Goal: Task Accomplishment & Management: Manage account settings

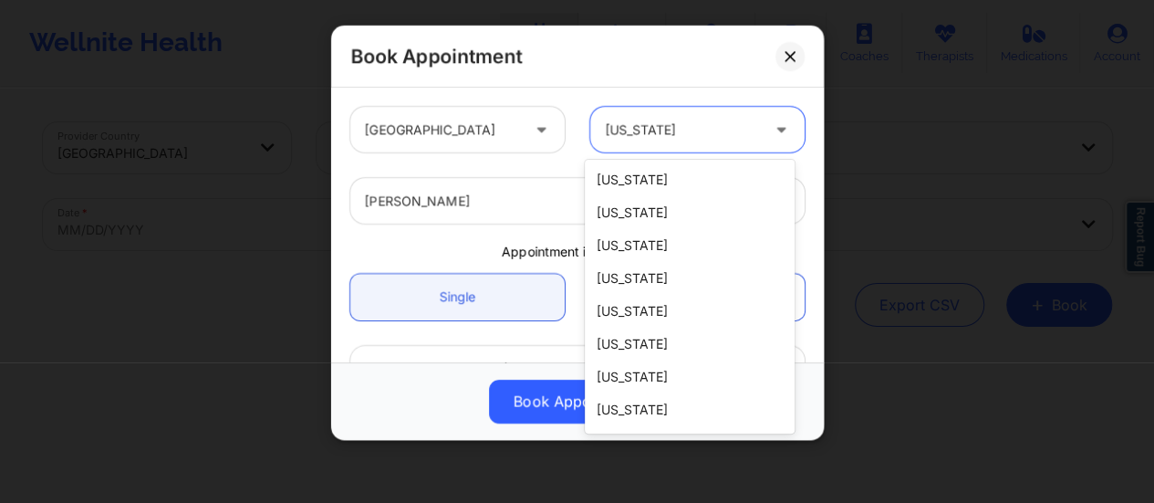
click at [641, 130] on div at bounding box center [682, 130] width 154 height 22
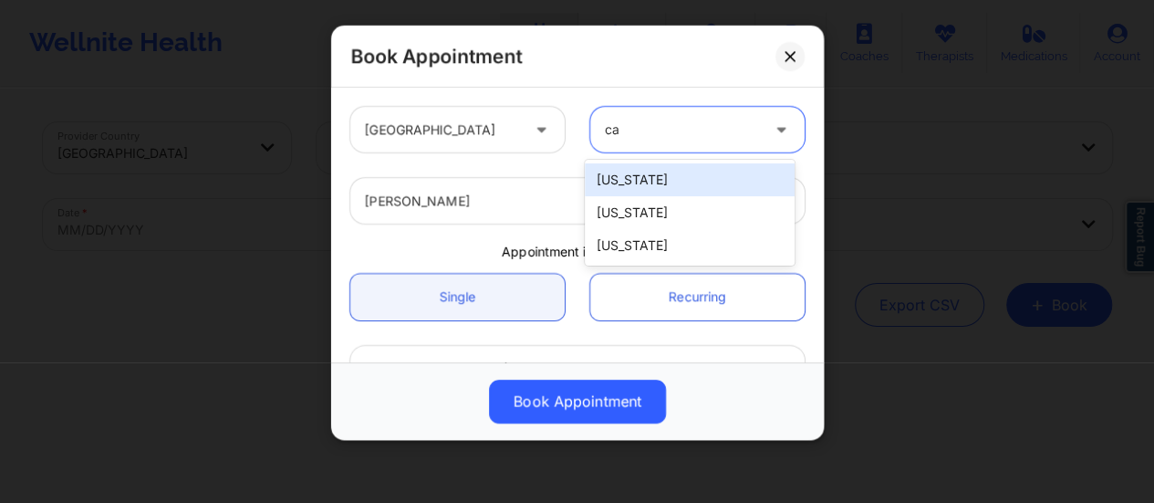
type input "cal"
click at [633, 178] on div "[US_STATE]" at bounding box center [690, 179] width 210 height 33
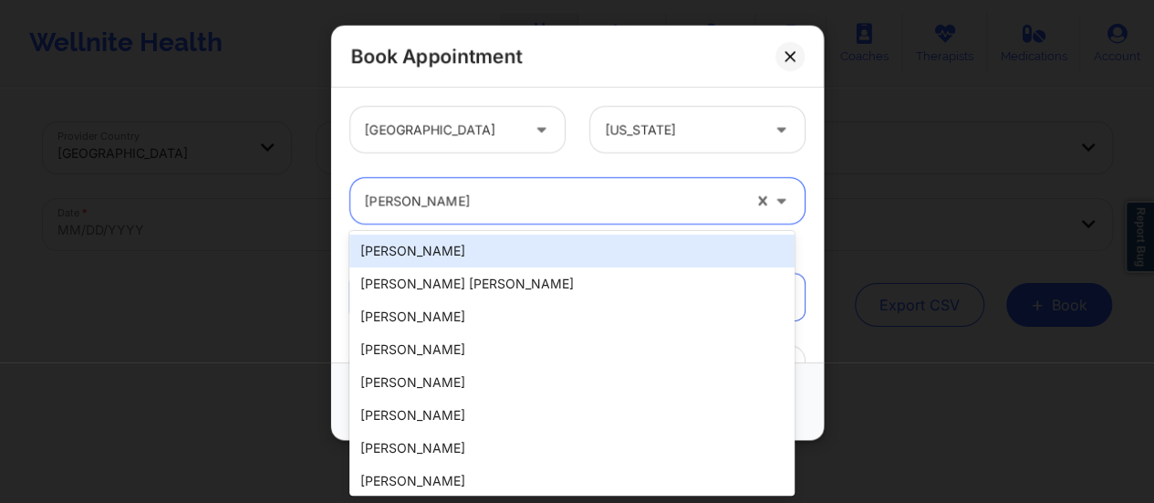
click at [593, 199] on div at bounding box center [553, 201] width 376 height 22
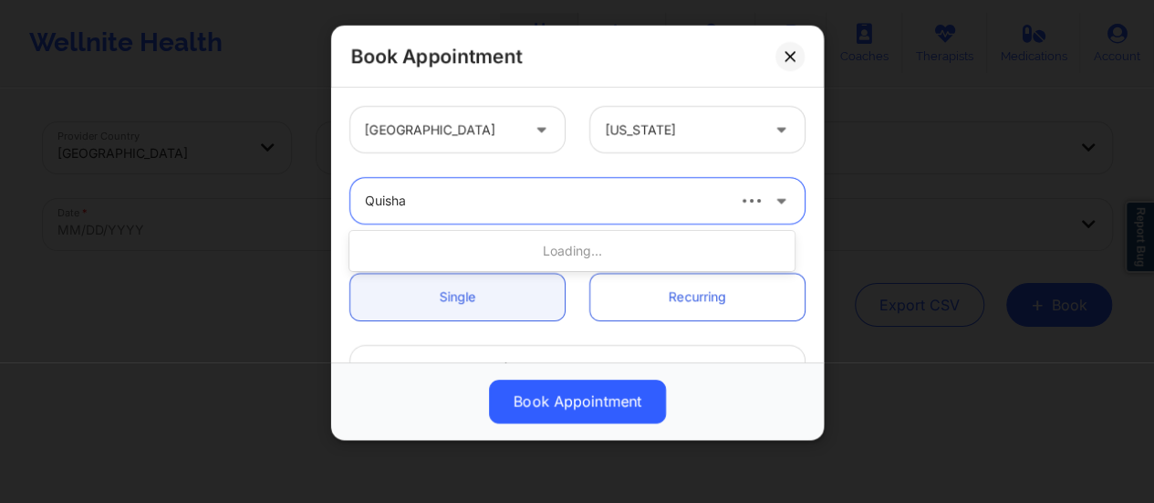
type input "Quisha"
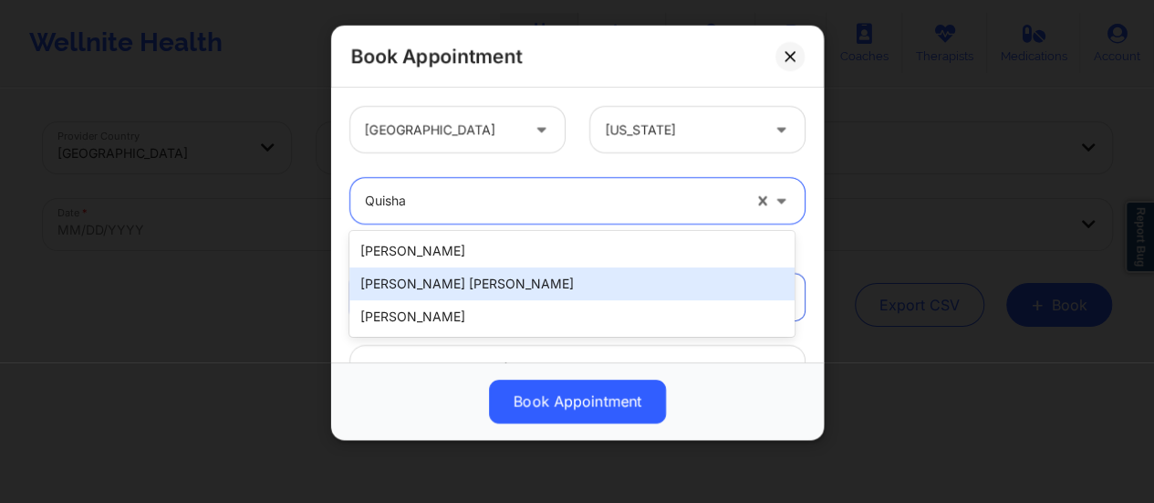
click at [511, 278] on div "[PERSON_NAME] [PERSON_NAME]" at bounding box center [572, 283] width 445 height 33
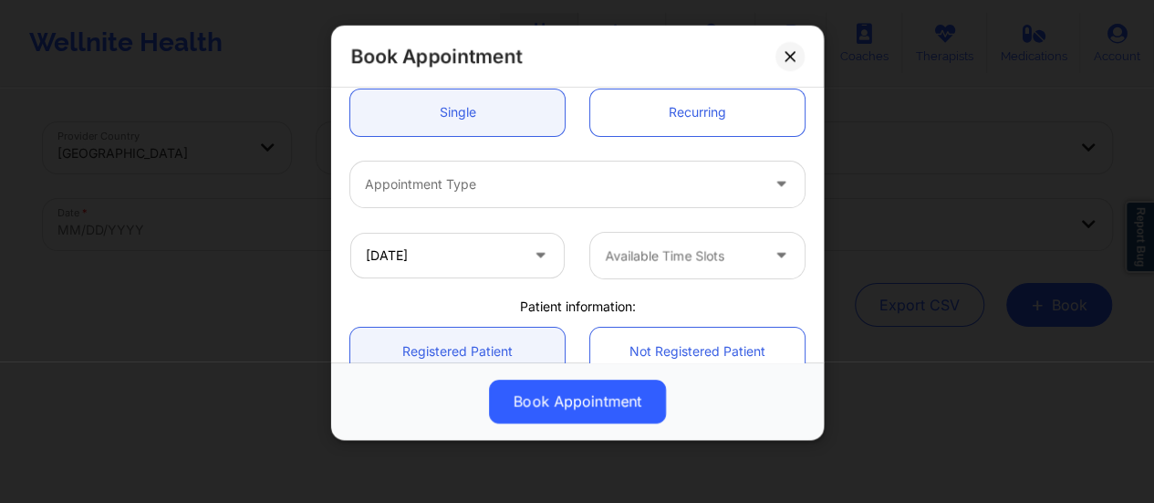
scroll to position [190, 0]
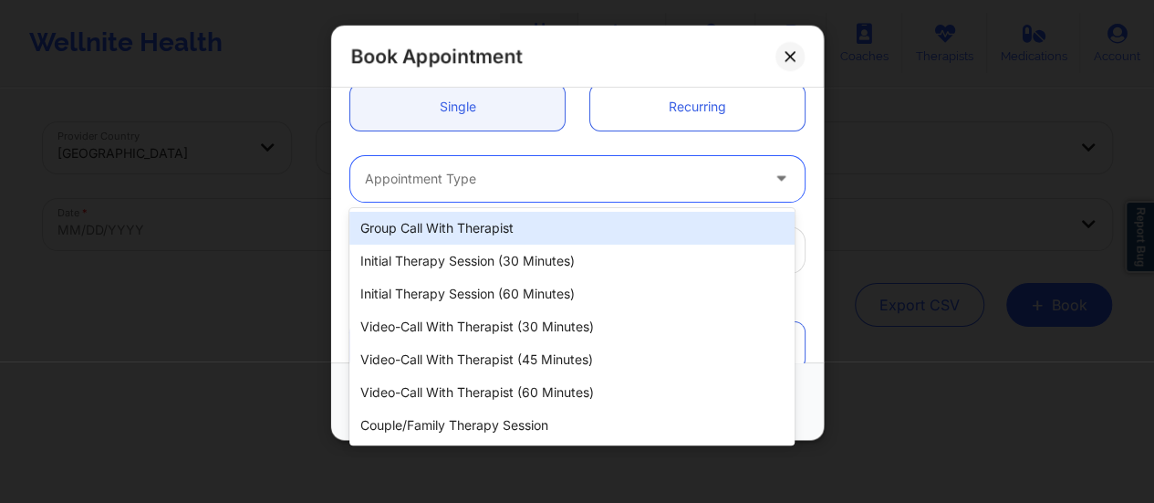
click at [496, 188] on div at bounding box center [562, 179] width 394 height 22
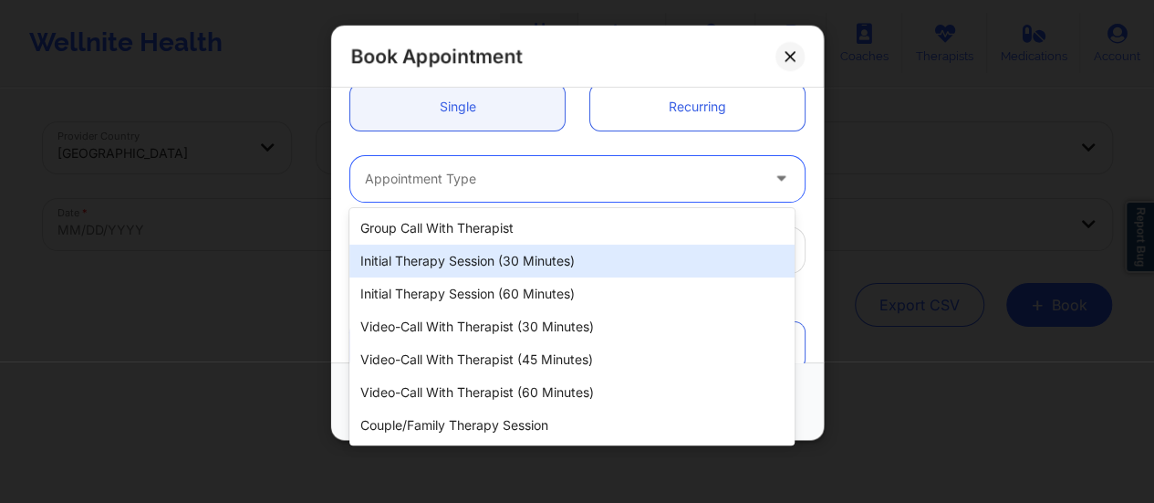
click at [558, 263] on div "Initial Therapy Session (30 minutes)" at bounding box center [572, 261] width 445 height 33
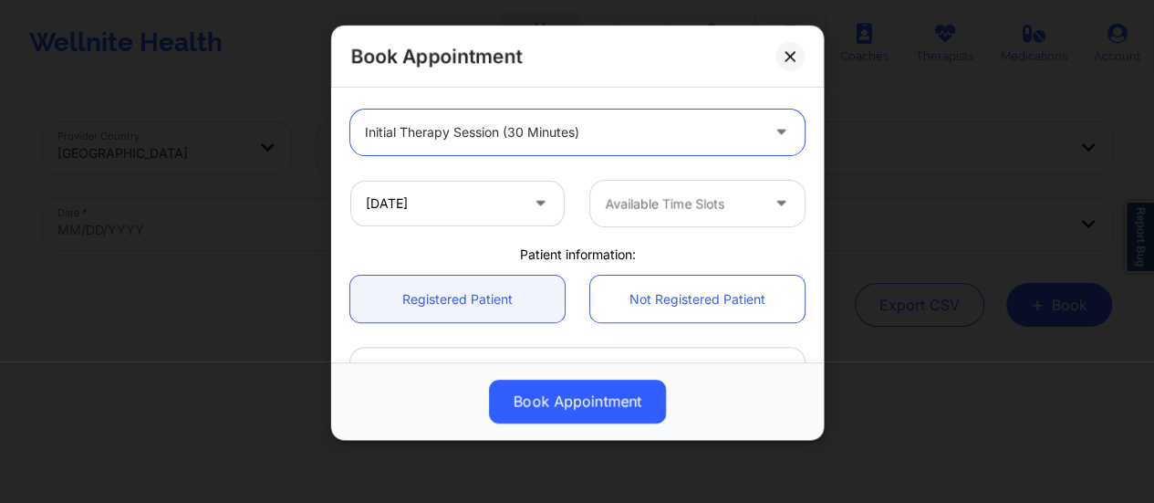
scroll to position [243, 0]
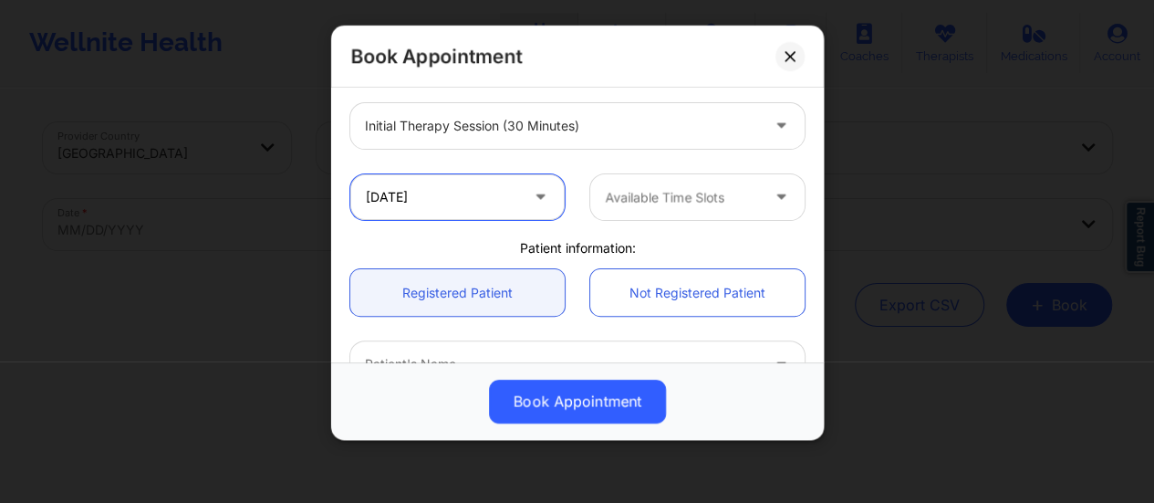
click at [481, 191] on input "[DATE]" at bounding box center [457, 197] width 214 height 46
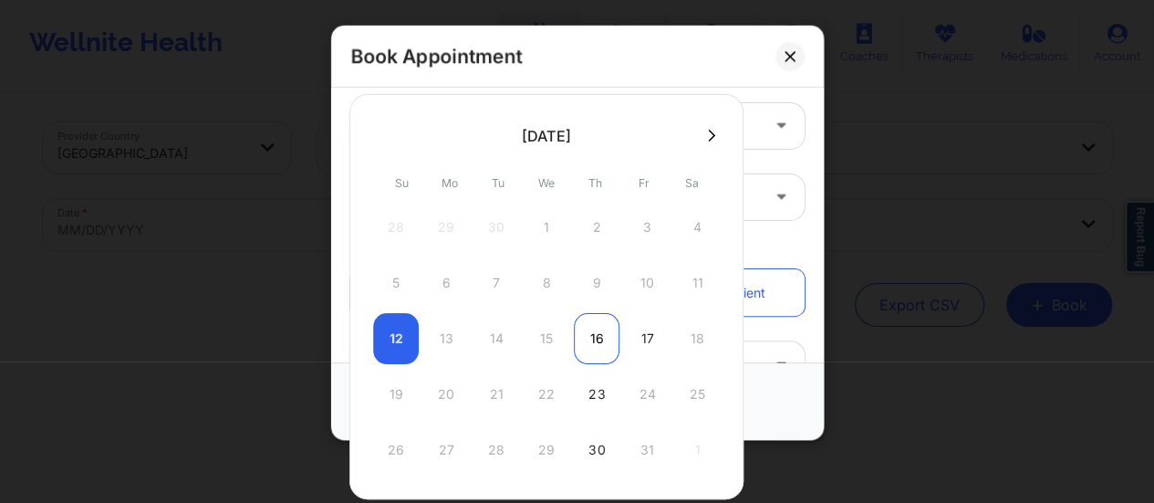
click at [588, 348] on div "16" at bounding box center [597, 338] width 46 height 51
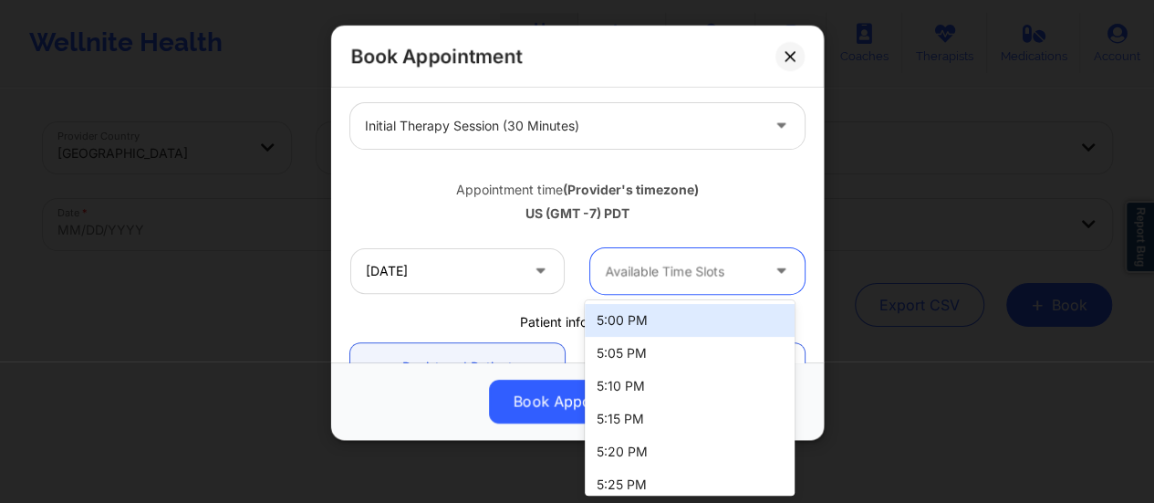
click at [705, 263] on div at bounding box center [682, 271] width 154 height 22
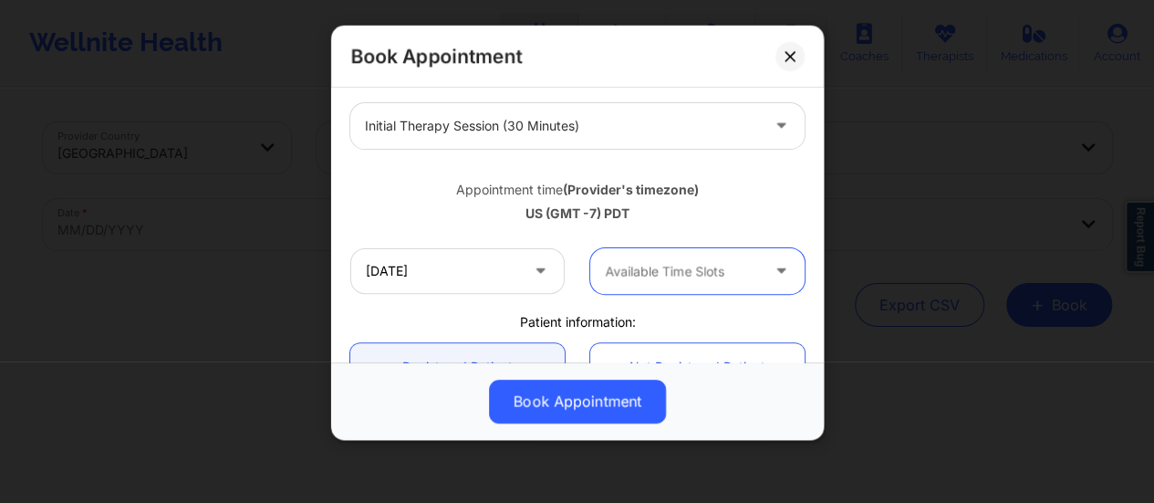
click at [665, 271] on div at bounding box center [682, 271] width 154 height 22
click at [536, 301] on div "[DATE] Available Time Slots" at bounding box center [578, 270] width 480 height 71
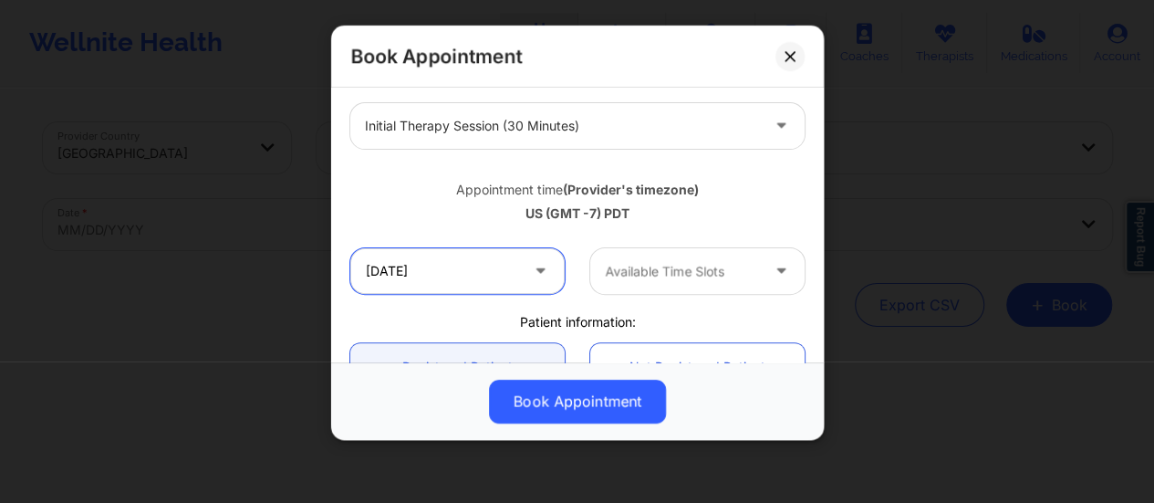
click at [516, 273] on input "[DATE]" at bounding box center [457, 271] width 214 height 46
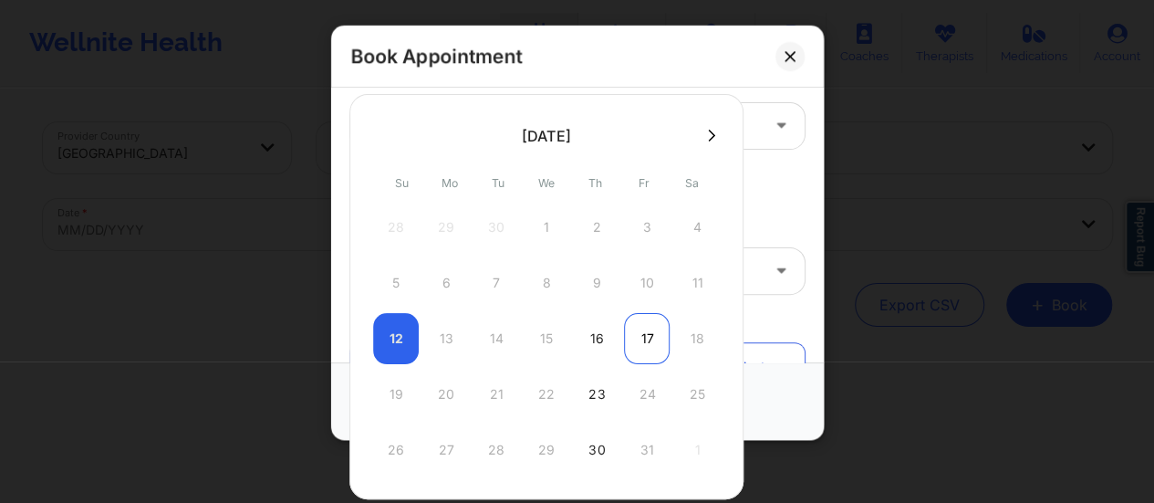
click at [631, 344] on div "17" at bounding box center [647, 338] width 46 height 51
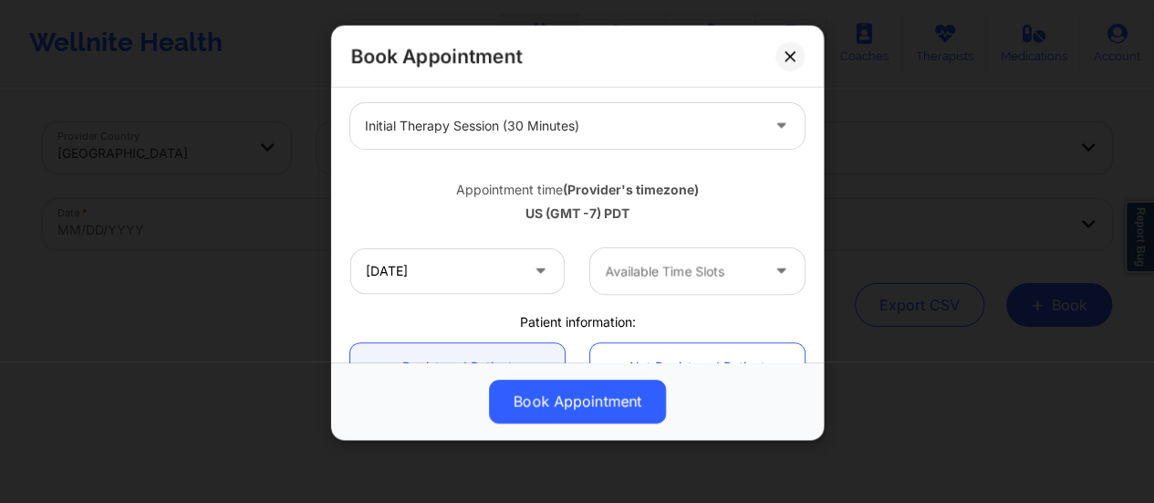
type input "[DATE]"
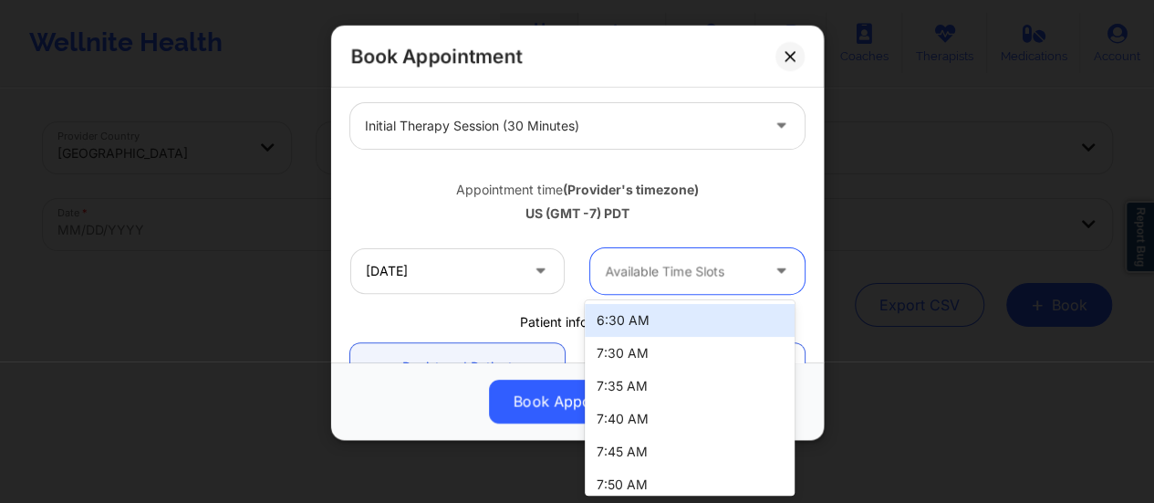
click at [694, 264] on div at bounding box center [682, 271] width 154 height 22
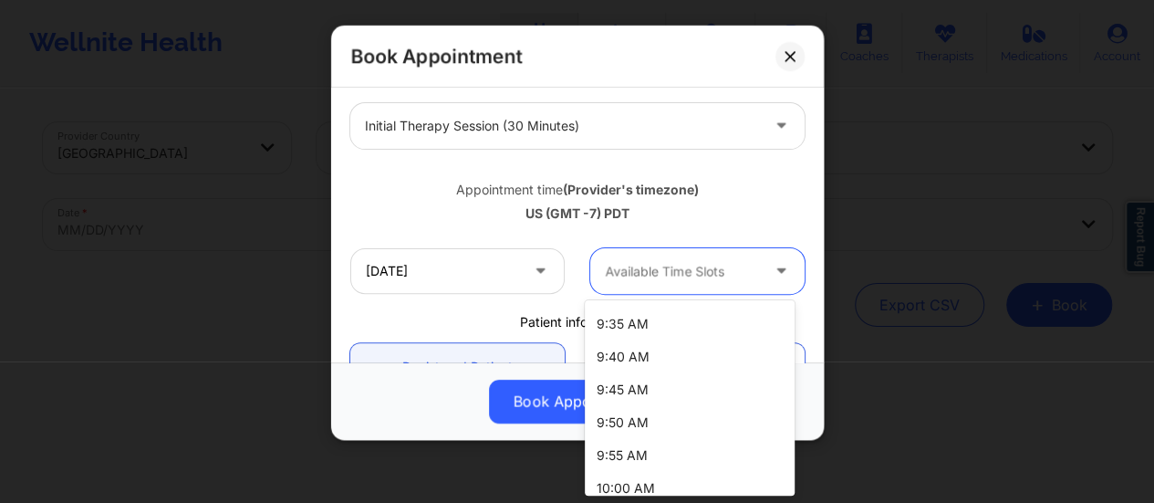
scroll to position [1093, 0]
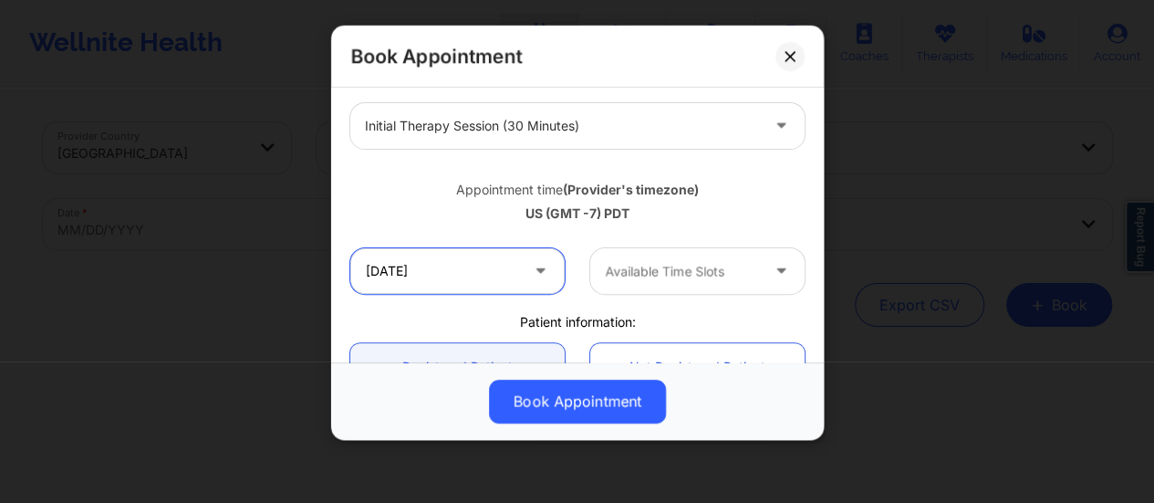
click at [432, 276] on input "[DATE]" at bounding box center [457, 271] width 214 height 46
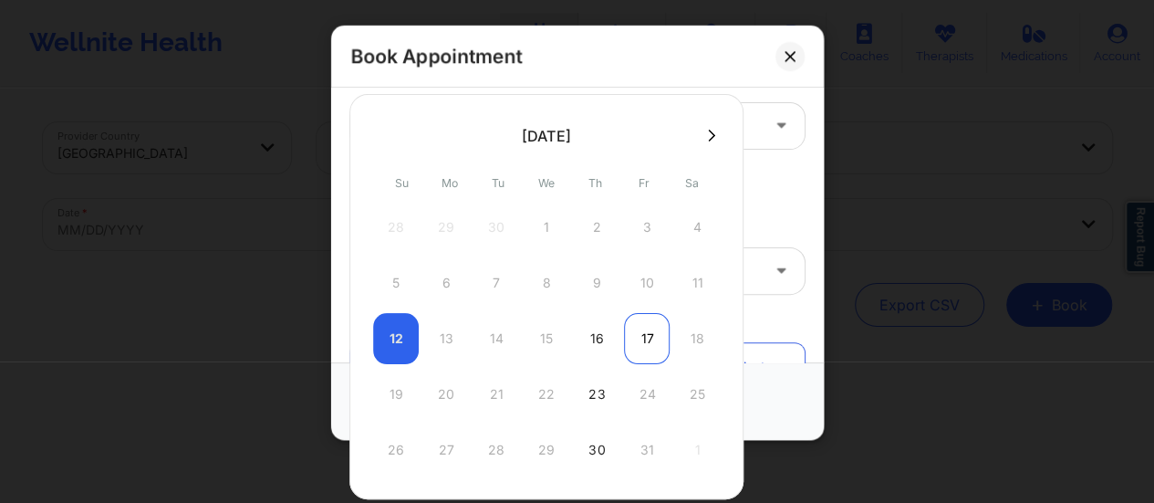
click at [635, 331] on div "17" at bounding box center [647, 338] width 46 height 51
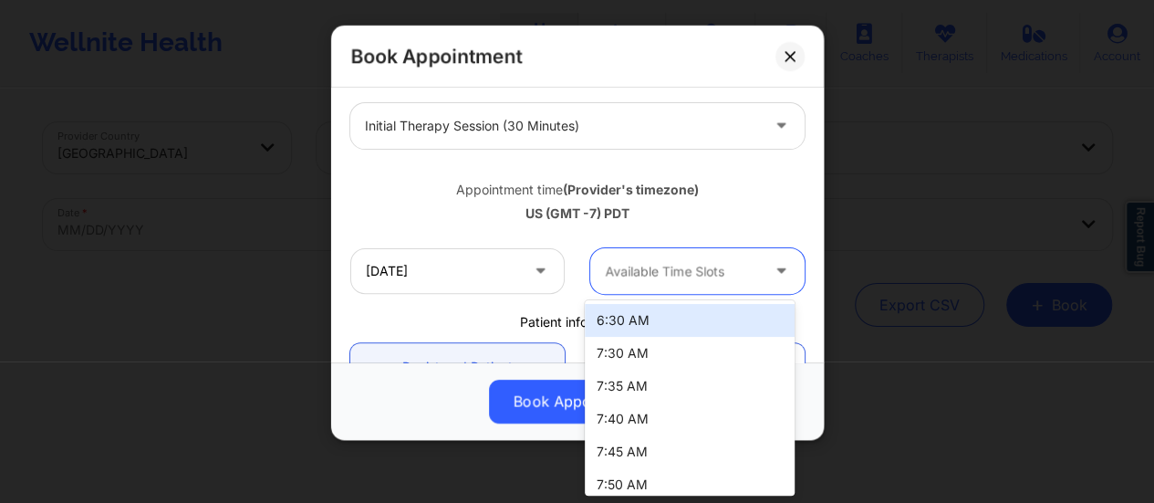
click at [710, 276] on div at bounding box center [682, 271] width 154 height 22
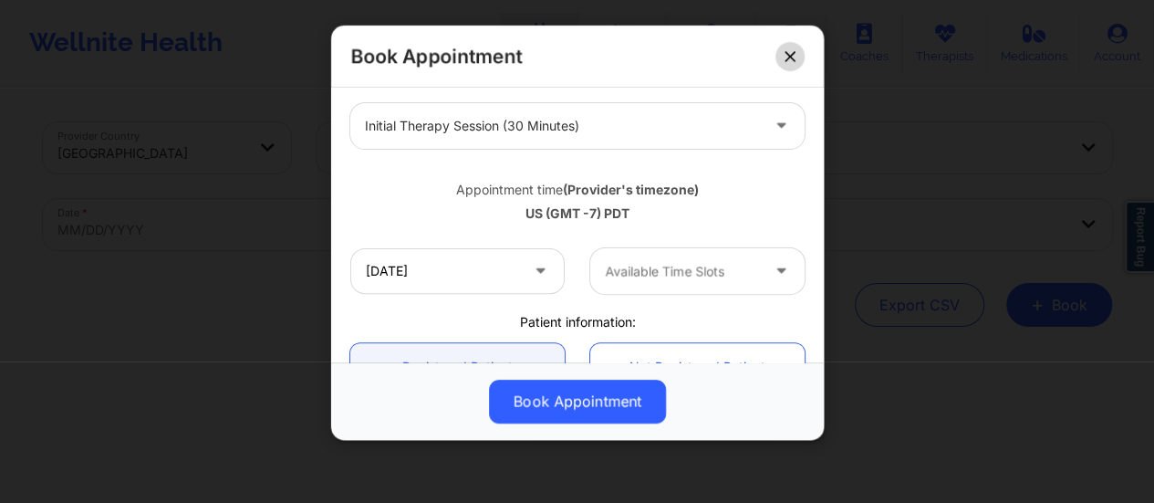
click at [798, 46] on button at bounding box center [790, 56] width 29 height 29
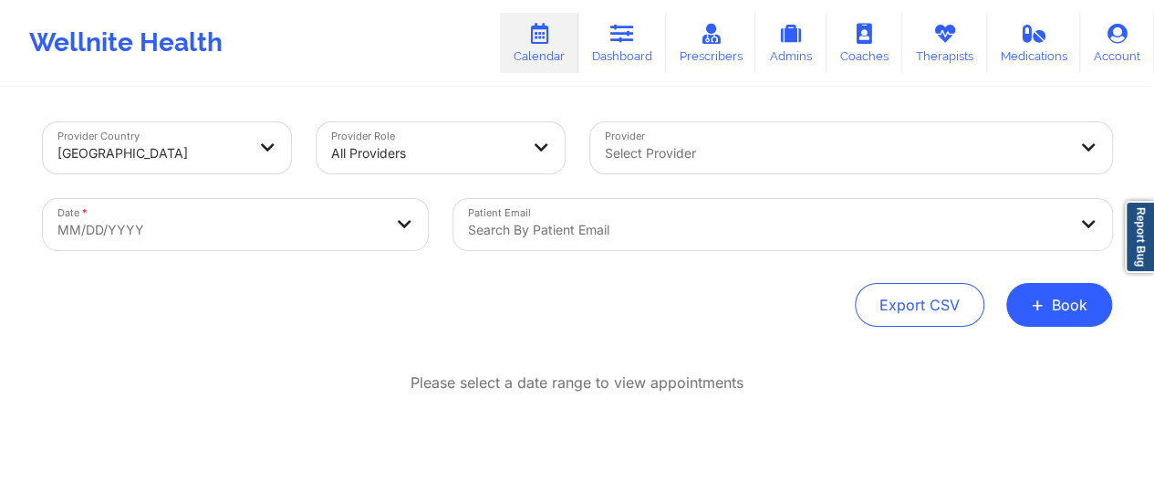
click at [865, 163] on div at bounding box center [836, 153] width 462 height 22
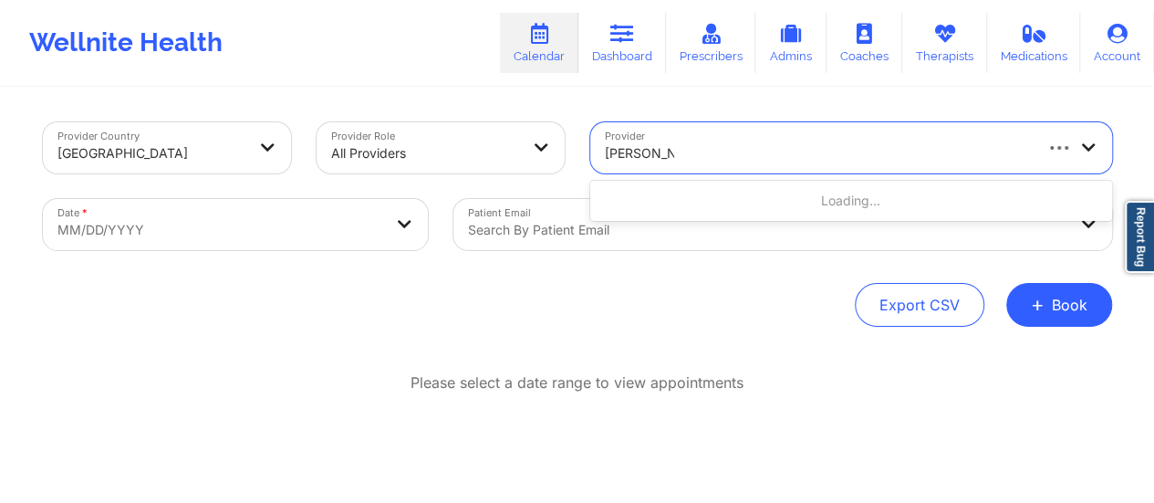
type input "[PERSON_NAME]"
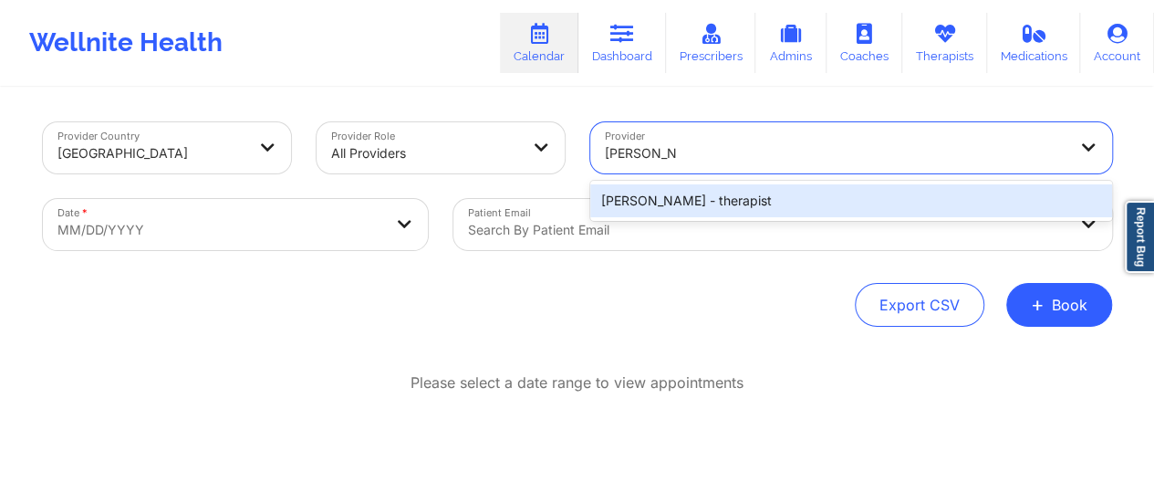
click at [815, 198] on div "[PERSON_NAME] - therapist" at bounding box center [851, 200] width 522 height 33
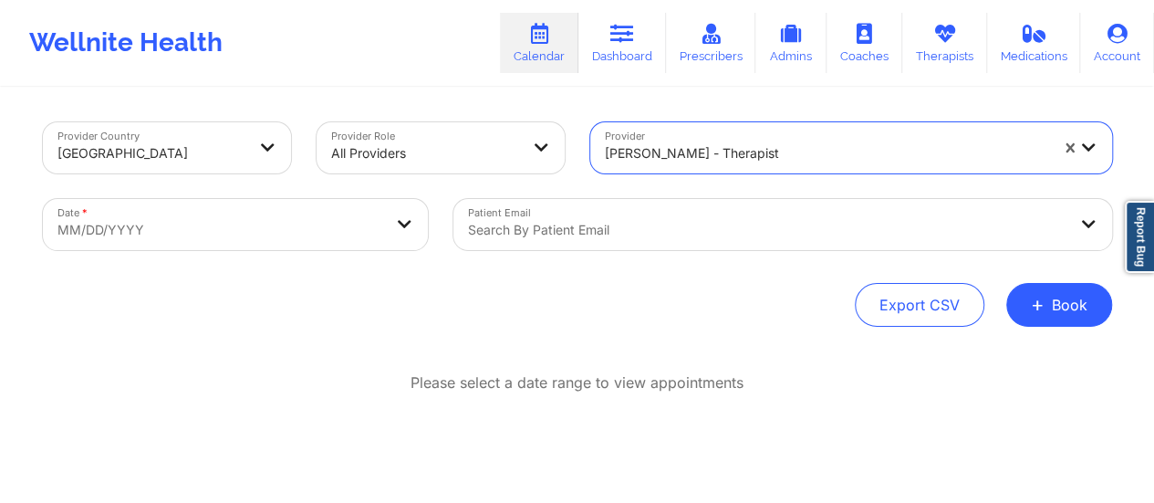
select select "2025-8"
select select "2025-9"
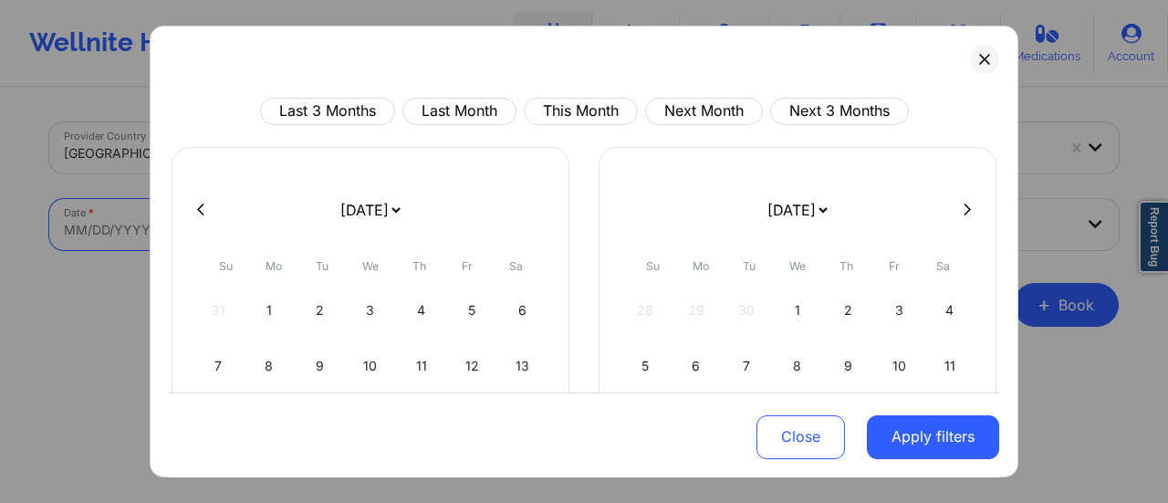
click at [320, 224] on body "Wellnite Health Calendar Dashboard Prescribers Admins Coaches Therapists Medica…" at bounding box center [584, 251] width 1168 height 503
click at [403, 209] on select "[DATE] [DATE] [DATE] [DATE] [DATE] [DATE] [DATE] [DATE] [DATE] [DATE] [DATE] [D…" at bounding box center [370, 209] width 67 height 51
select select "2025-10"
select select "2025-11"
click at [274, 371] on div "3" at bounding box center [269, 365] width 47 height 51
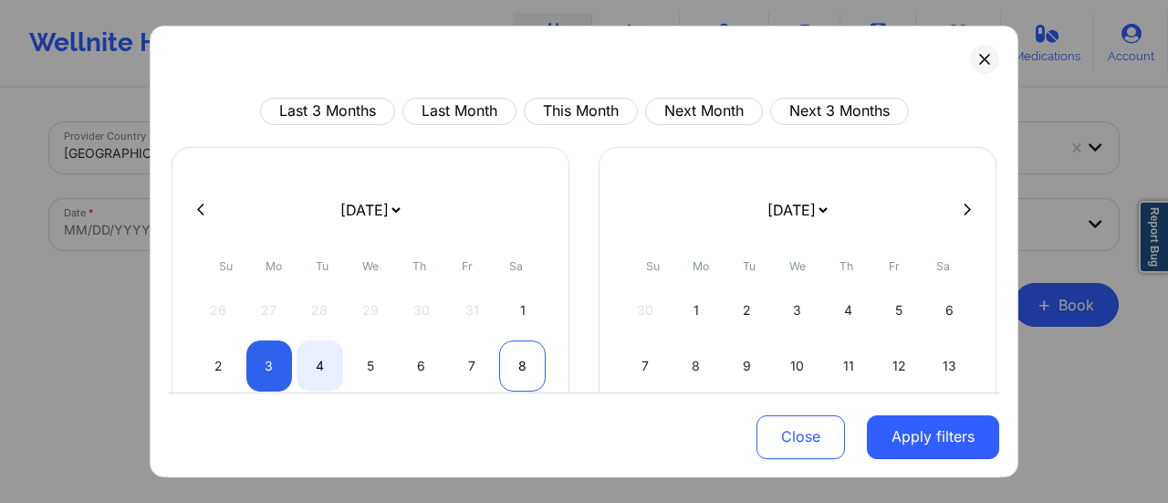
select select "2025-10"
select select "2025-11"
click at [521, 366] on div "8" at bounding box center [522, 365] width 47 height 51
select select "2025-10"
select select "2025-11"
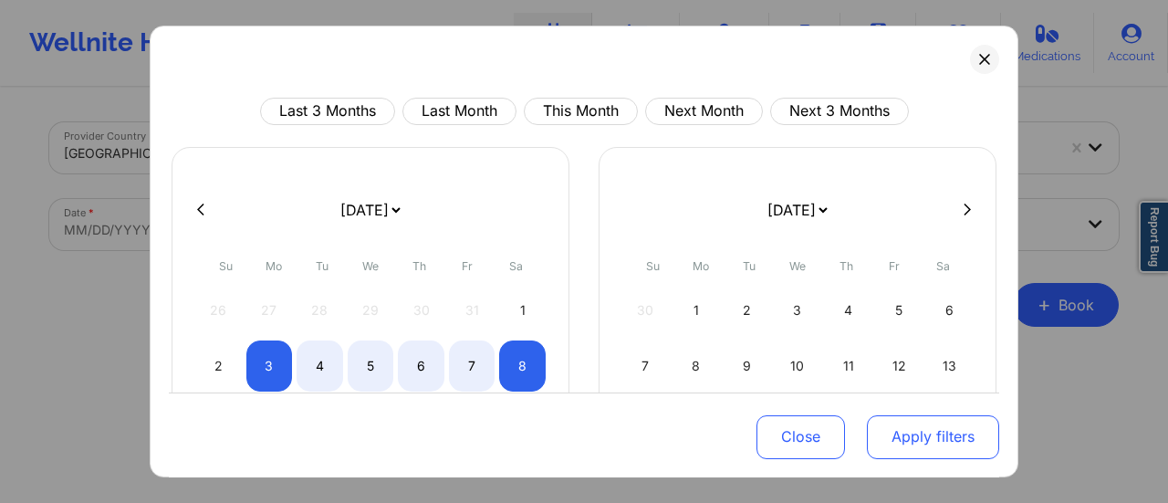
click at [931, 429] on button "Apply filters" at bounding box center [933, 436] width 132 height 44
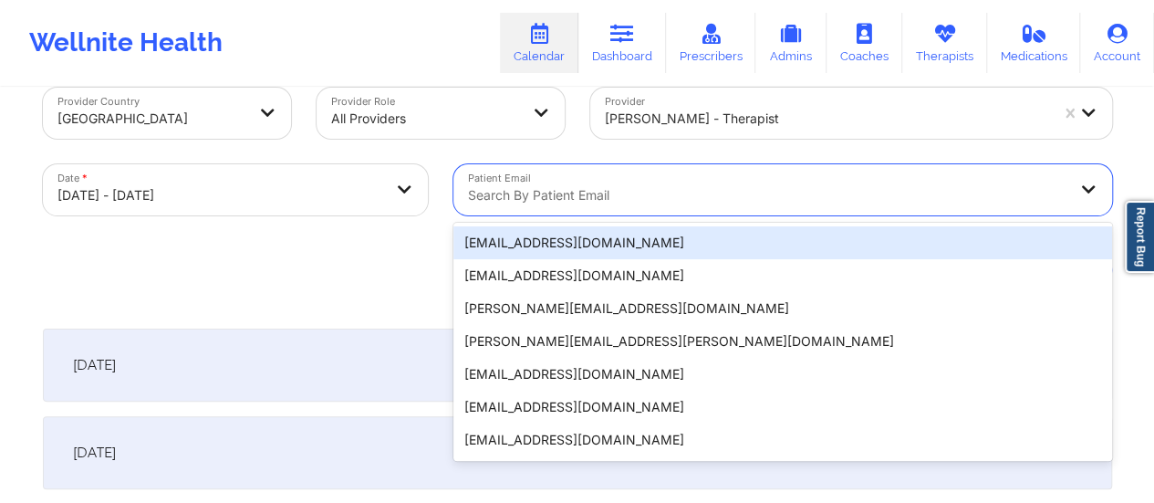
click at [666, 215] on div "20 results available. Use Up and Down to choose options, press Enter to select …" at bounding box center [783, 189] width 659 height 51
paste input "[EMAIL_ADDRESS][PERSON_NAME][DOMAIN_NAME]"
type input "[EMAIL_ADDRESS][PERSON_NAME][DOMAIN_NAME]"
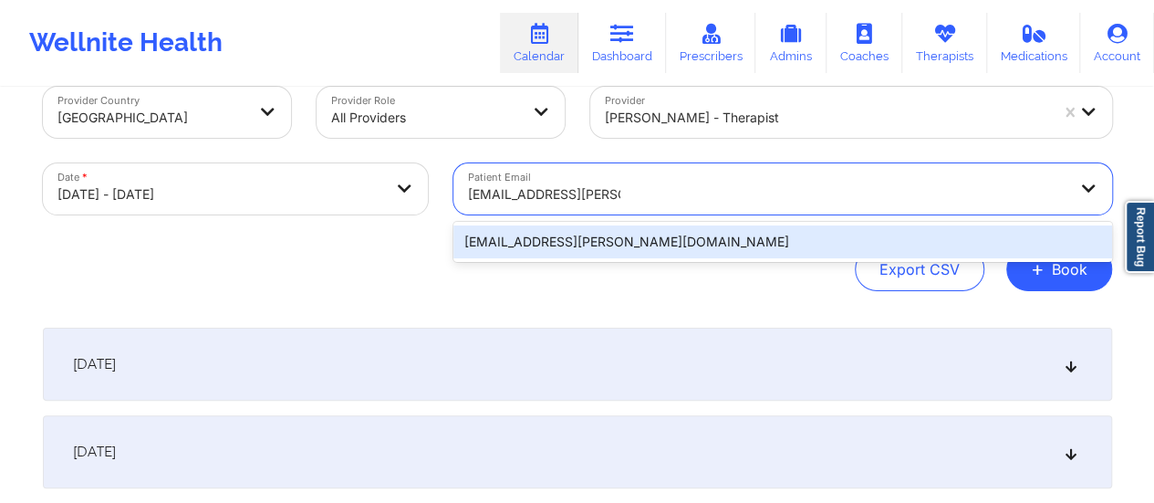
click at [644, 235] on div "[EMAIL_ADDRESS][PERSON_NAME][DOMAIN_NAME]" at bounding box center [783, 241] width 659 height 33
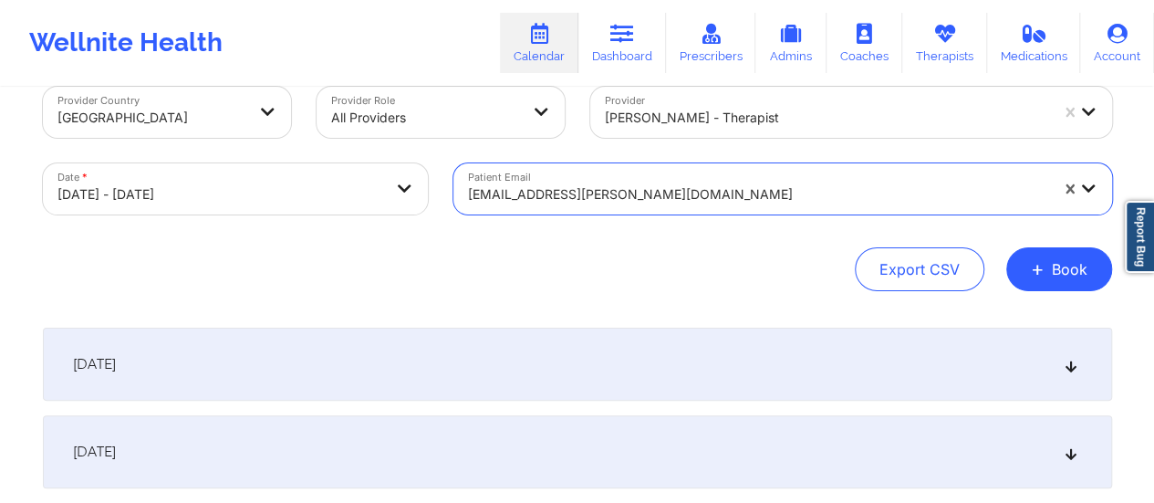
scroll to position [157, 0]
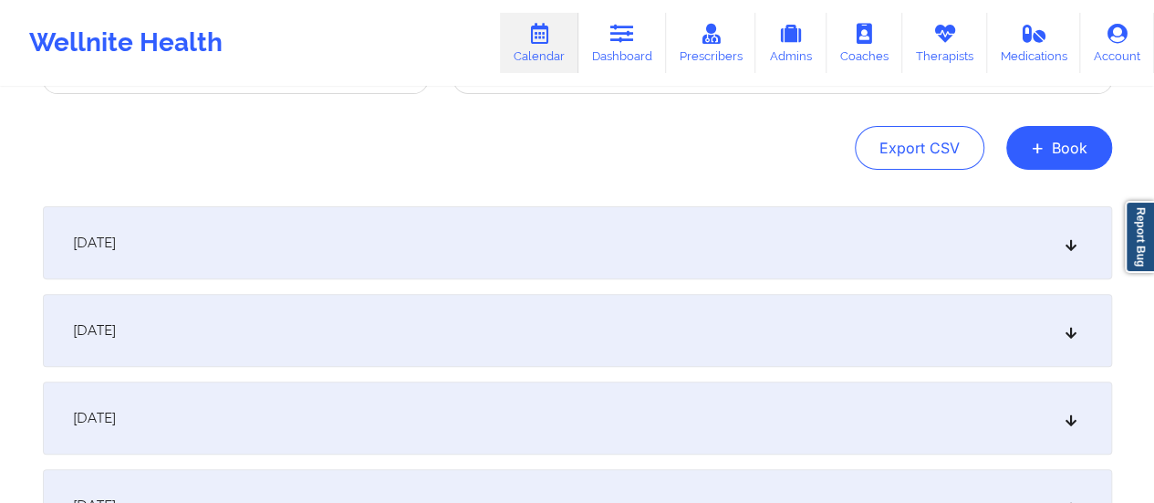
click at [412, 231] on div "[DATE]" at bounding box center [578, 242] width 1070 height 73
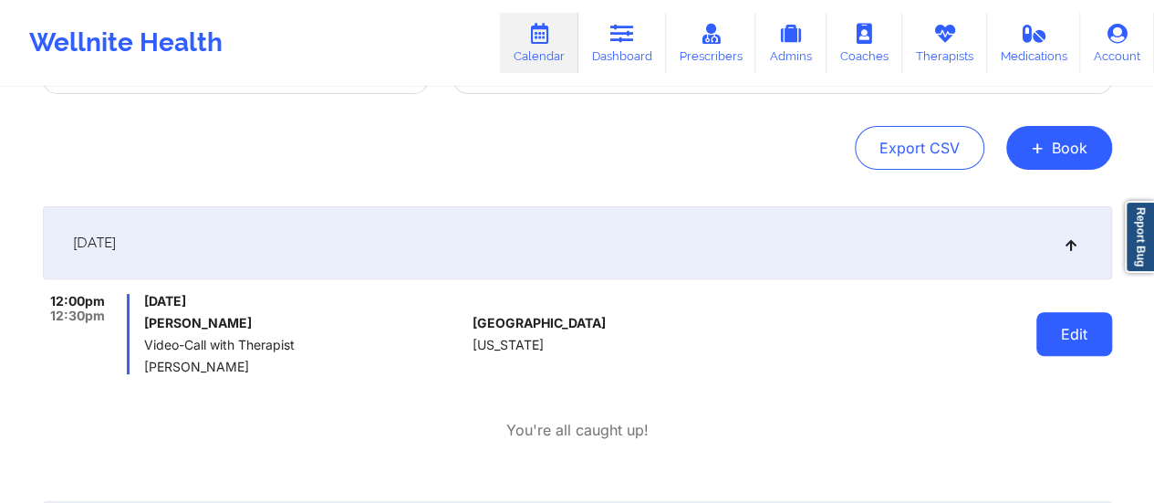
click at [1088, 339] on button "Edit" at bounding box center [1075, 334] width 76 height 44
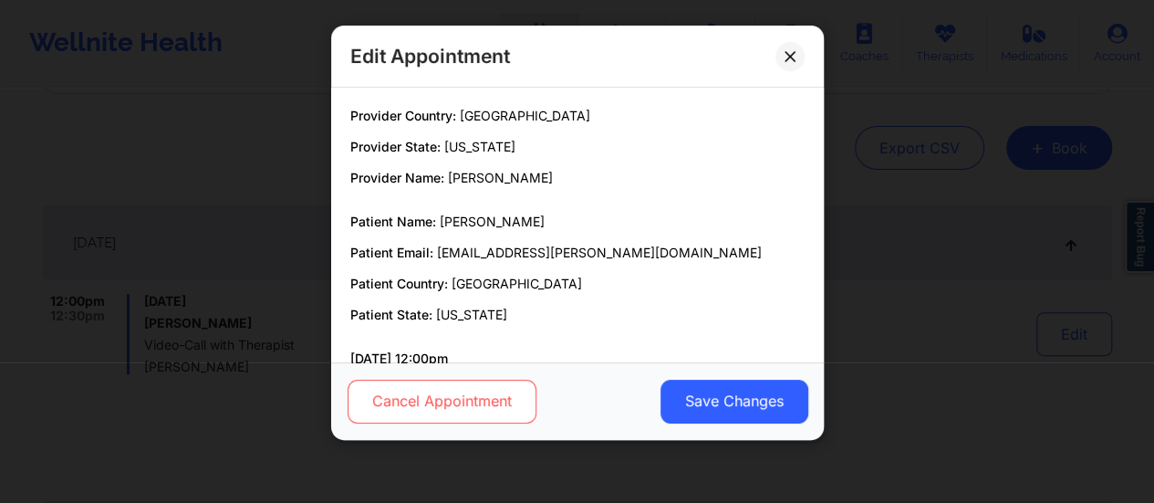
click at [498, 410] on button "Cancel Appointment" at bounding box center [441, 402] width 189 height 44
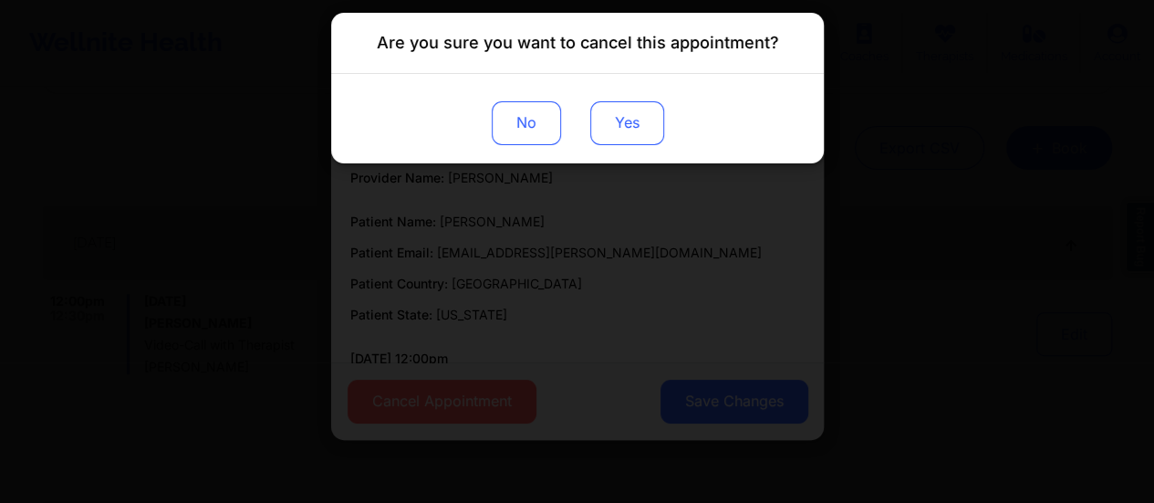
click at [635, 121] on button "Yes" at bounding box center [627, 123] width 74 height 44
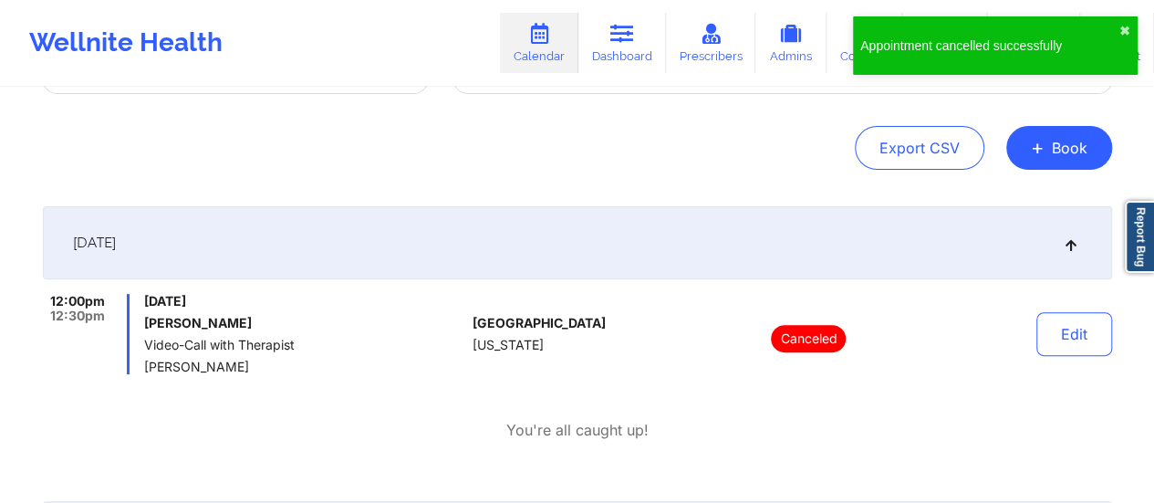
scroll to position [58, 0]
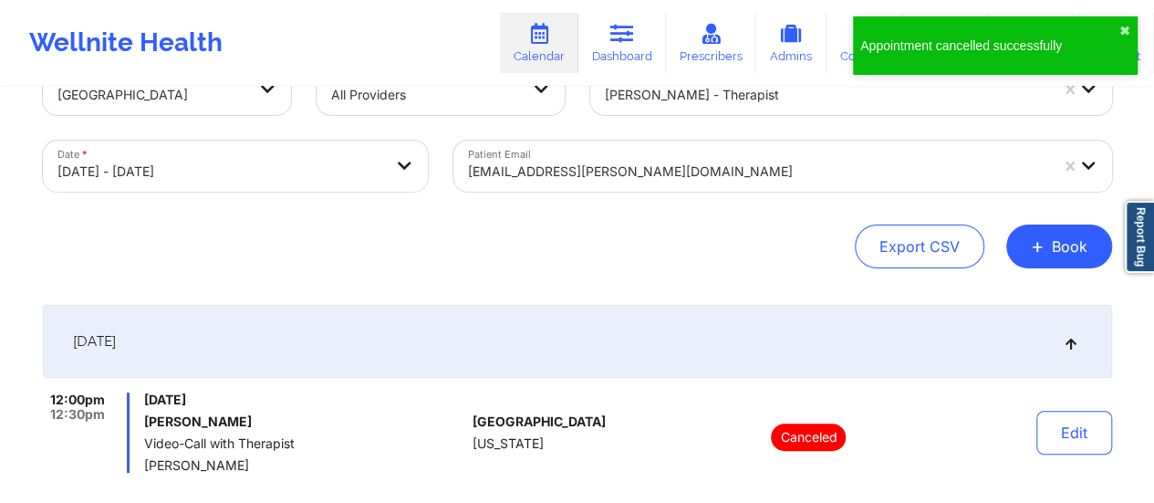
click at [1108, 260] on div "Export CSV + Book" at bounding box center [578, 246] width 1070 height 44
click at [1091, 248] on button "+ Book" at bounding box center [1060, 246] width 106 height 44
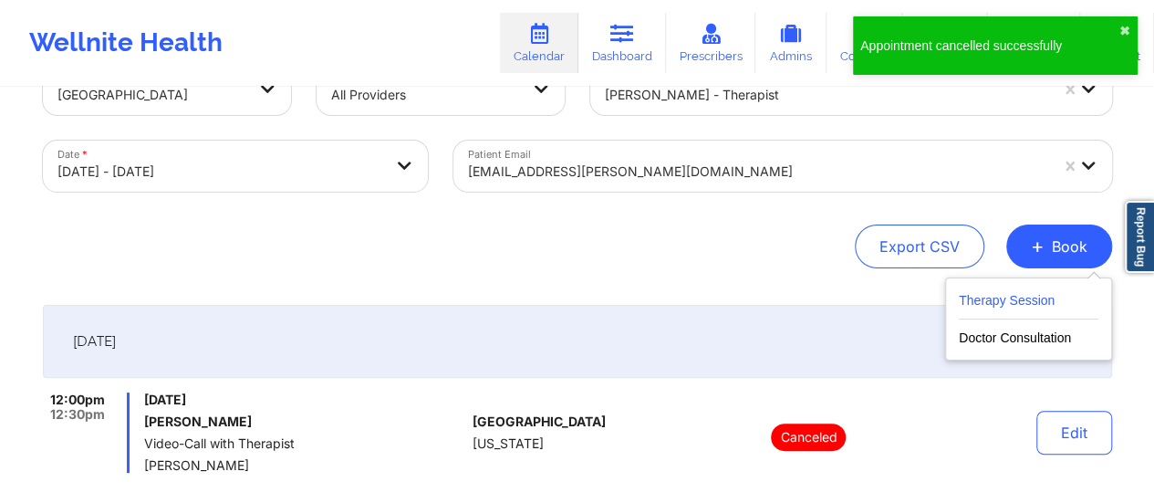
click at [990, 294] on button "Therapy Session" at bounding box center [1029, 304] width 140 height 30
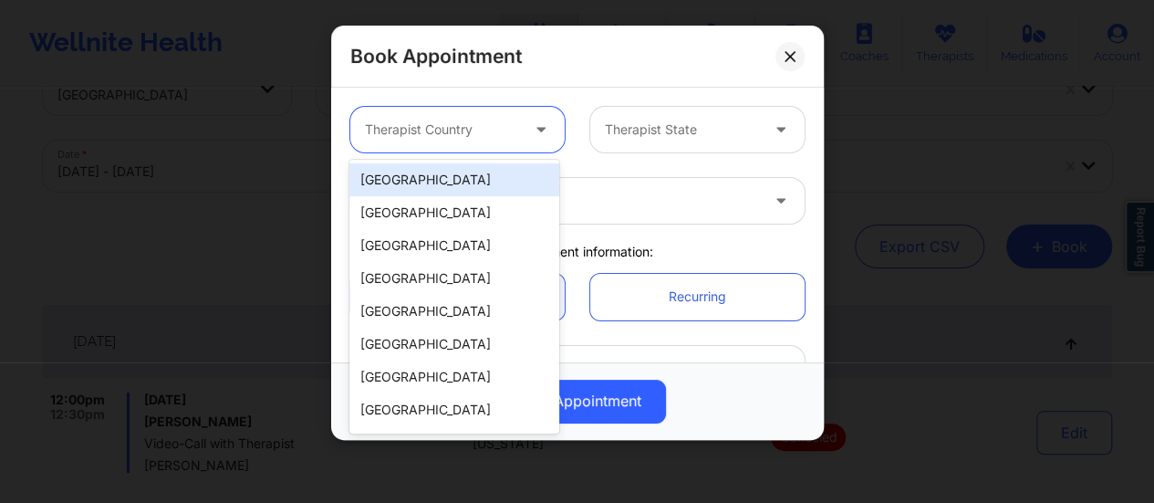
click at [468, 132] on div at bounding box center [442, 130] width 154 height 22
click at [440, 178] on div "[GEOGRAPHIC_DATA]" at bounding box center [455, 179] width 210 height 33
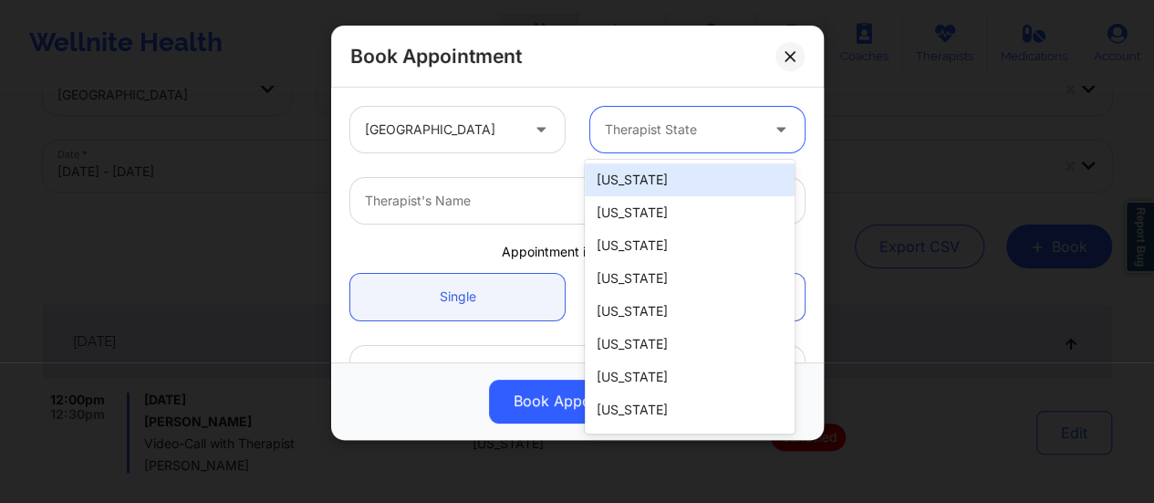
click at [697, 129] on div at bounding box center [682, 130] width 154 height 22
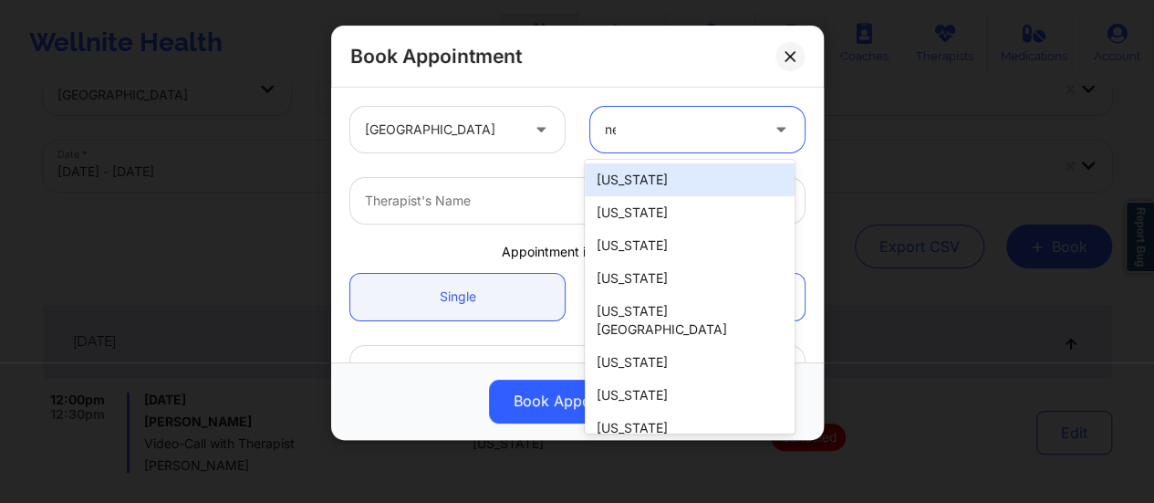
type input "new"
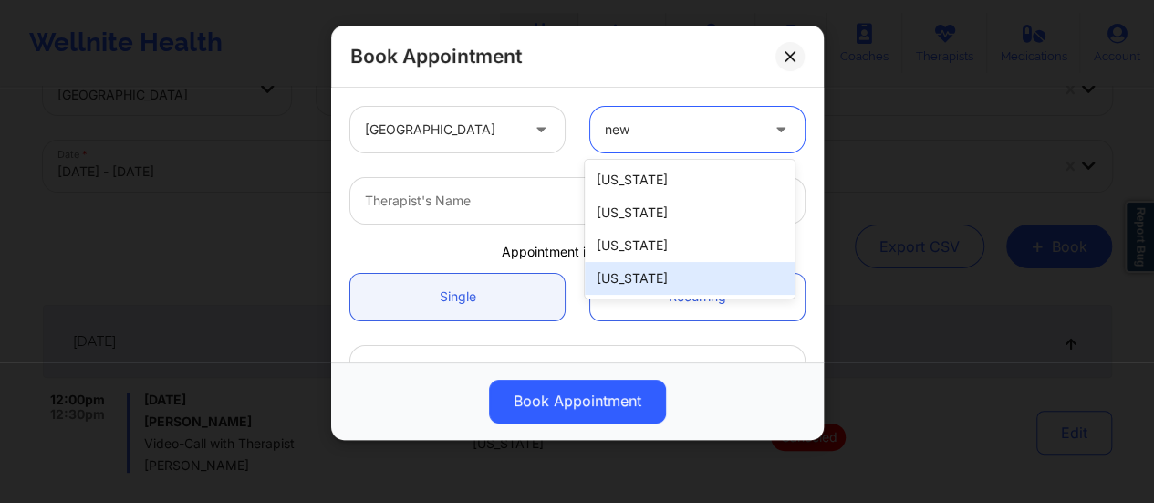
click at [622, 285] on div "[US_STATE]" at bounding box center [690, 278] width 210 height 33
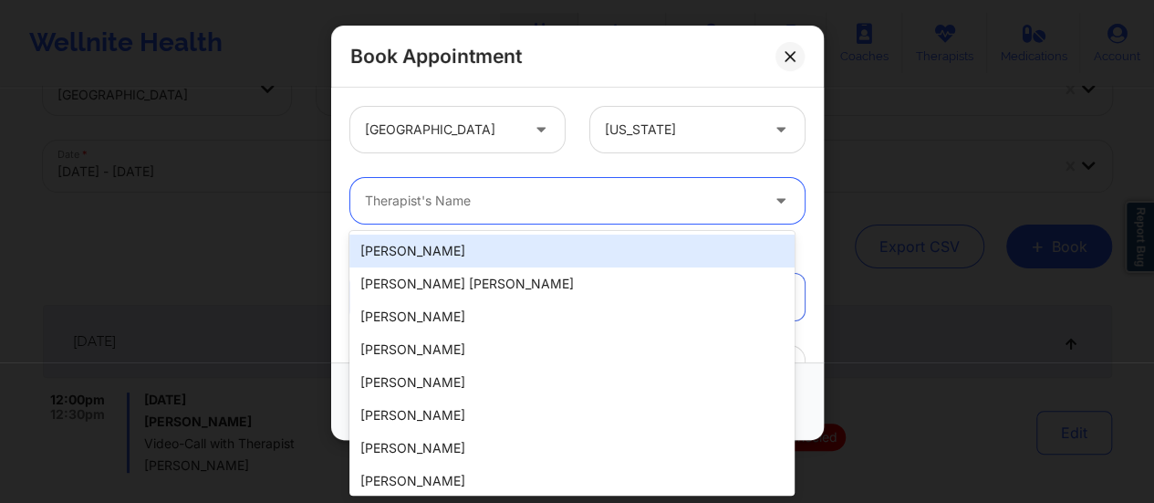
click at [517, 178] on div "Therapist's Name" at bounding box center [555, 201] width 411 height 46
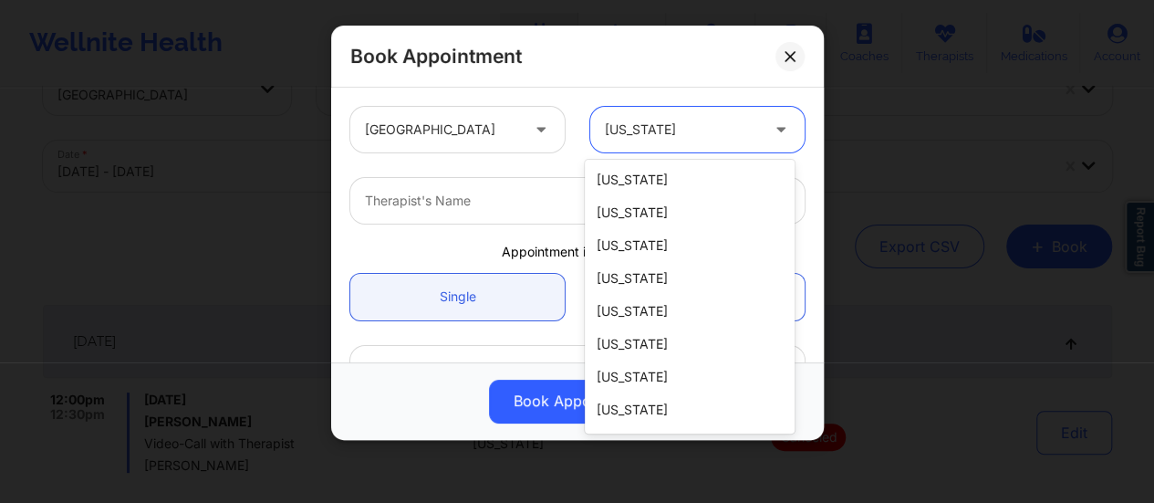
click at [661, 145] on div "[US_STATE]" at bounding box center [682, 130] width 154 height 46
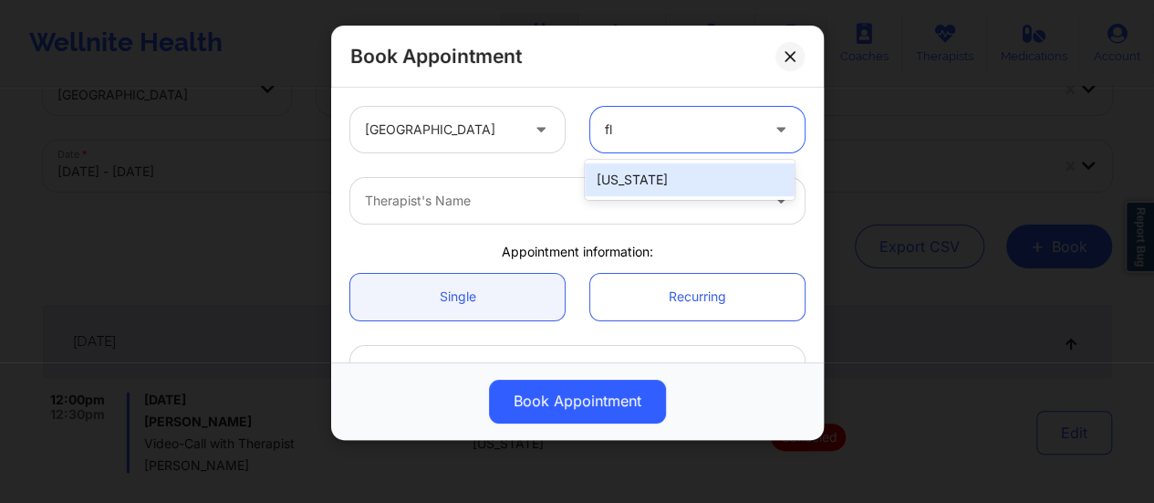
type input "flo"
click at [641, 172] on div "[US_STATE]" at bounding box center [690, 179] width 210 height 33
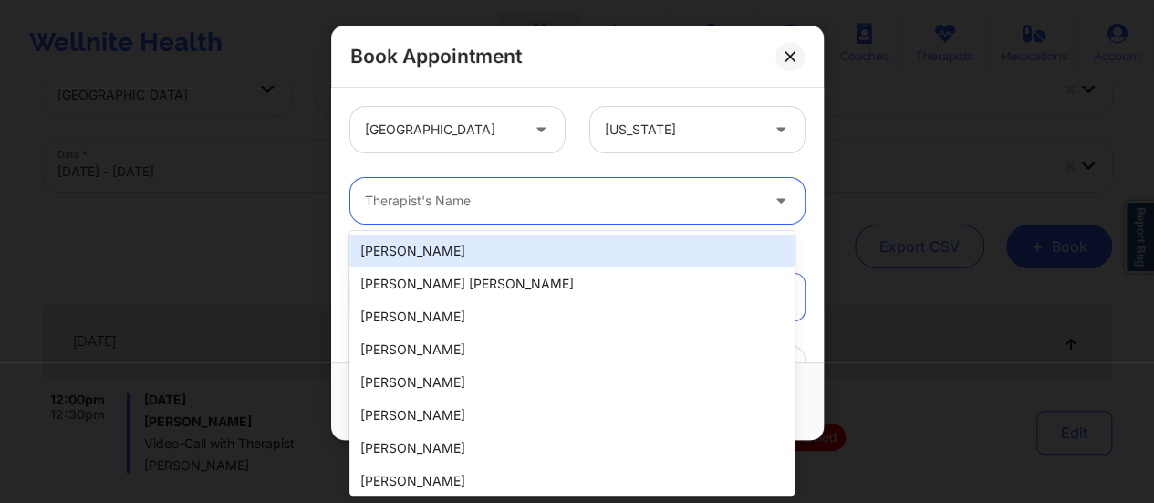
click at [595, 204] on div at bounding box center [562, 201] width 394 height 22
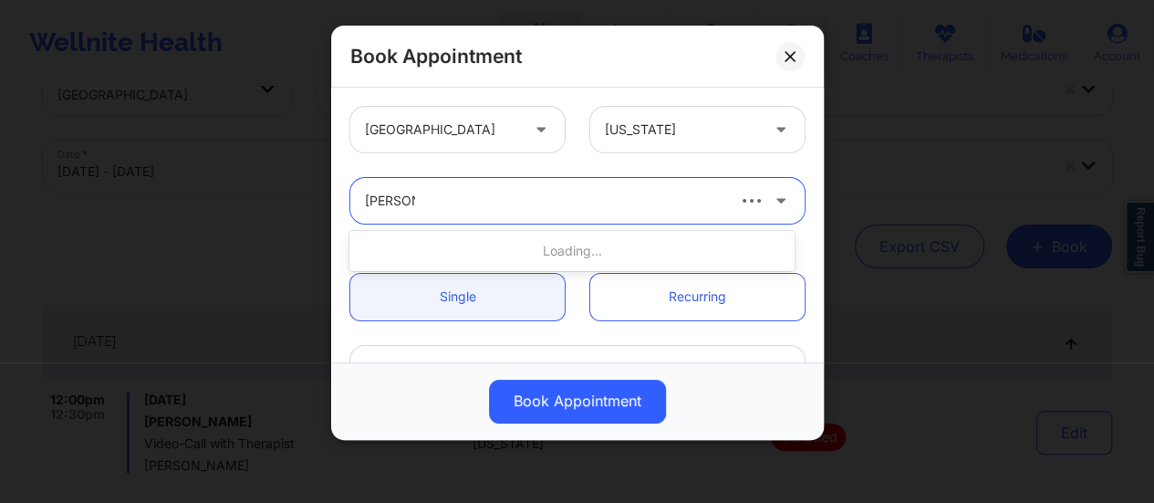
type input "[PERSON_NAME] [PERSON_NAME]"
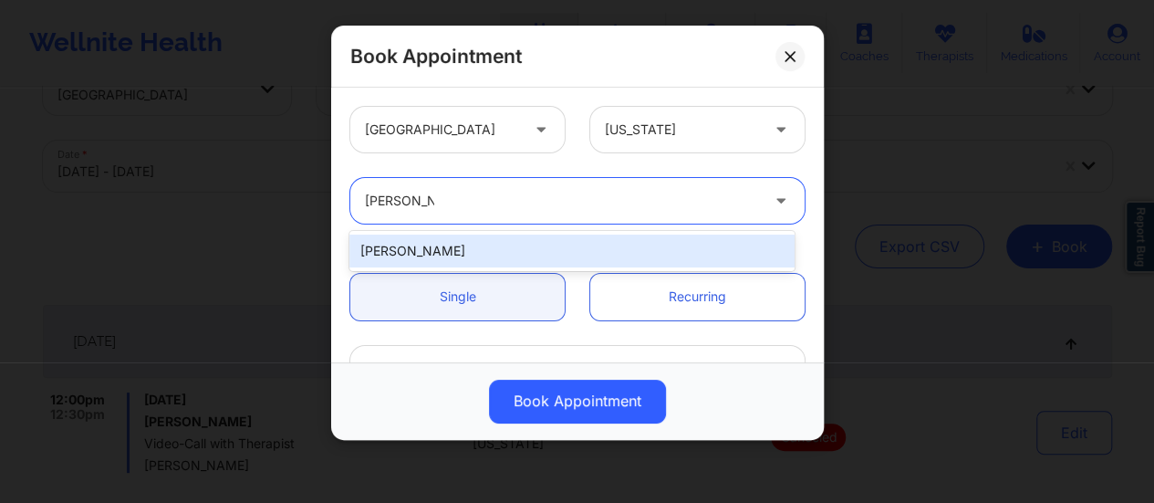
click at [575, 247] on div "[PERSON_NAME]" at bounding box center [572, 251] width 445 height 33
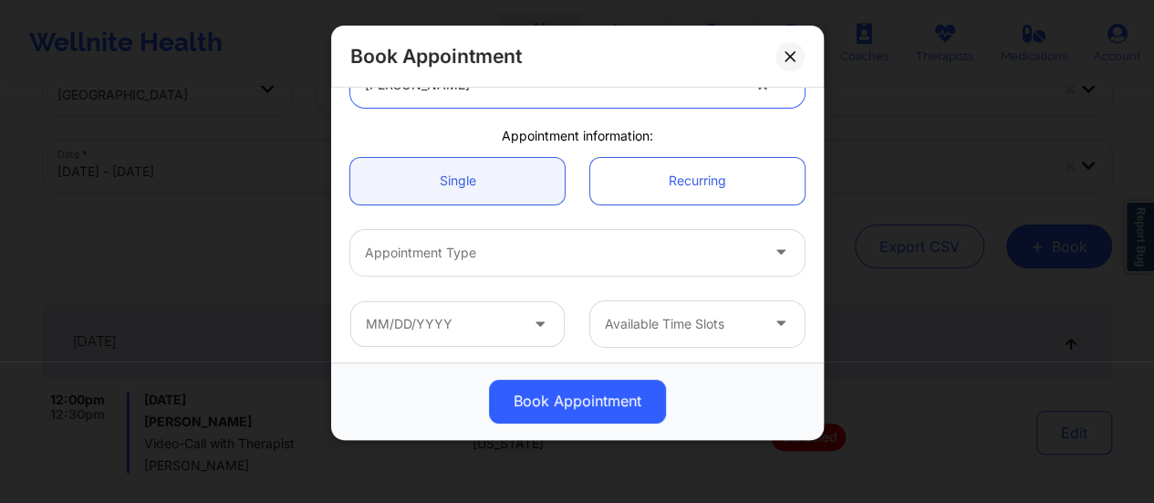
scroll to position [173, 0]
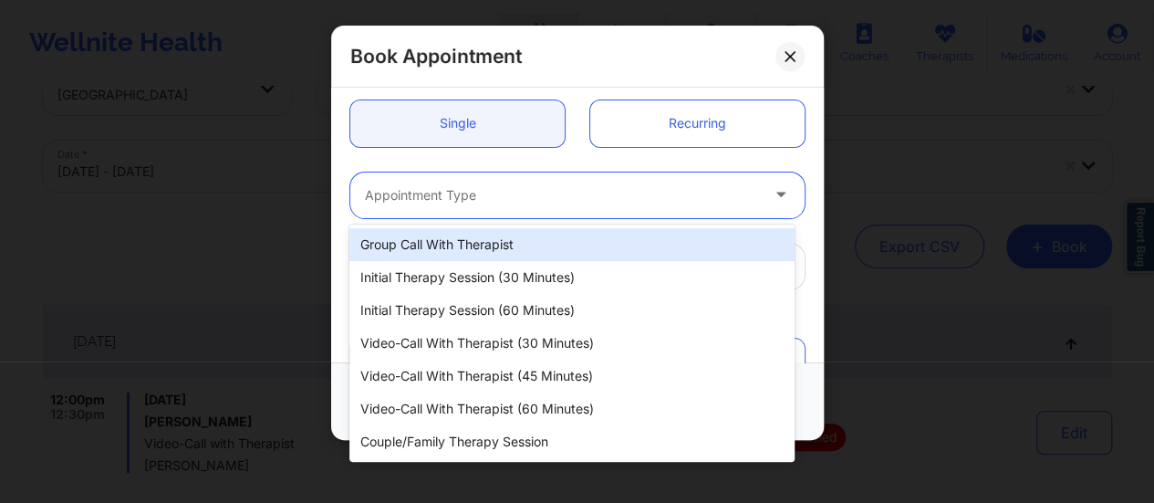
click at [525, 200] on div at bounding box center [562, 195] width 394 height 22
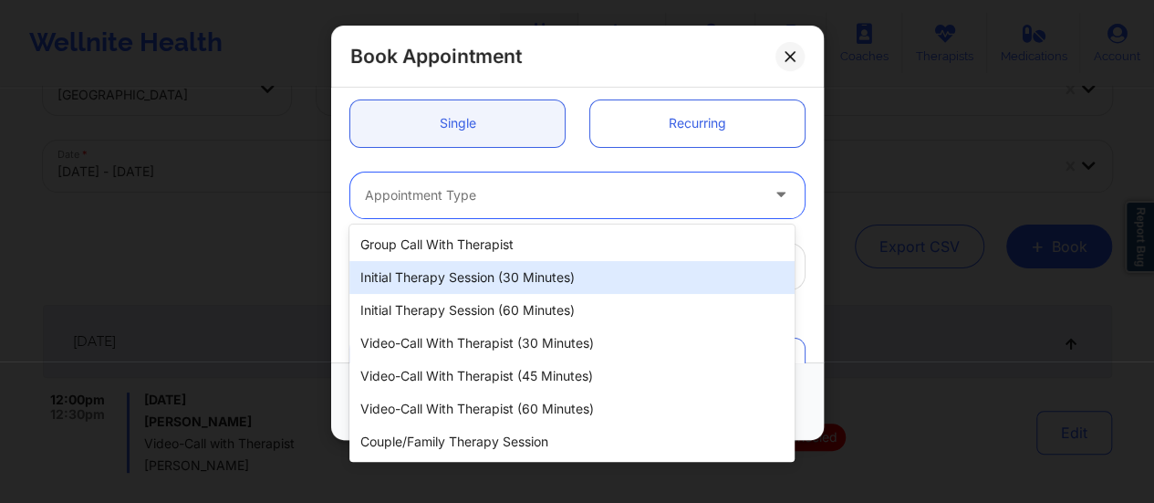
click at [547, 284] on div "Initial Therapy Session (30 minutes)" at bounding box center [572, 277] width 445 height 33
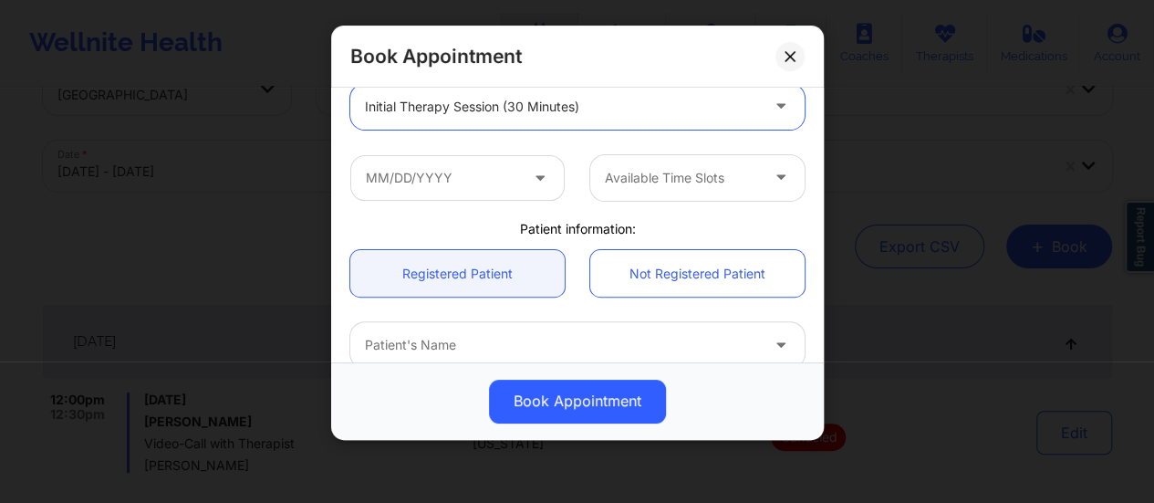
scroll to position [263, 0]
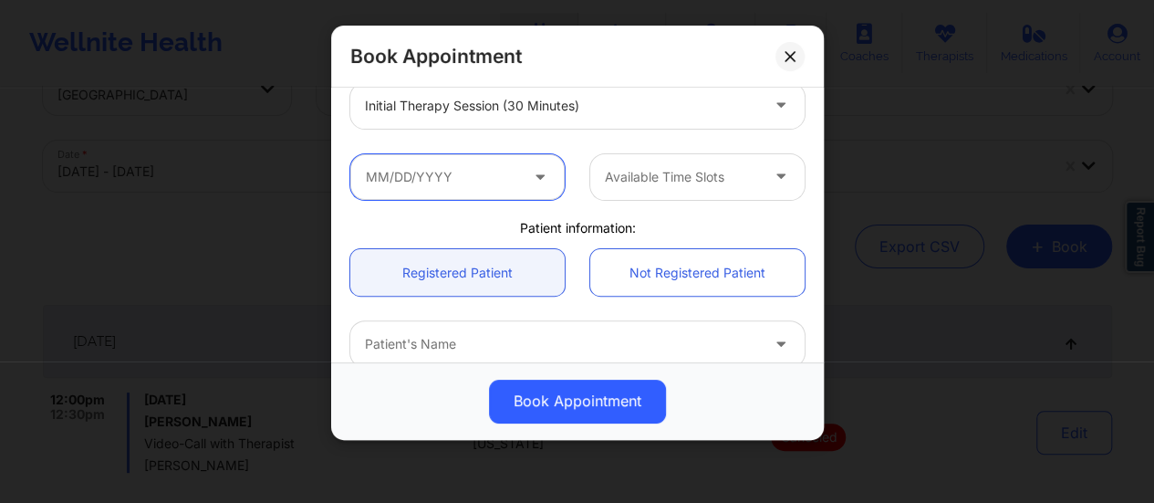
click at [498, 163] on input "text" at bounding box center [457, 177] width 214 height 46
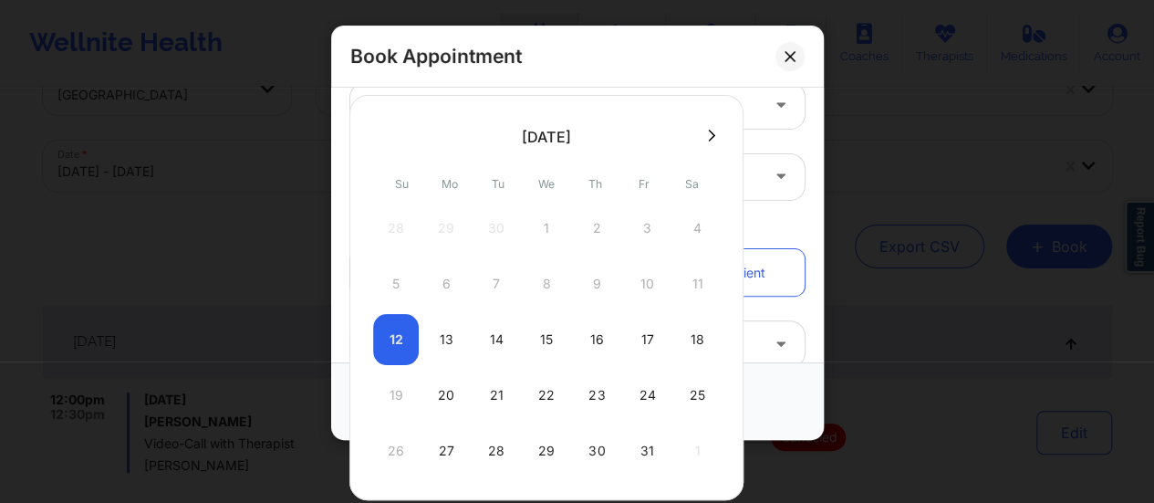
click at [703, 129] on button at bounding box center [712, 136] width 18 height 16
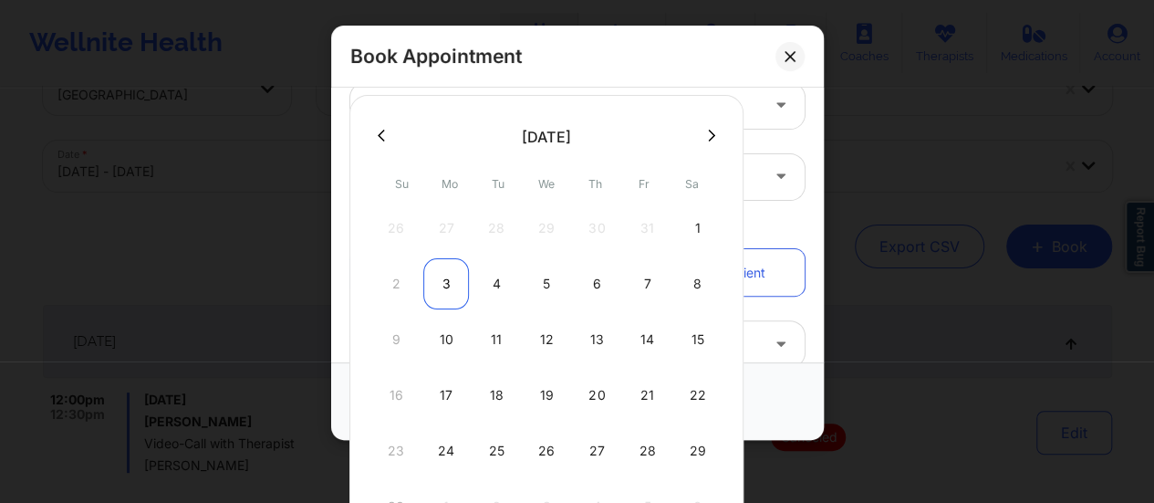
click at [447, 281] on div "3" at bounding box center [446, 283] width 46 height 51
type input "[DATE]"
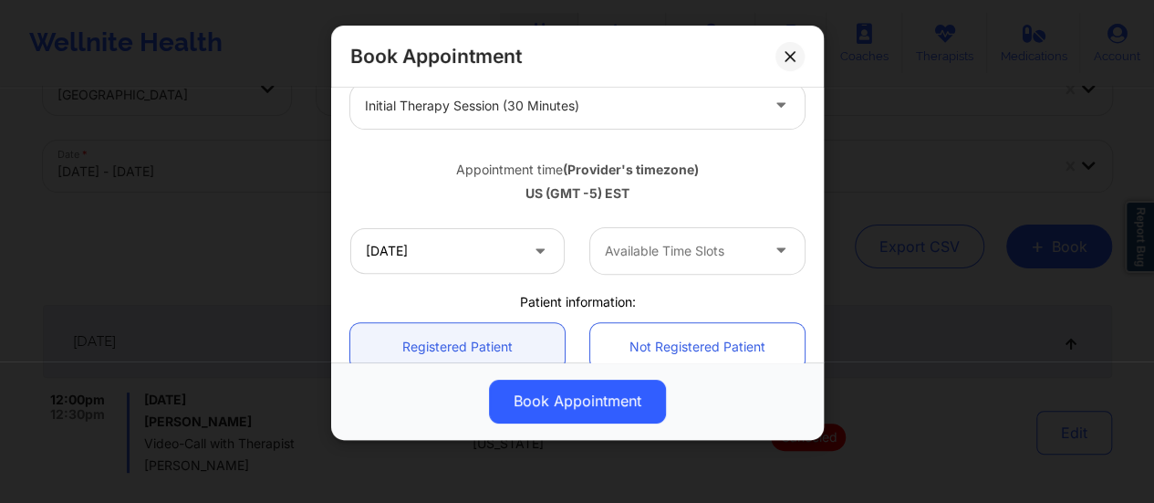
drag, startPoint x: 635, startPoint y: 278, endPoint x: 712, endPoint y: 249, distance: 82.0
click at [712, 249] on div "[DATE] Available Time Slots" at bounding box center [578, 250] width 480 height 71
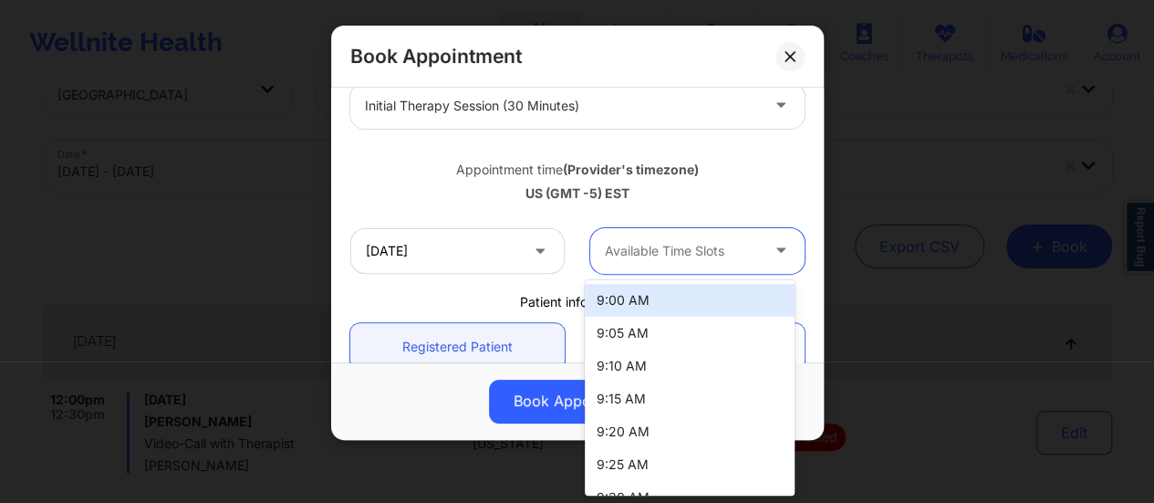
click at [712, 249] on div at bounding box center [682, 251] width 154 height 22
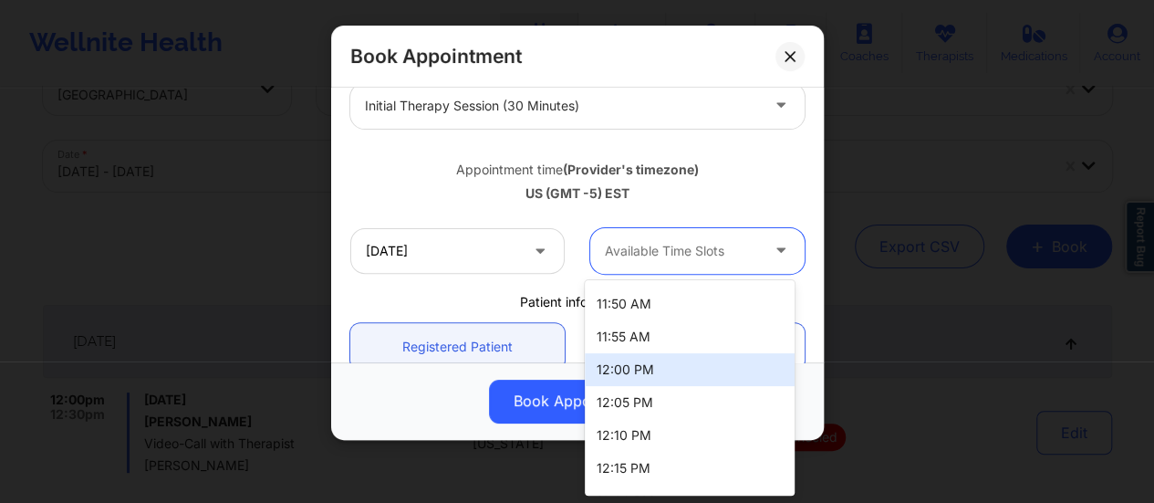
scroll to position [1106, 0]
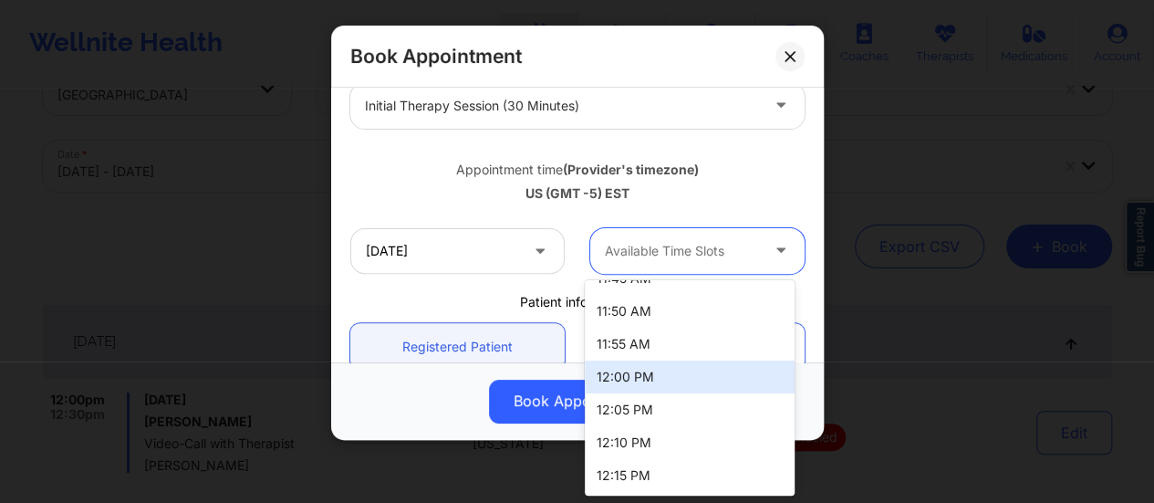
click at [635, 376] on div "12:00 PM" at bounding box center [690, 376] width 210 height 33
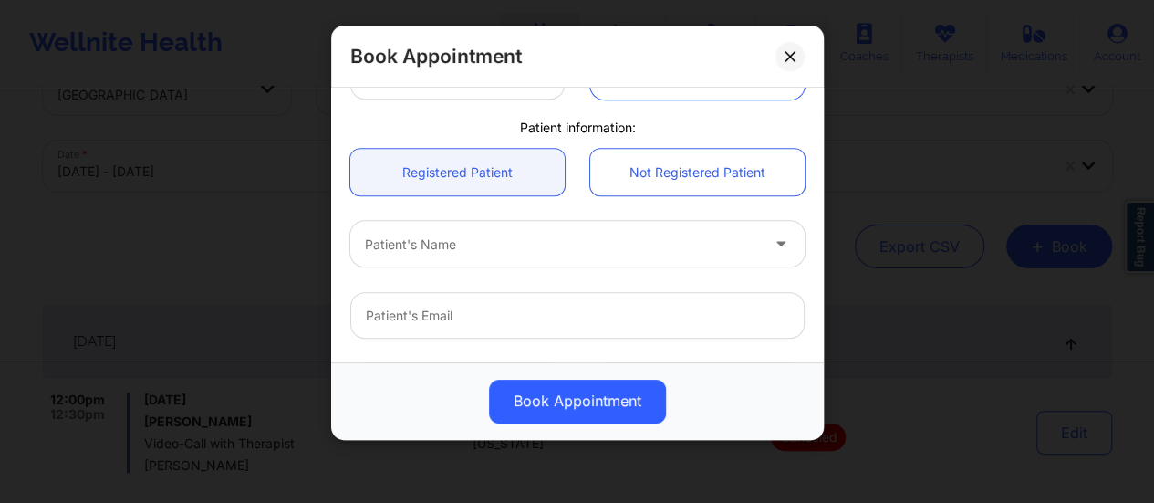
scroll to position [460, 0]
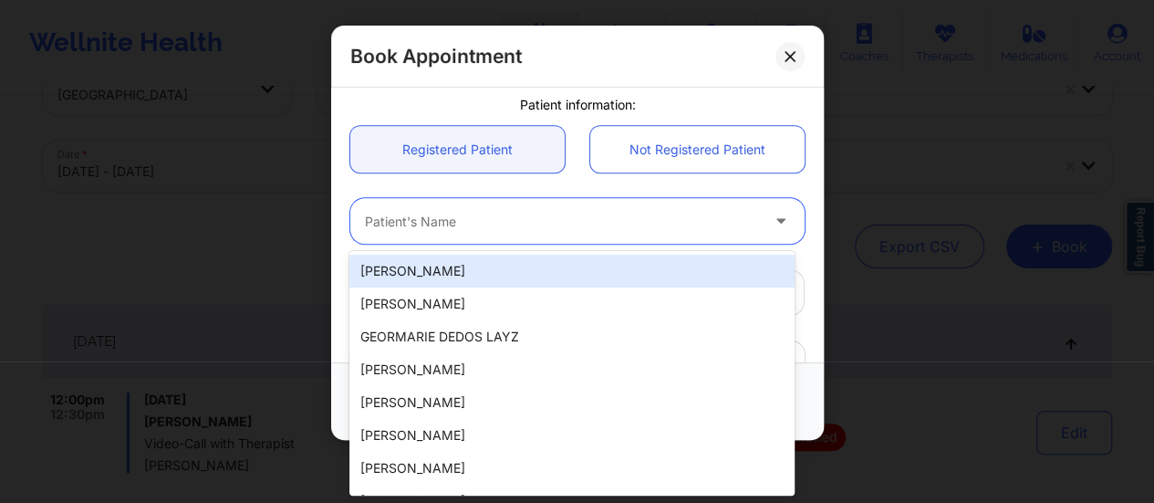
click at [568, 206] on div "Patient's Name" at bounding box center [555, 221] width 411 height 46
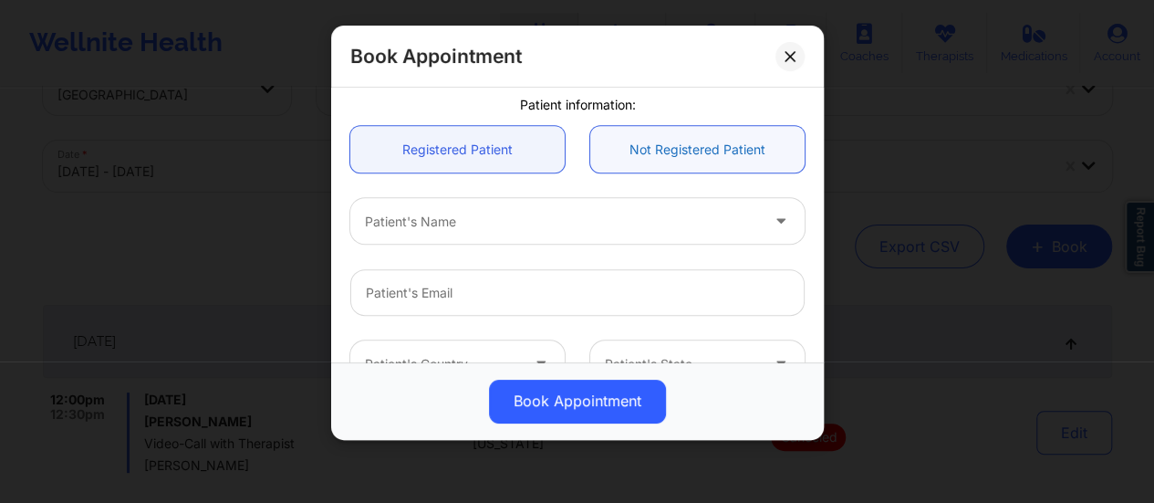
click at [648, 151] on link "Not Registered Patient" at bounding box center [697, 149] width 214 height 47
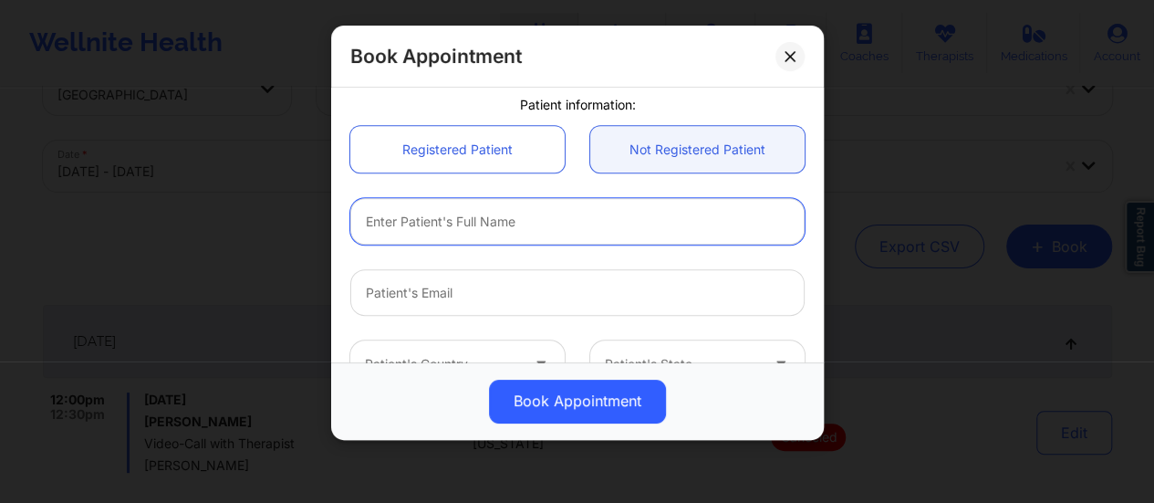
click at [551, 216] on input "text" at bounding box center [577, 221] width 454 height 47
paste input "[PERSON_NAME]"
type input "[PERSON_NAME]"
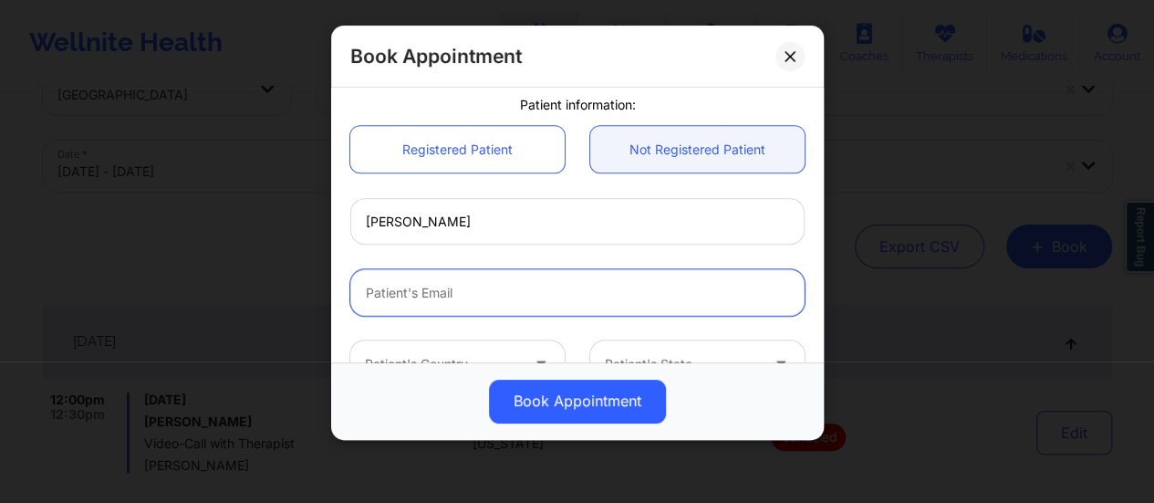
click at [476, 289] on input "Patient Email" at bounding box center [577, 292] width 454 height 47
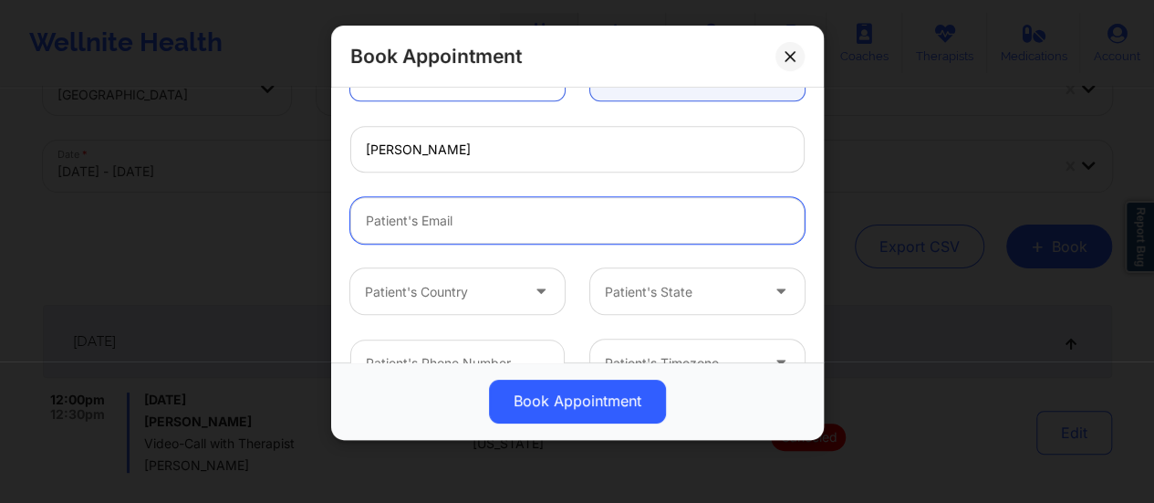
scroll to position [533, 0]
paste input "[EMAIL_ADDRESS][DOMAIN_NAME]"
type input "[EMAIL_ADDRESS][DOMAIN_NAME]"
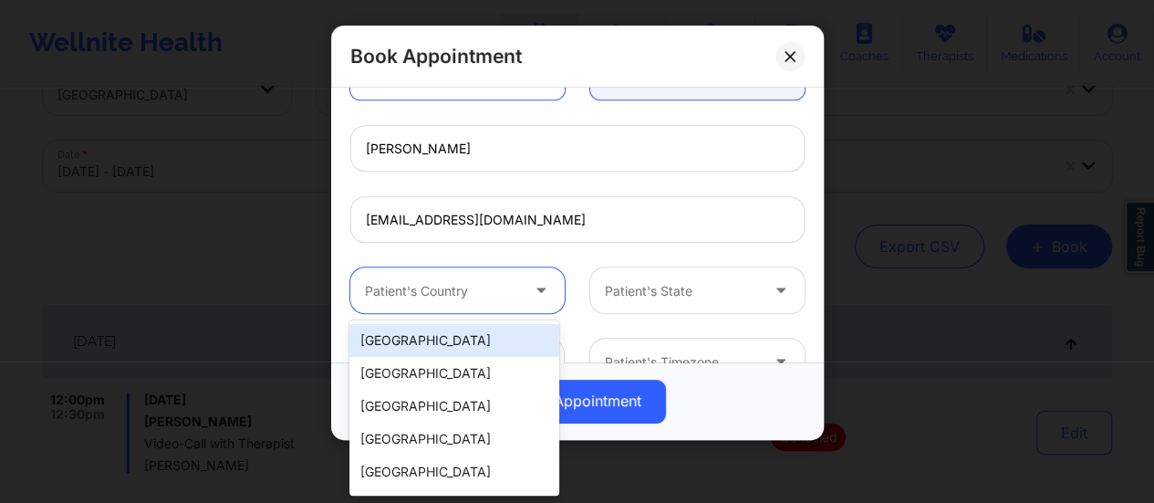
click at [446, 281] on div at bounding box center [442, 291] width 154 height 22
click at [496, 330] on div "[GEOGRAPHIC_DATA]" at bounding box center [455, 340] width 210 height 33
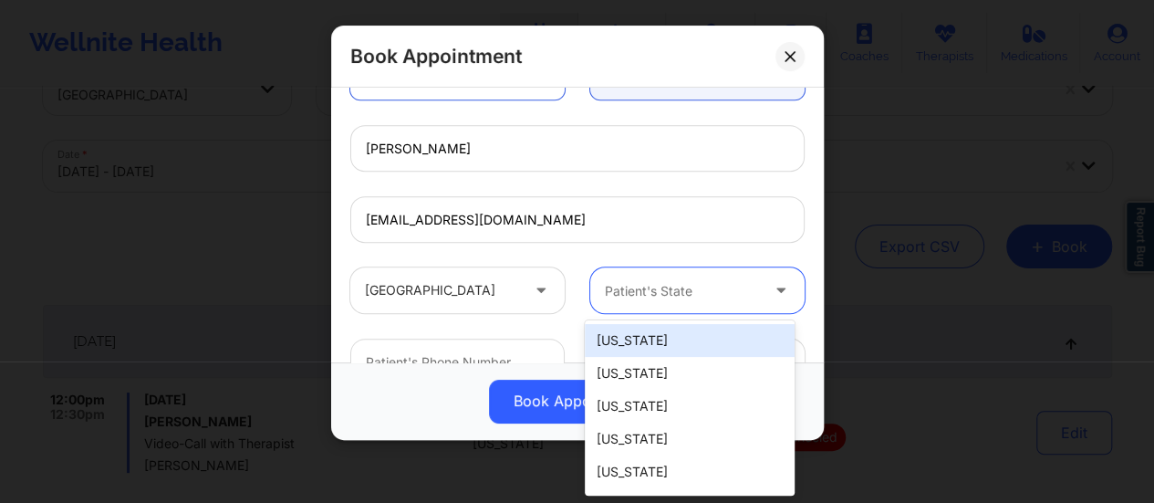
click at [621, 311] on div "Patient's State" at bounding box center [675, 290] width 171 height 46
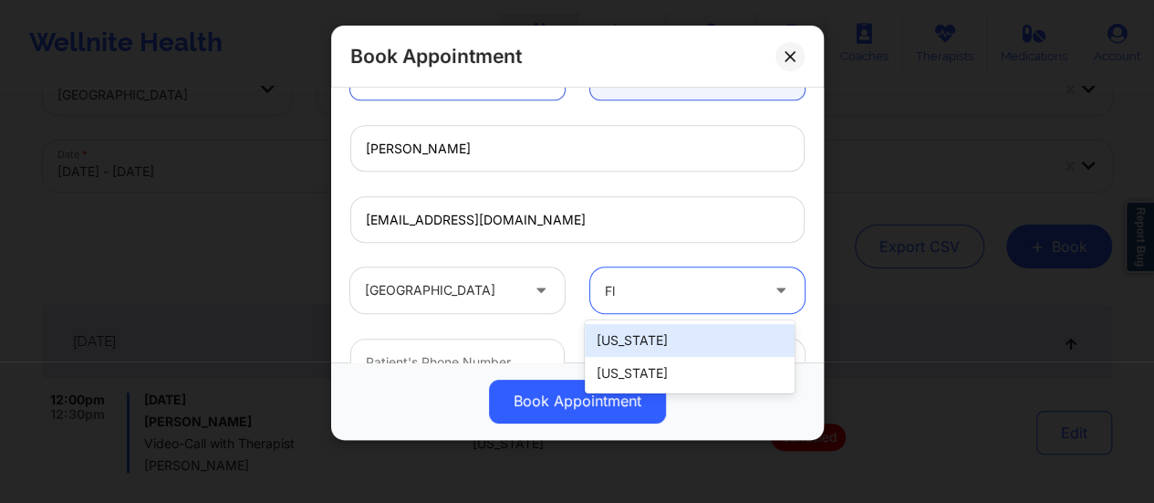
type input "Flo"
click at [647, 346] on div "[US_STATE]" at bounding box center [690, 340] width 210 height 33
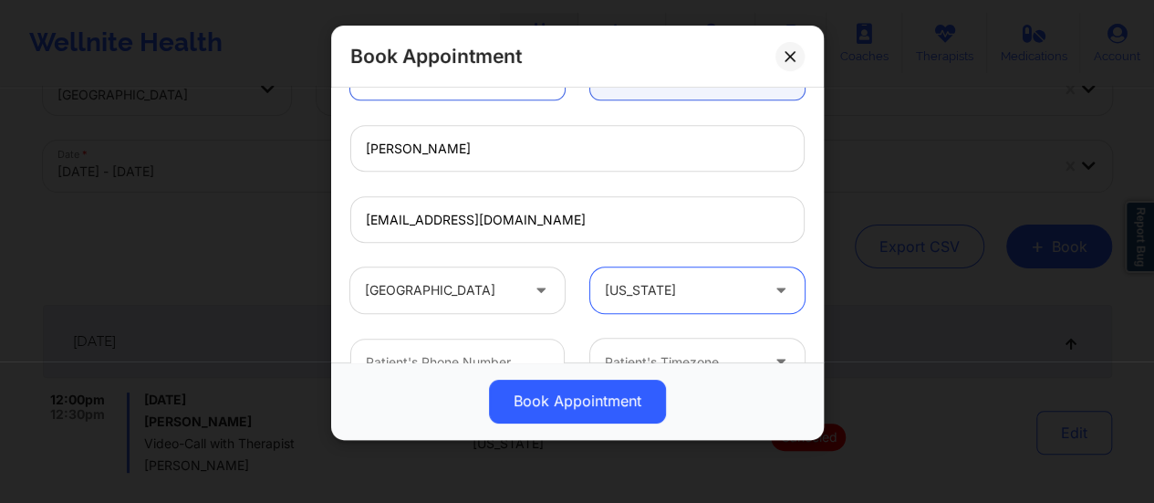
scroll to position [574, 0]
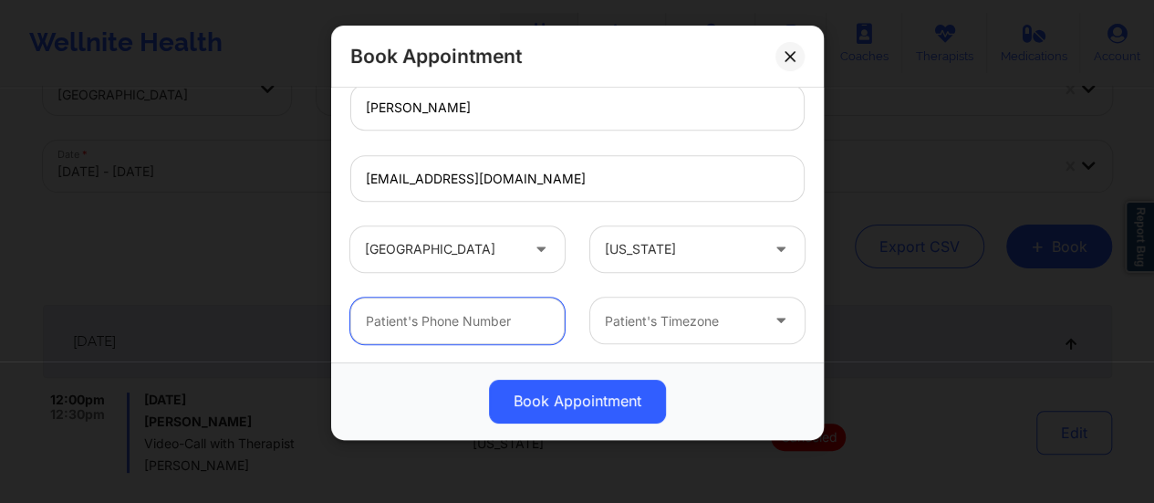
click at [465, 319] on input "text" at bounding box center [457, 321] width 214 height 47
paste input "[PHONE_NUMBER]"
type input "[PHONE_NUMBER]"
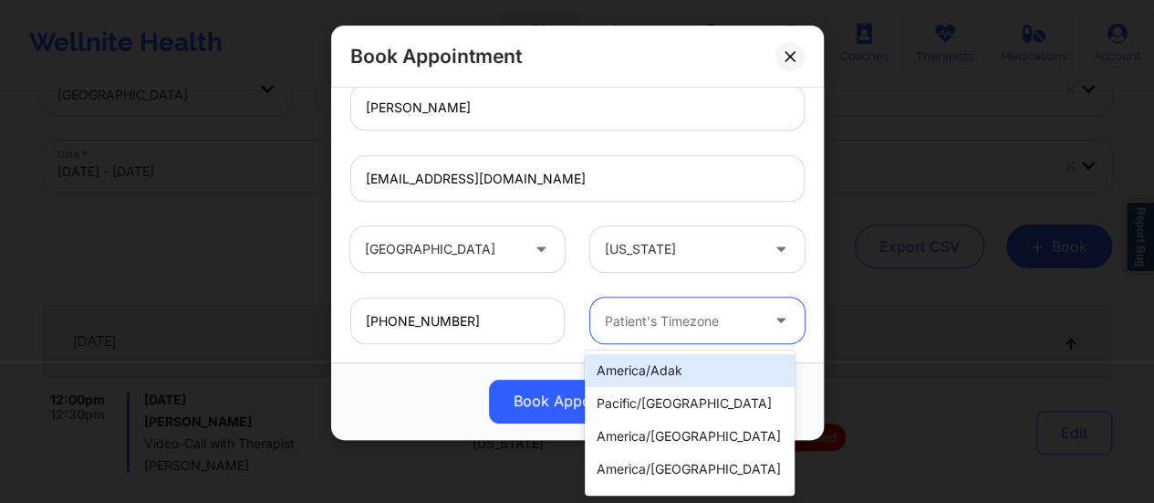
click at [665, 310] on div at bounding box center [682, 321] width 154 height 22
type input "new"
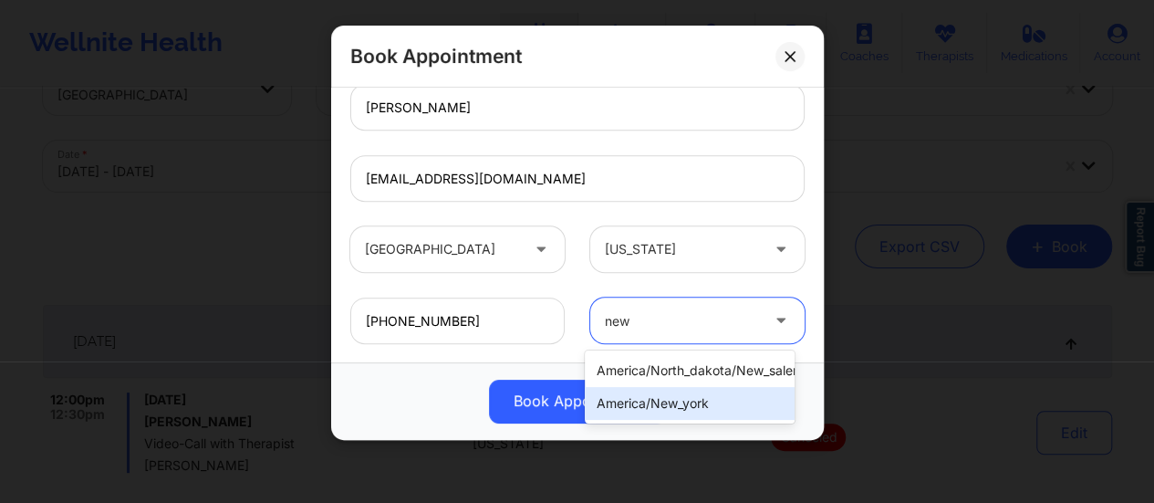
click at [705, 417] on div "america/new_york" at bounding box center [690, 403] width 210 height 33
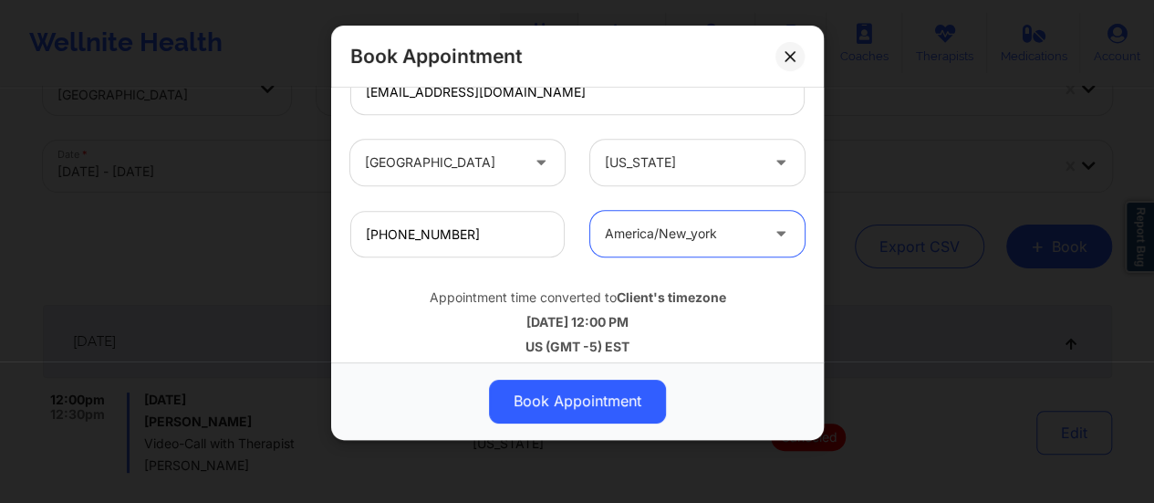
scroll to position [672, 0]
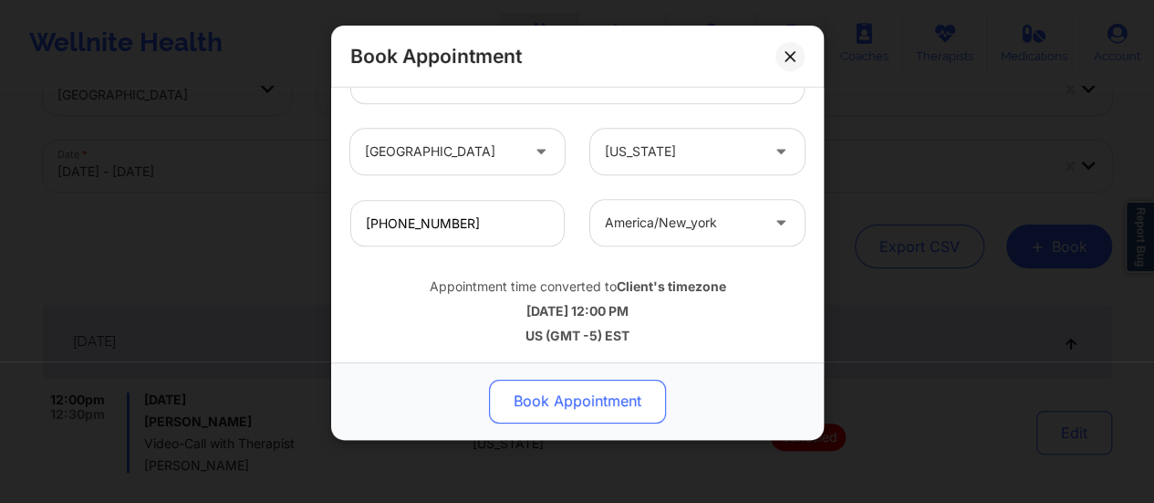
click at [565, 393] on button "Book Appointment" at bounding box center [577, 402] width 177 height 44
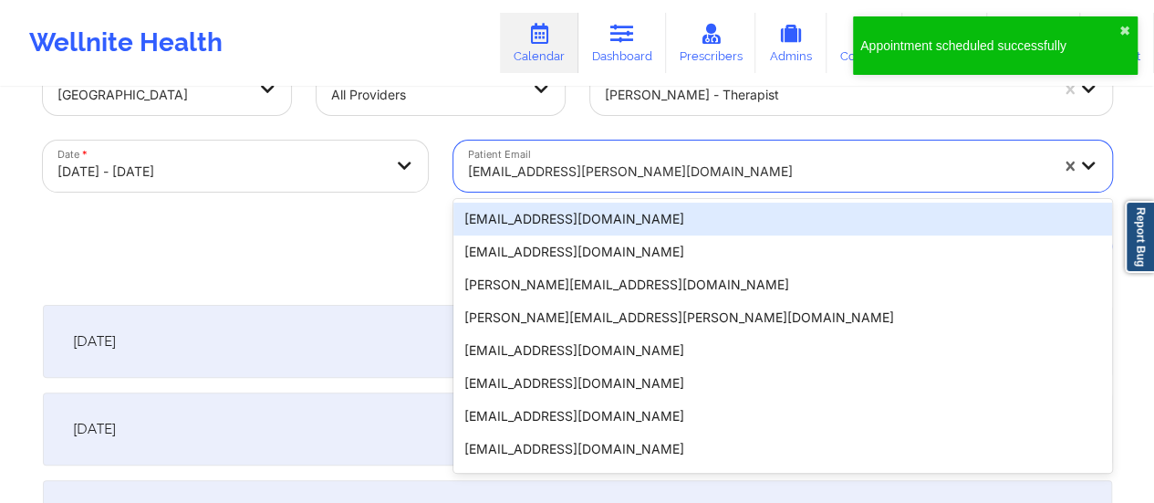
click at [680, 156] on div "[EMAIL_ADDRESS][PERSON_NAME][DOMAIN_NAME]" at bounding box center [758, 171] width 580 height 40
paste input "[EMAIL_ADDRESS][DOMAIN_NAME]"
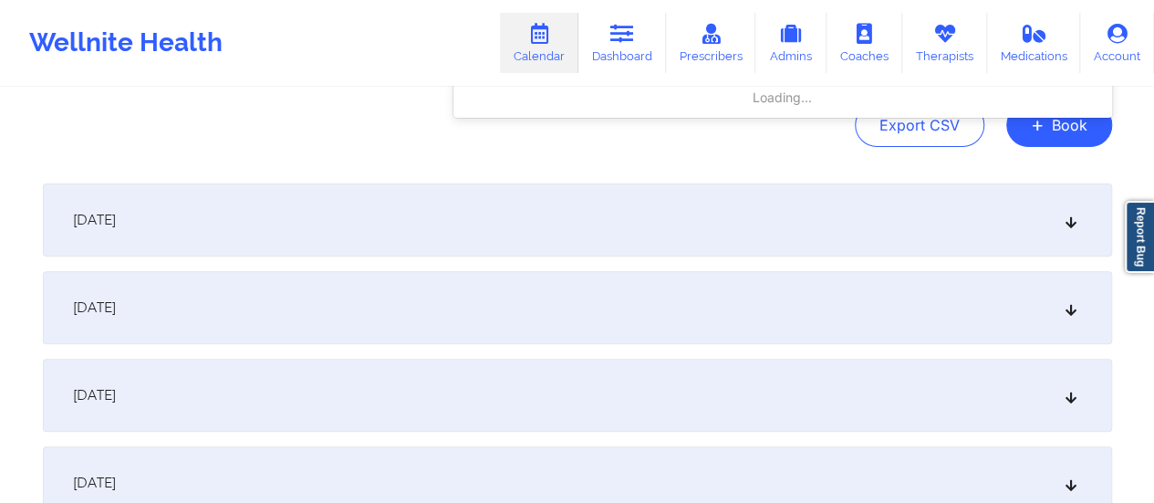
scroll to position [198, 0]
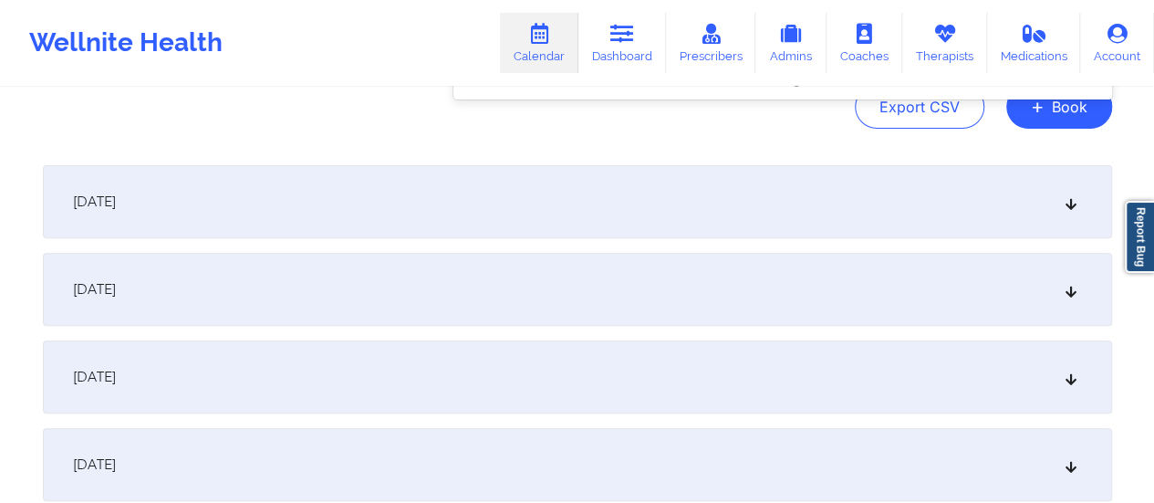
type input "[EMAIL_ADDRESS][DOMAIN_NAME]"
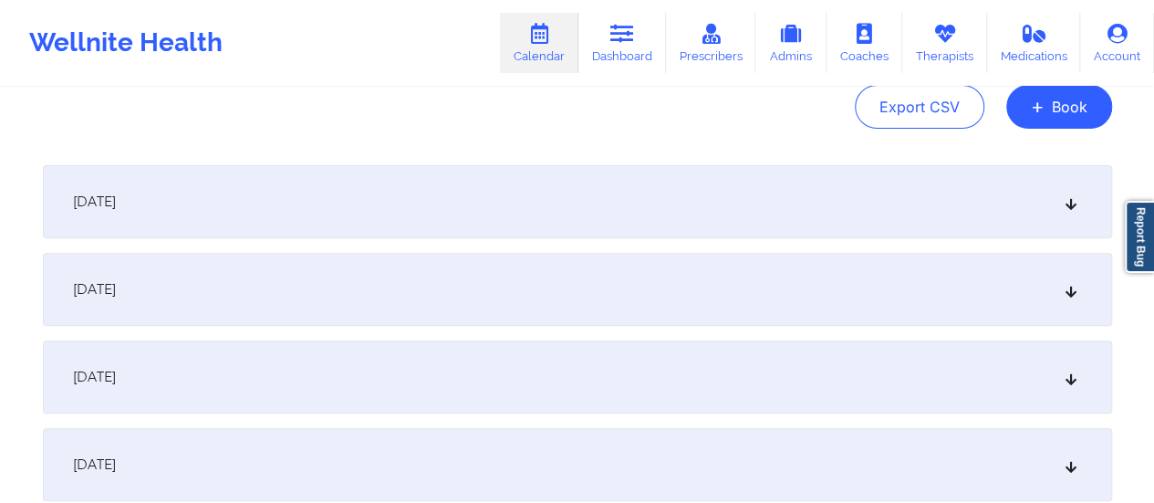
click at [377, 293] on div "[DATE]" at bounding box center [578, 289] width 1070 height 73
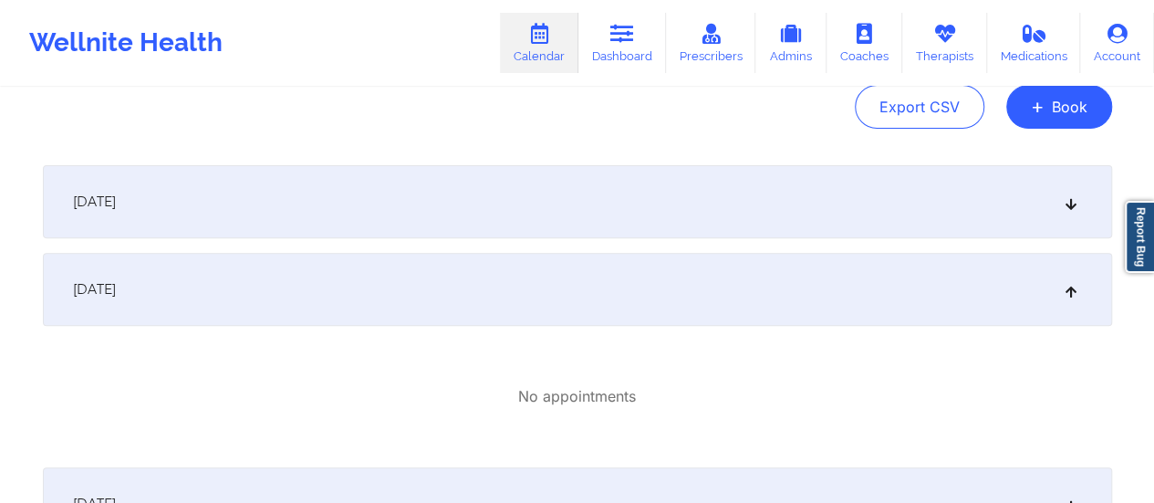
scroll to position [0, 0]
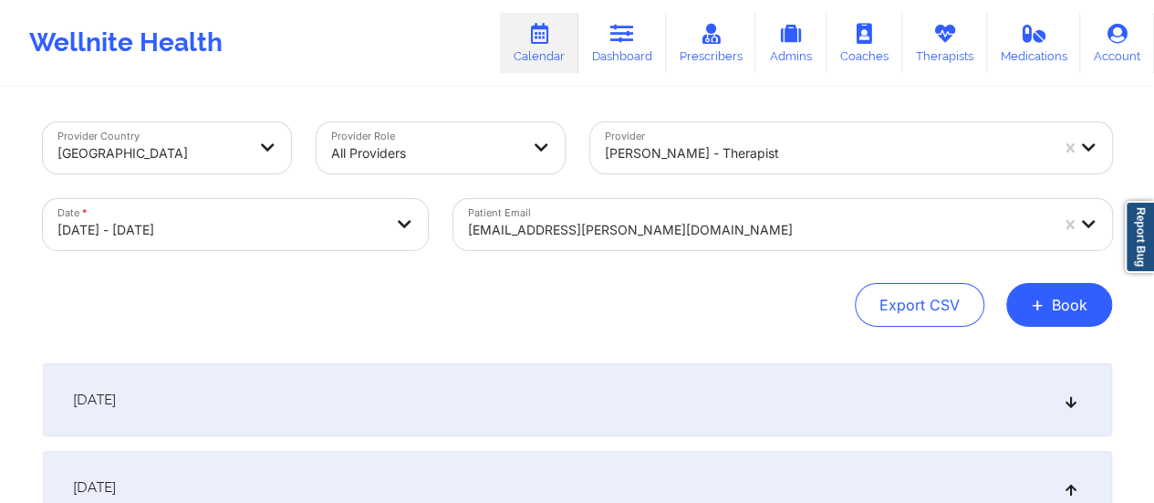
click at [611, 225] on div "Patient Email [EMAIL_ADDRESS][PERSON_NAME][DOMAIN_NAME]" at bounding box center [783, 224] width 684 height 77
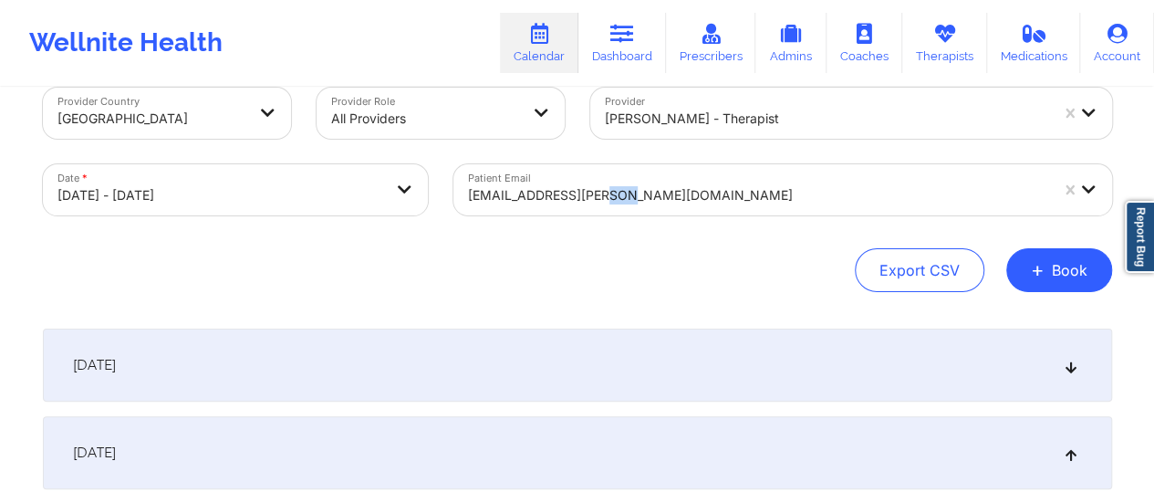
click at [611, 225] on div "Patient Email [EMAIL_ADDRESS][PERSON_NAME][DOMAIN_NAME]" at bounding box center [783, 189] width 684 height 77
click at [632, 53] on link "Dashboard" at bounding box center [623, 43] width 88 height 60
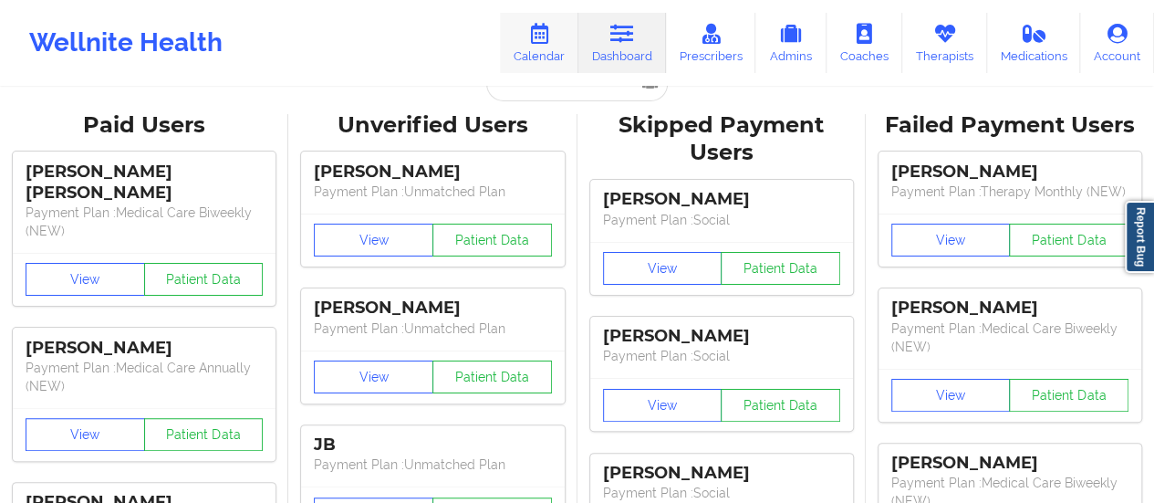
click at [529, 59] on link "Calendar" at bounding box center [539, 43] width 78 height 60
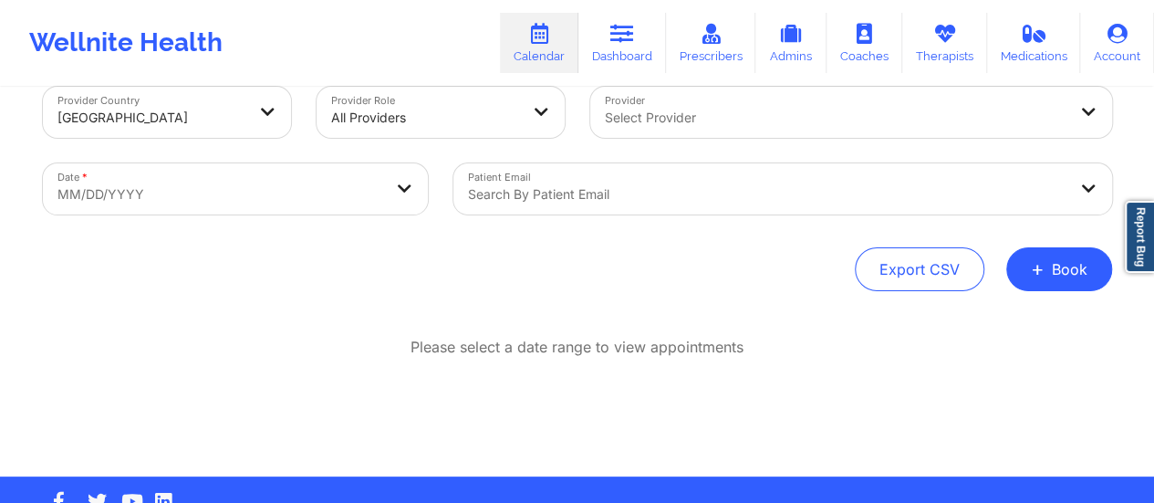
click at [667, 112] on div at bounding box center [836, 118] width 462 height 22
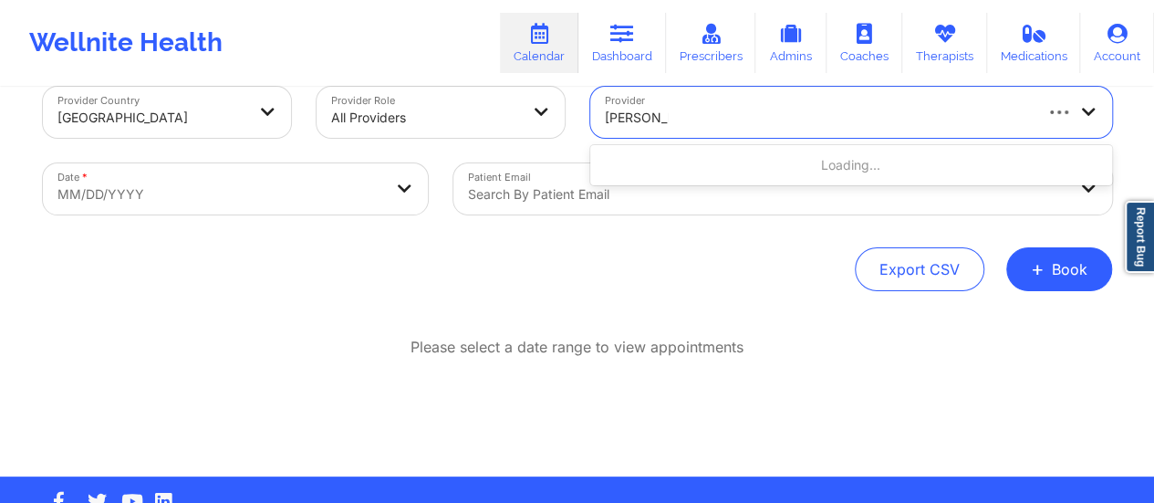
type input "[PERSON_NAME]"
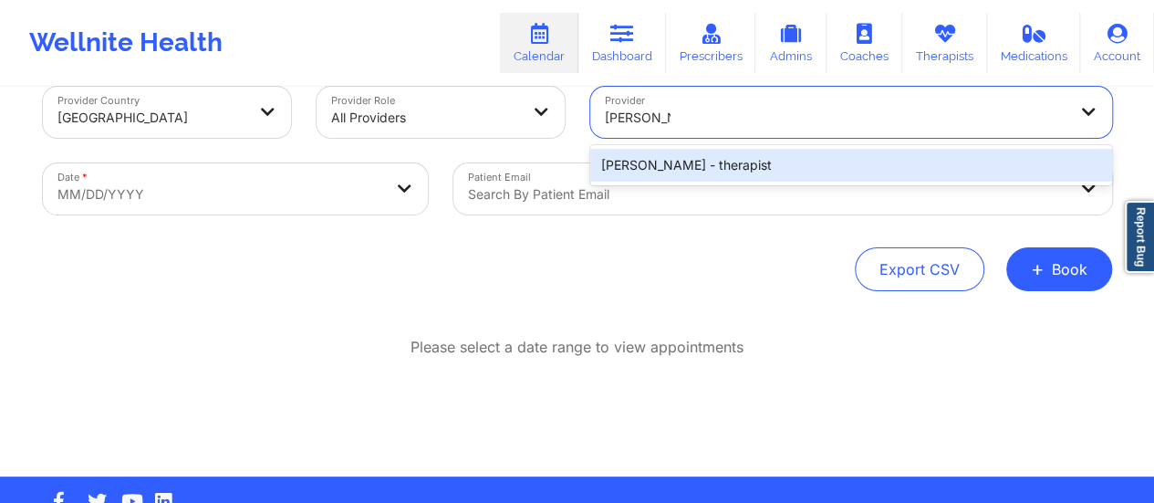
click at [679, 155] on div "[PERSON_NAME] - therapist" at bounding box center [851, 165] width 522 height 33
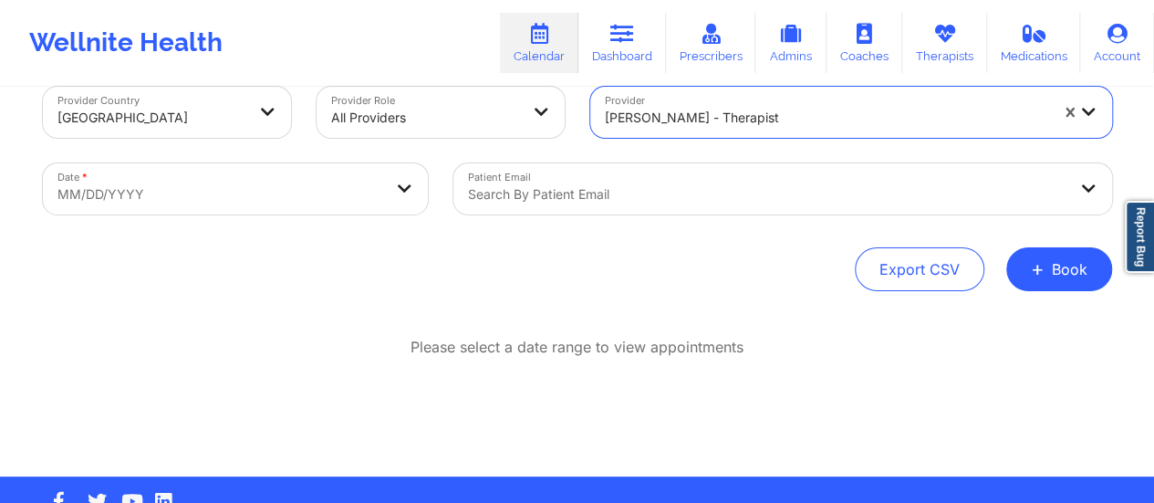
select select "2025-8"
select select "2025-9"
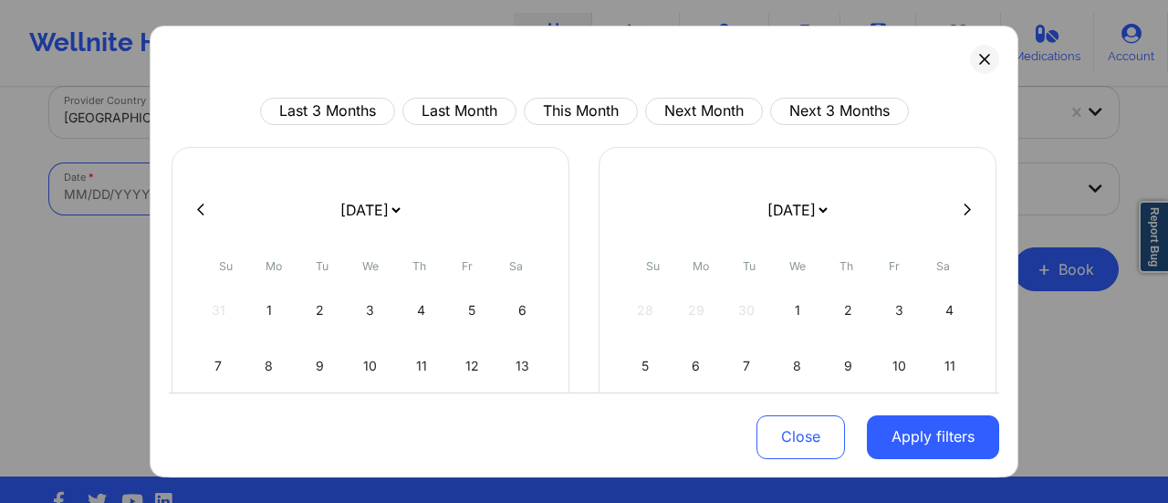
click at [392, 209] on body "Wellnite Health Calendar Dashboard Prescribers Admins Coaches Therapists Medica…" at bounding box center [584, 215] width 1168 height 503
click at [396, 204] on select "[DATE] [DATE] [DATE] [DATE] [DATE] [DATE] [DATE] [DATE] [DATE] [DATE] [DATE] [D…" at bounding box center [370, 209] width 67 height 51
select select "2025-9"
select select "2025-10"
click at [478, 305] on div "3" at bounding box center [472, 310] width 47 height 51
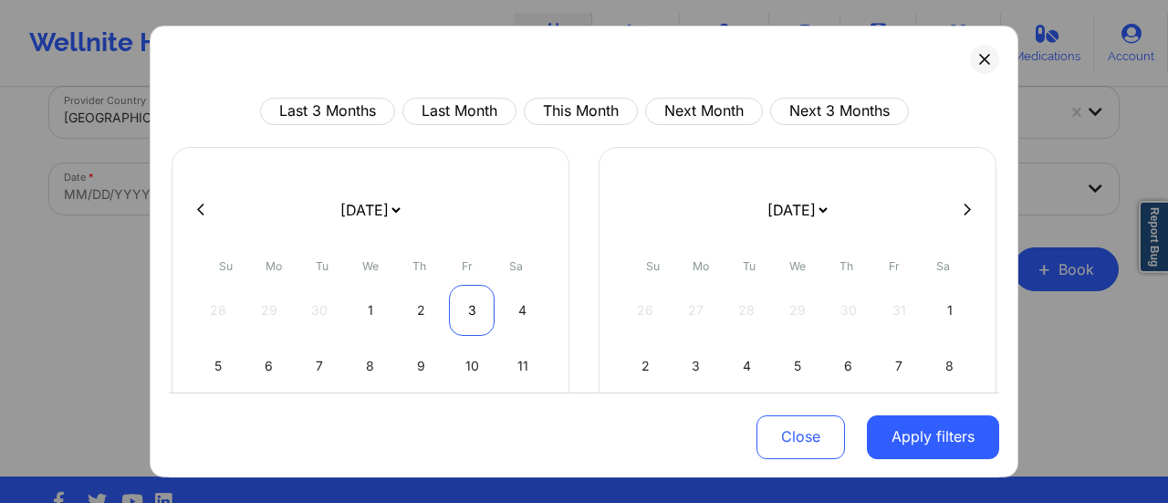
select select "2025-9"
select select "2025-10"
select select "2025-9"
select select "2025-10"
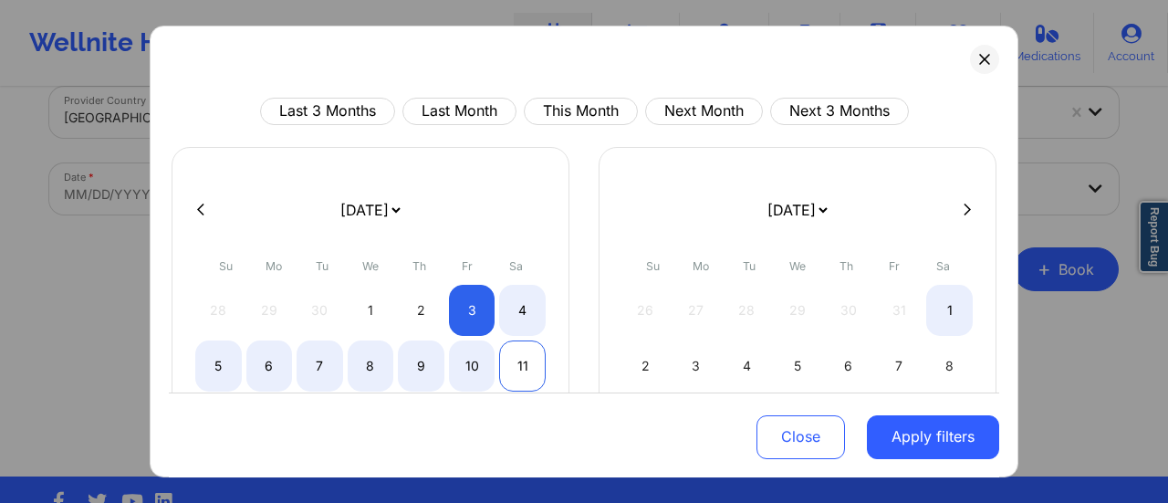
select select "2025-9"
select select "2025-10"
click at [513, 362] on div "11" at bounding box center [522, 365] width 47 height 51
select select "2025-9"
select select "2025-10"
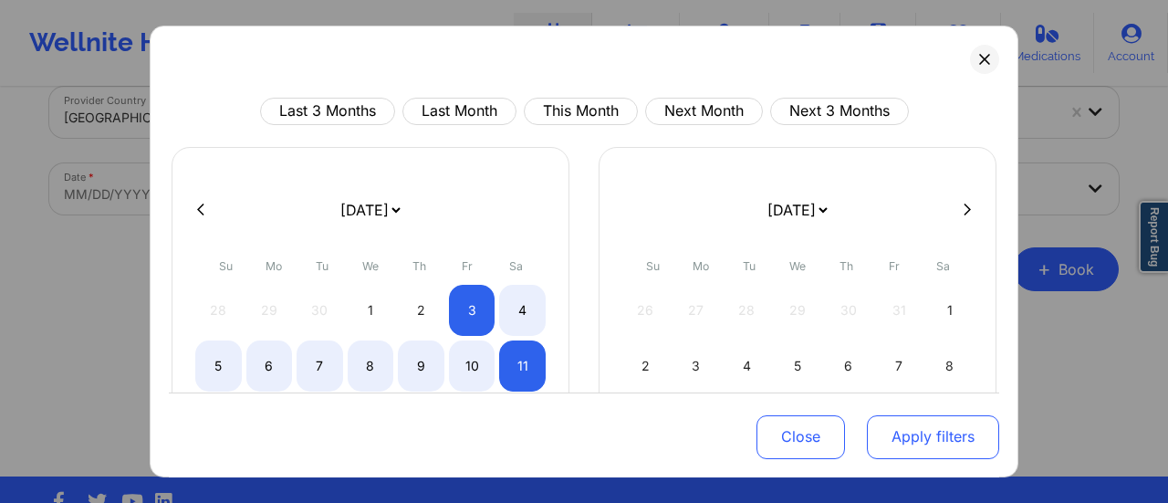
click at [975, 426] on button "Apply filters" at bounding box center [933, 436] width 132 height 44
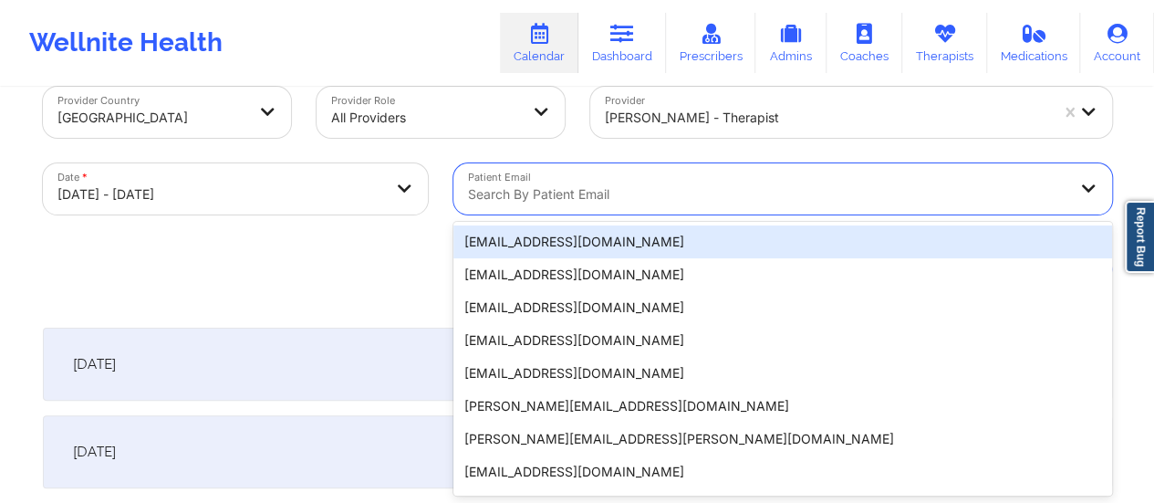
click at [642, 185] on div at bounding box center [767, 194] width 599 height 22
paste input "[EMAIL_ADDRESS][DOMAIN_NAME]"
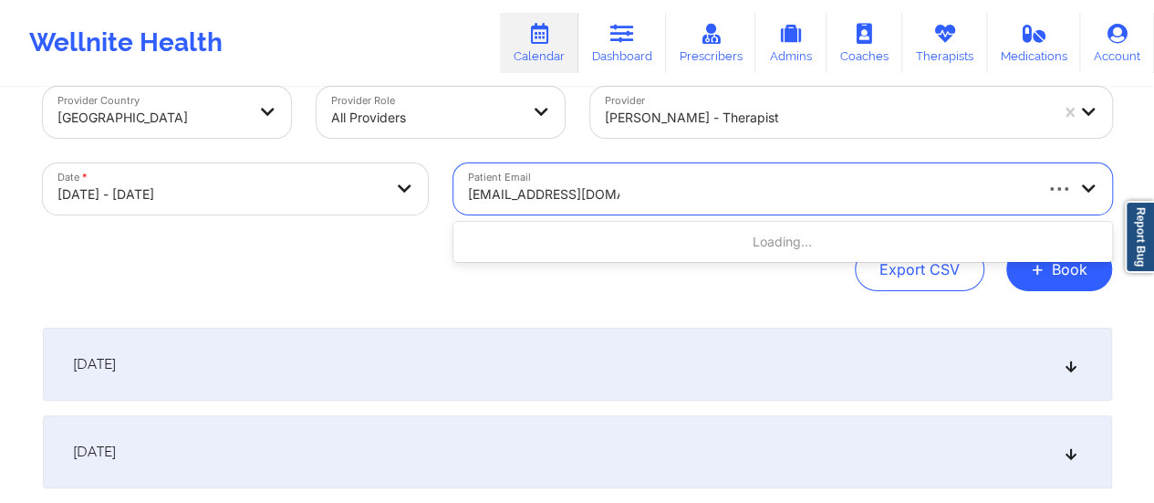
type input "[EMAIL_ADDRESS][DOMAIN_NAME]"
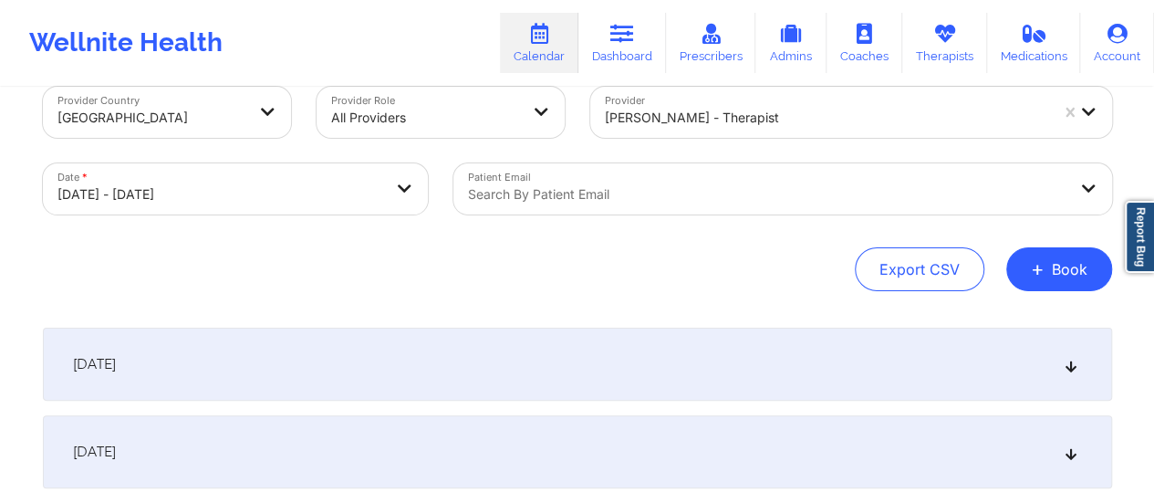
click at [454, 397] on div "[DATE]" at bounding box center [578, 364] width 1070 height 73
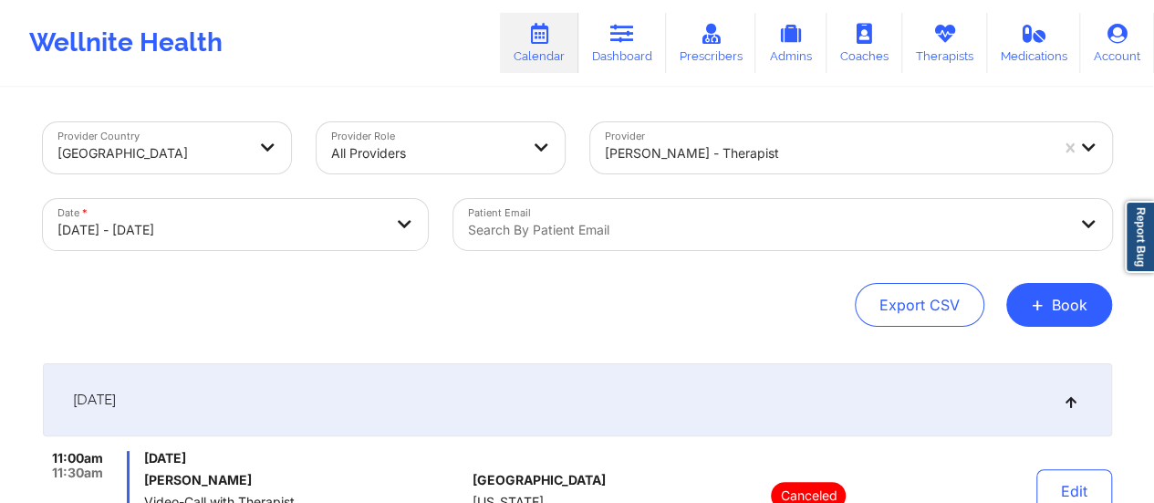
select select "2025-9"
select select "2025-10"
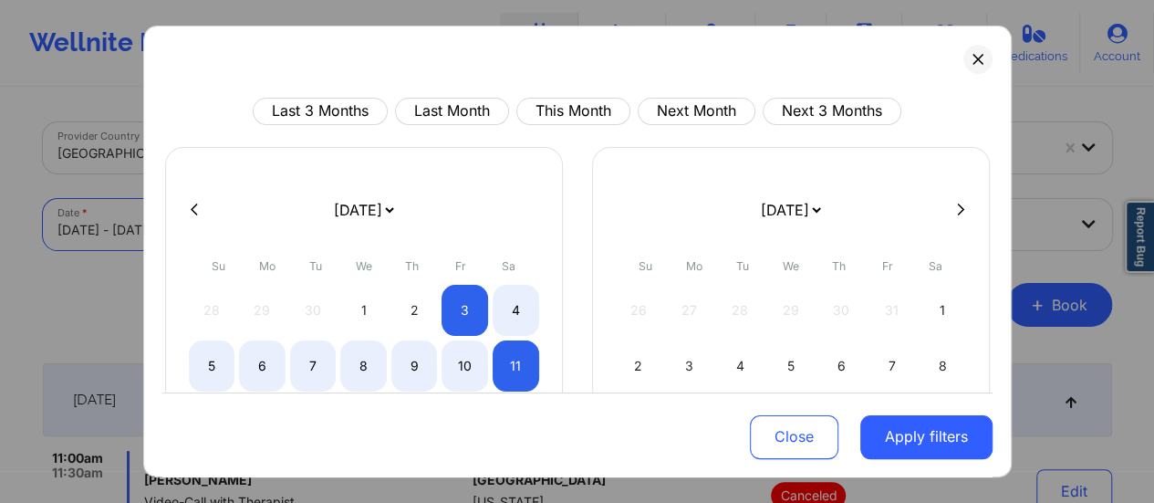
click at [340, 211] on body "Wellnite Health Calendar Dashboard Prescribers Admins Coaches Therapists Medica…" at bounding box center [577, 251] width 1154 height 503
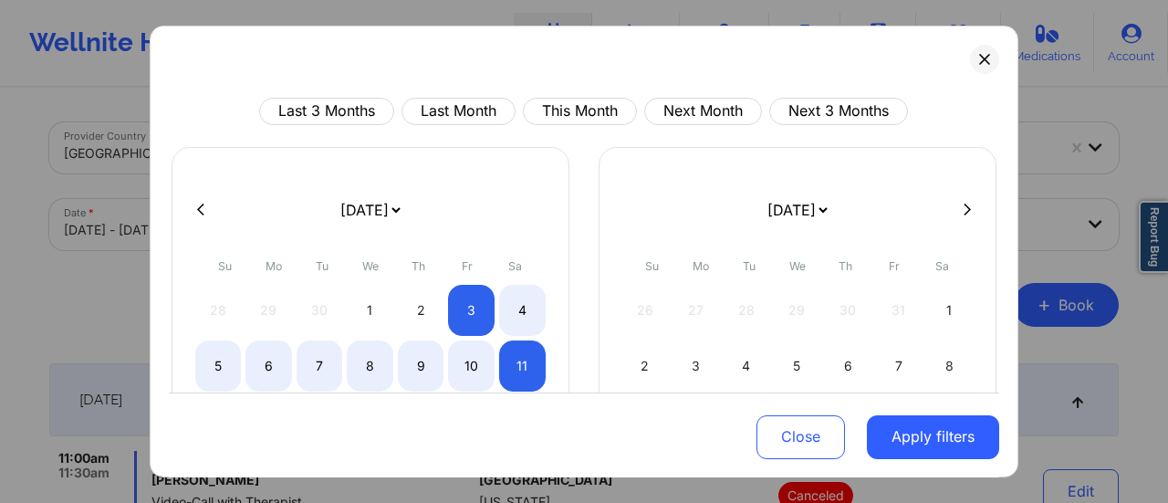
click at [392, 207] on select "[DATE] [DATE] [DATE] [DATE] [DATE] [DATE] [DATE] [DATE] [DATE] [DATE] [DATE] [D…" at bounding box center [370, 209] width 67 height 51
select select "2025-10"
select select "2025-11"
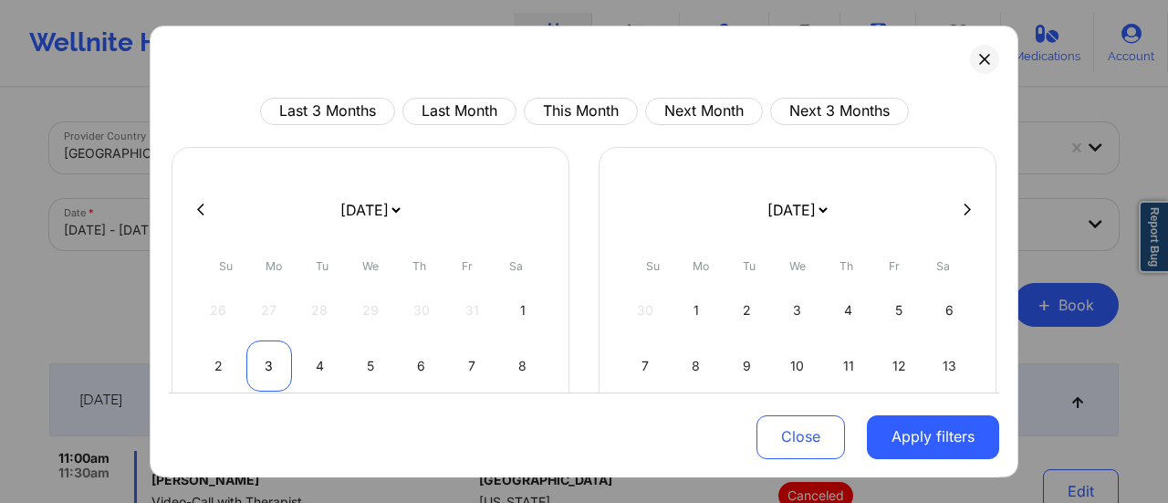
click at [281, 357] on div "3" at bounding box center [269, 365] width 47 height 51
select select "2025-10"
select select "2025-11"
select select "2025-10"
select select "2025-11"
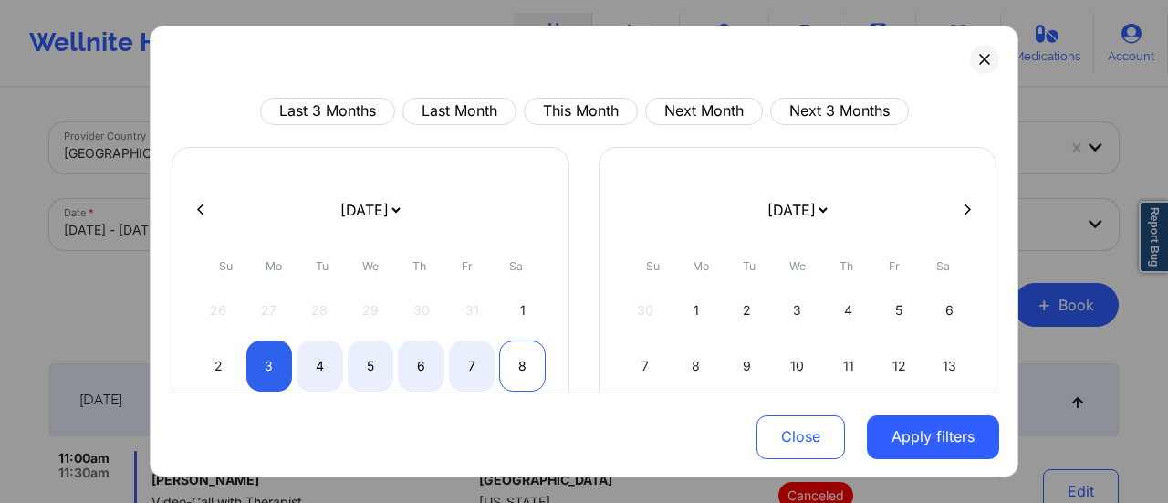
select select "2025-10"
select select "2025-11"
click at [525, 361] on div "8" at bounding box center [522, 365] width 47 height 51
select select "2025-10"
select select "2025-11"
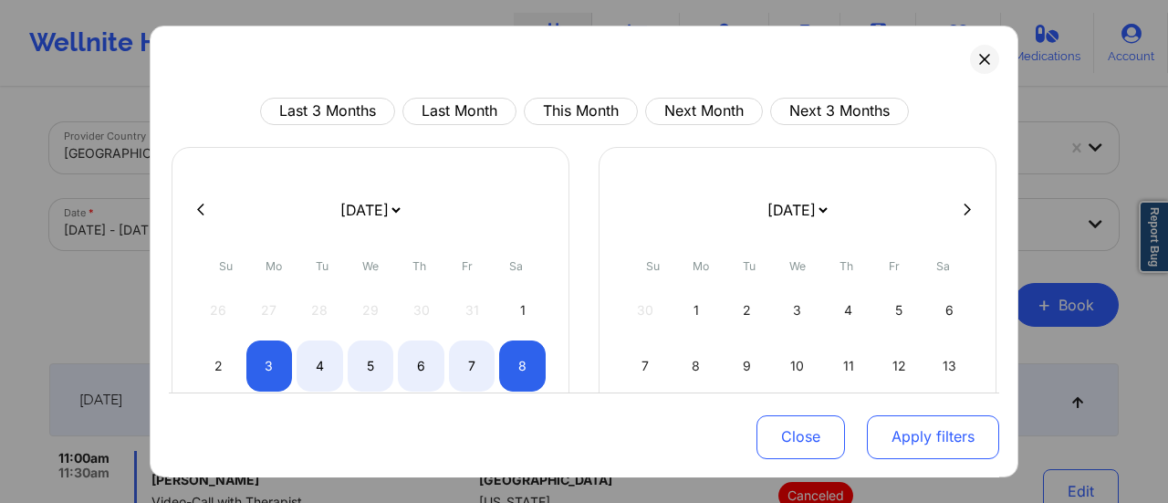
click at [896, 448] on button "Apply filters" at bounding box center [933, 436] width 132 height 44
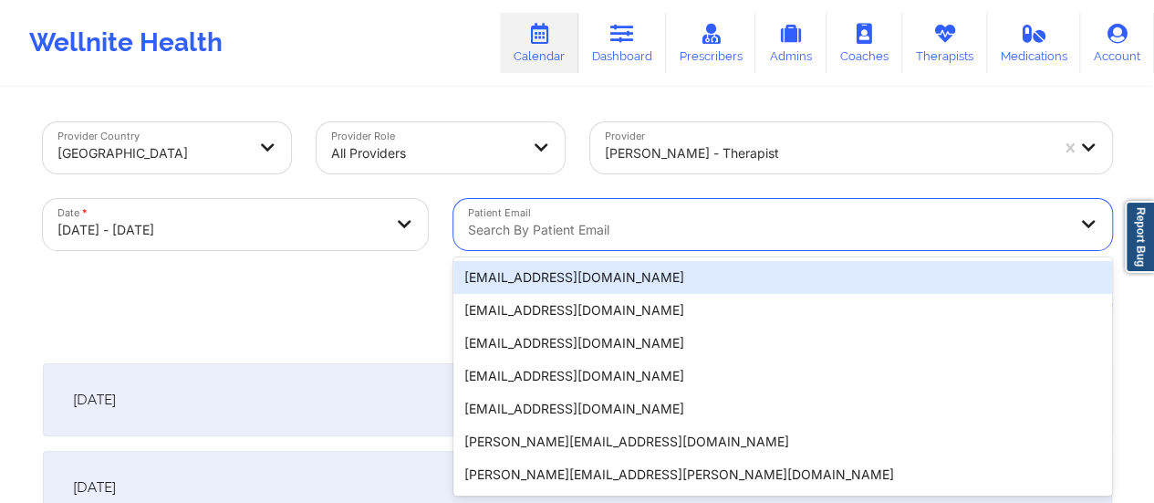
scroll to position [36, 0]
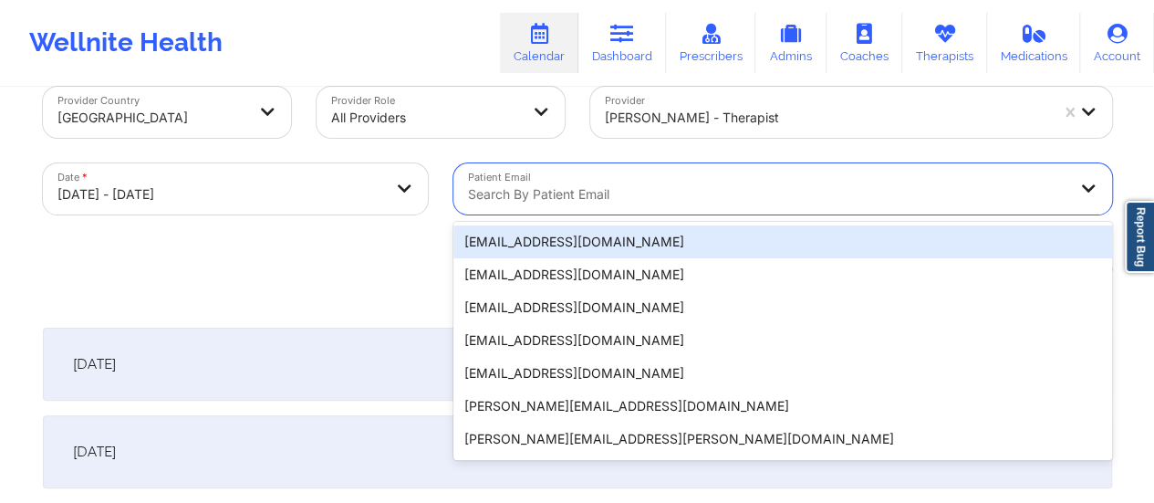
click at [605, 214] on div "20 results available. Use Up and Down to choose options, press Enter to select …" at bounding box center [783, 188] width 659 height 51
paste input "[EMAIL_ADDRESS][DOMAIN_NAME]"
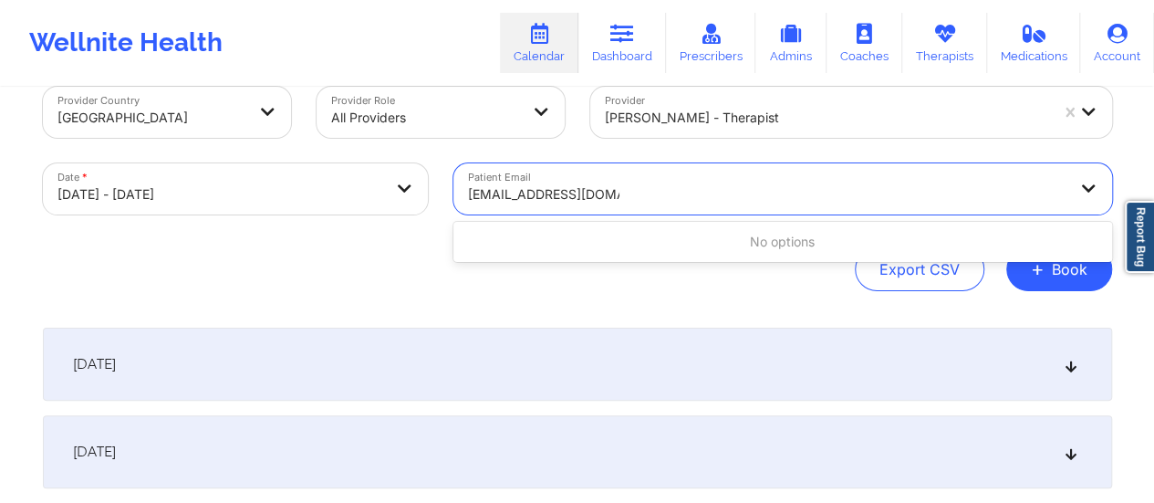
type input "[EMAIL_ADDRESS][DOMAIN_NAME]"
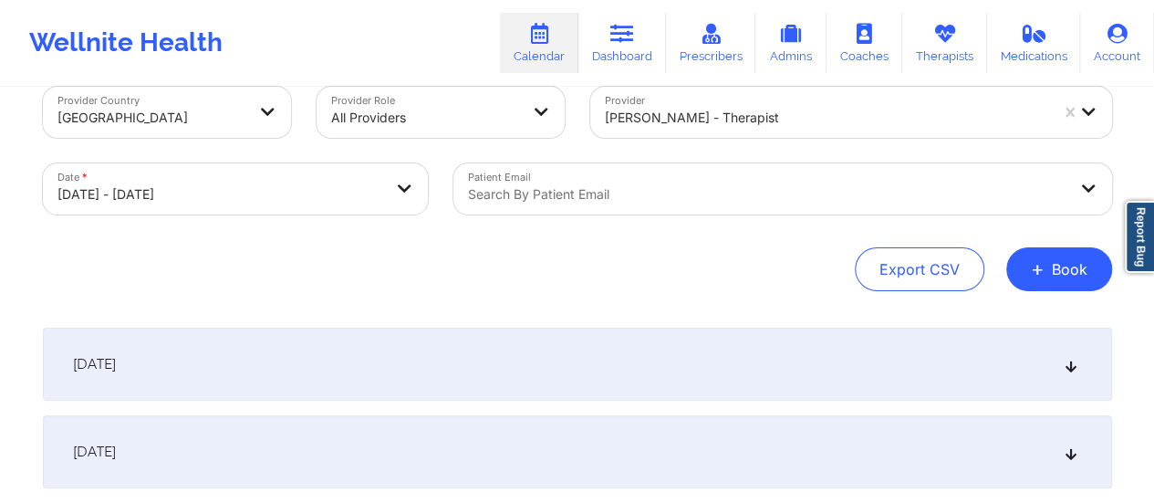
click at [443, 371] on div "[DATE]" at bounding box center [578, 364] width 1070 height 73
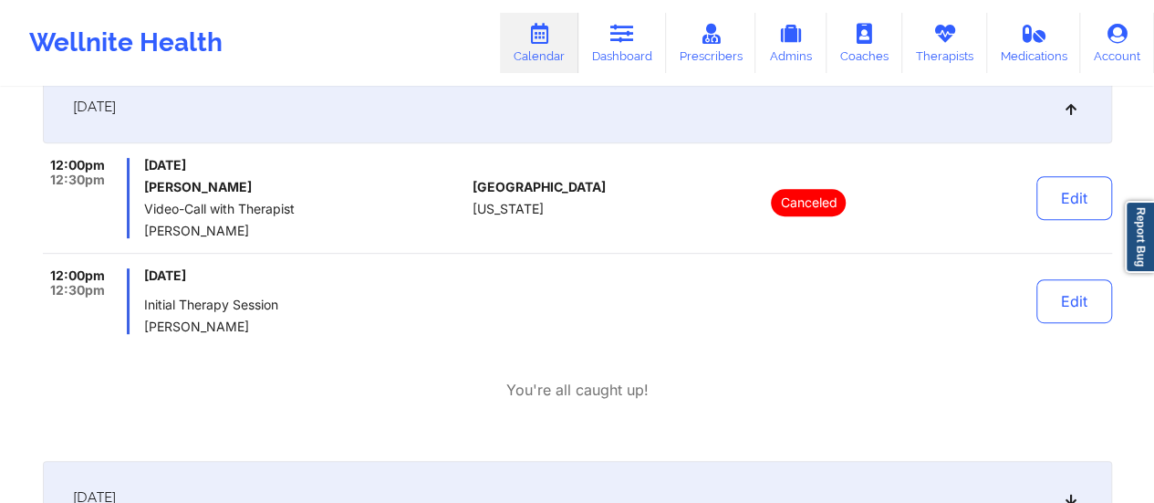
scroll to position [0, 0]
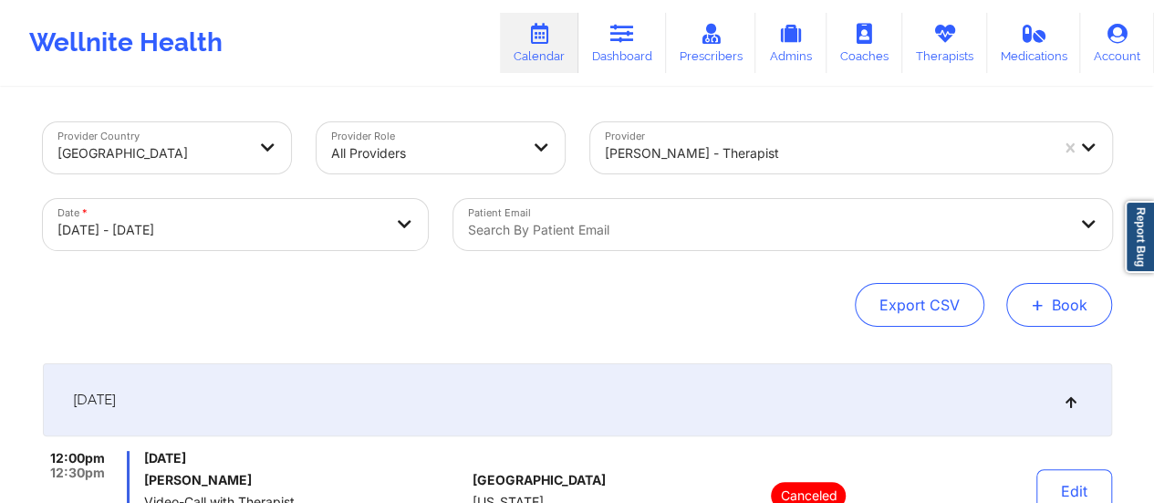
click at [1009, 315] on button "+ Book" at bounding box center [1060, 305] width 106 height 44
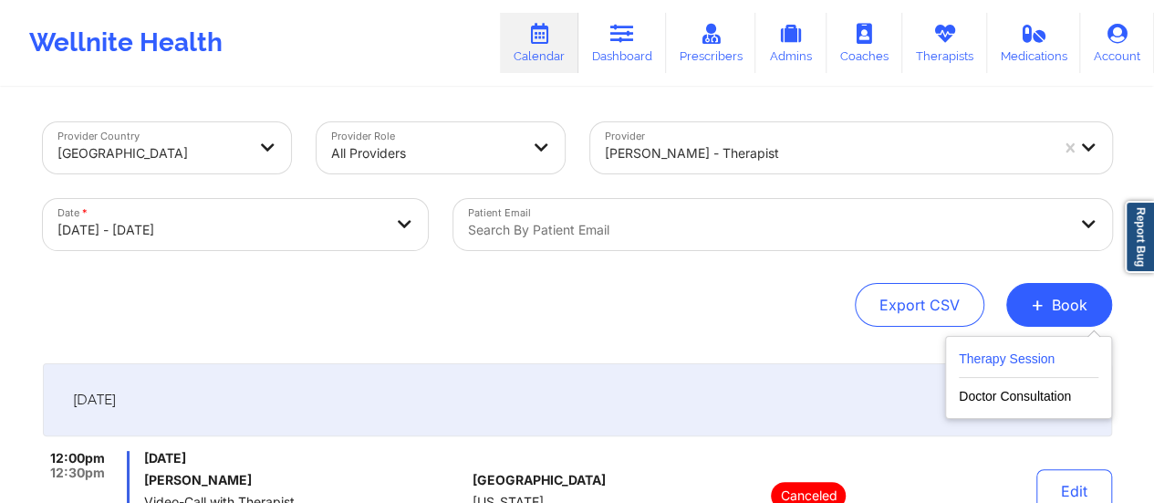
click at [997, 368] on button "Therapy Session" at bounding box center [1029, 363] width 140 height 30
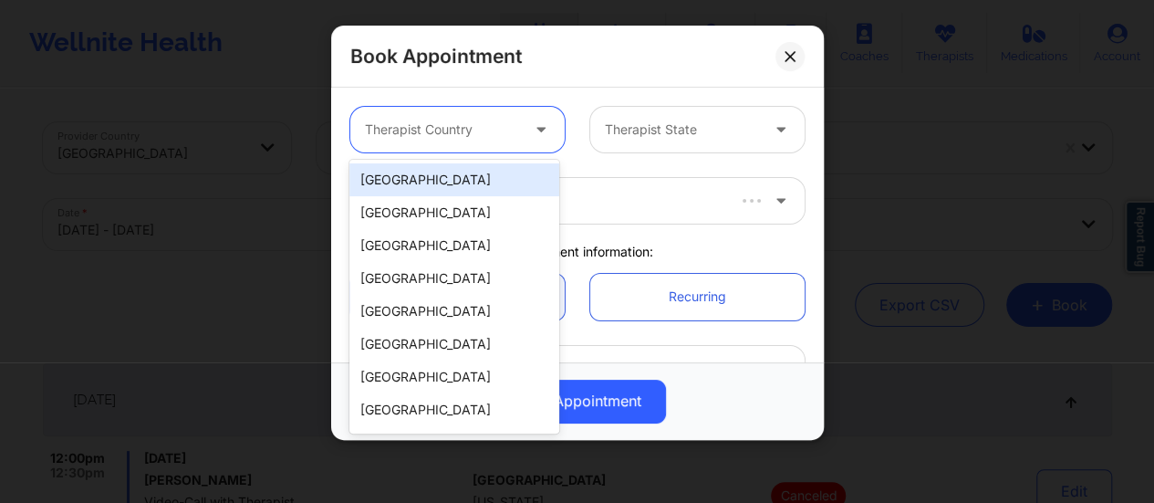
drag, startPoint x: 471, startPoint y: 110, endPoint x: 442, endPoint y: 192, distance: 87.2
click at [442, 192] on body "Wellnite Health Calendar Dashboard Prescribers Admins Coaches Therapists Medica…" at bounding box center [577, 251] width 1154 height 503
click at [442, 192] on div "[GEOGRAPHIC_DATA]" at bounding box center [455, 179] width 210 height 33
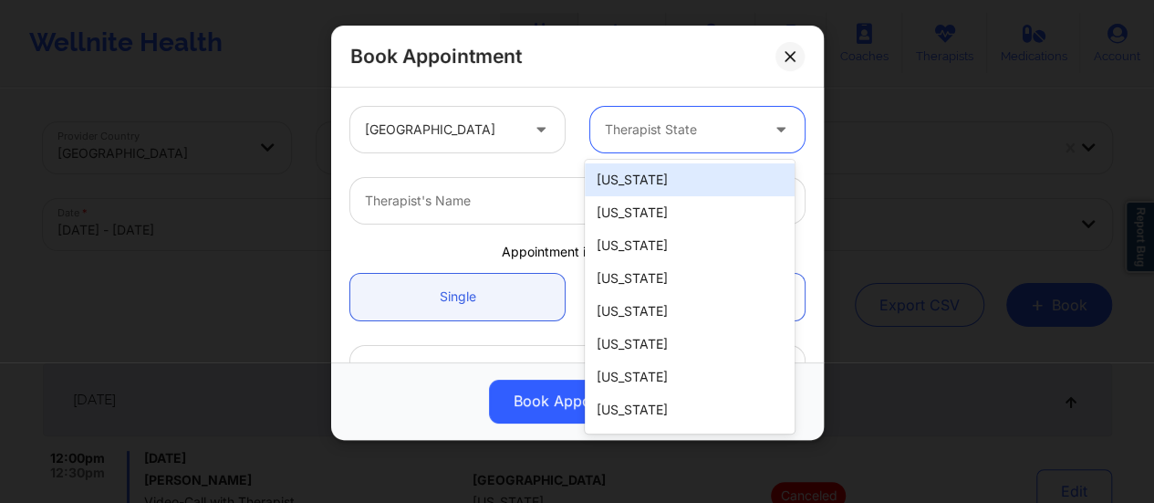
click at [645, 132] on div at bounding box center [682, 130] width 154 height 22
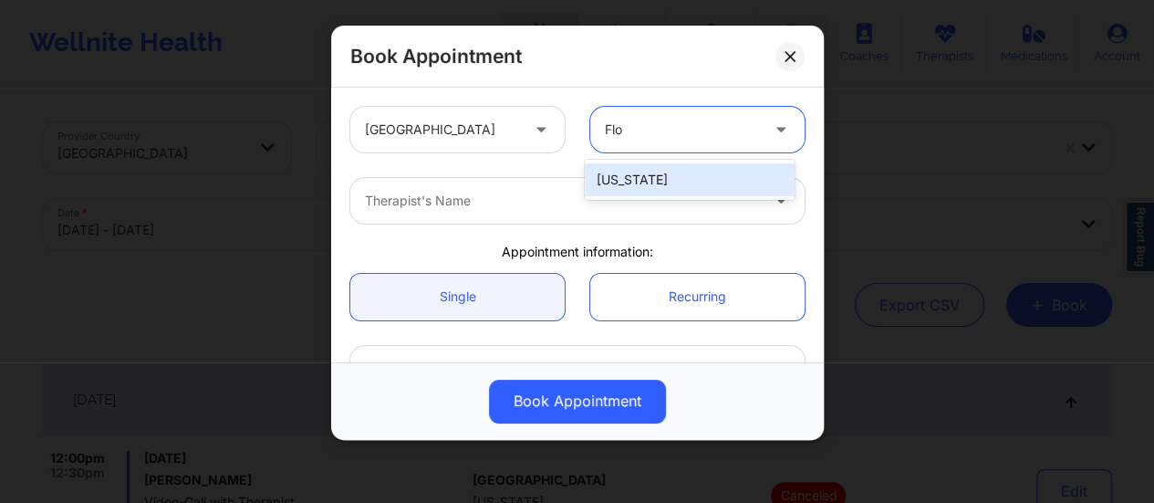
type input "[PERSON_NAME]"
click at [641, 163] on div "[US_STATE]" at bounding box center [690, 179] width 210 height 33
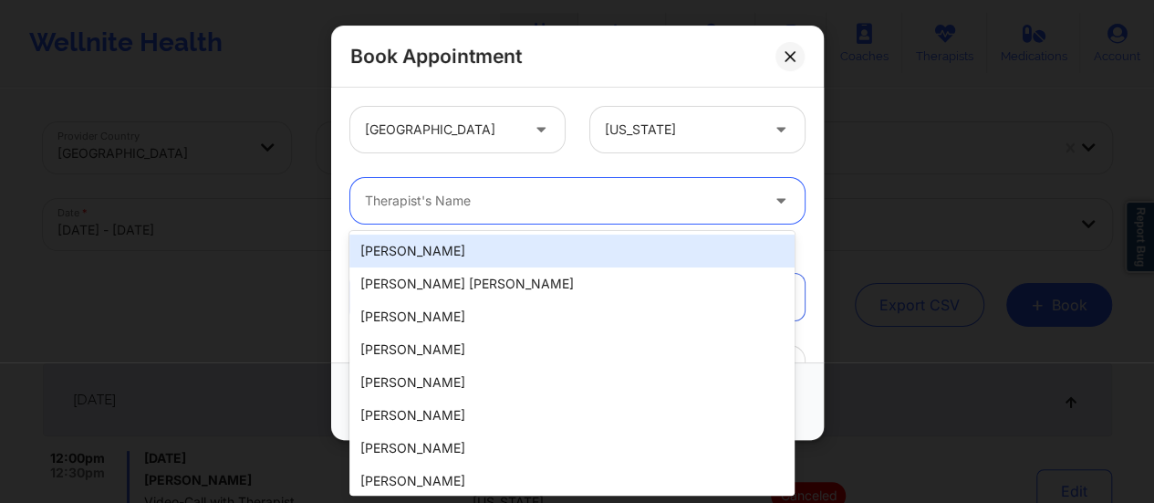
click at [572, 221] on div "Therapist's Name" at bounding box center [555, 201] width 411 height 46
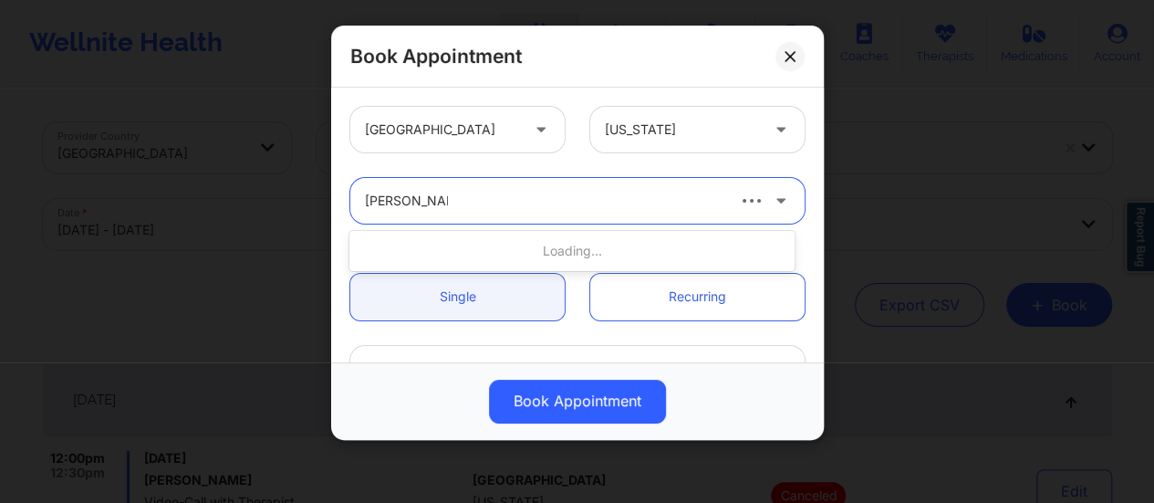
type input "[PERSON_NAME]"
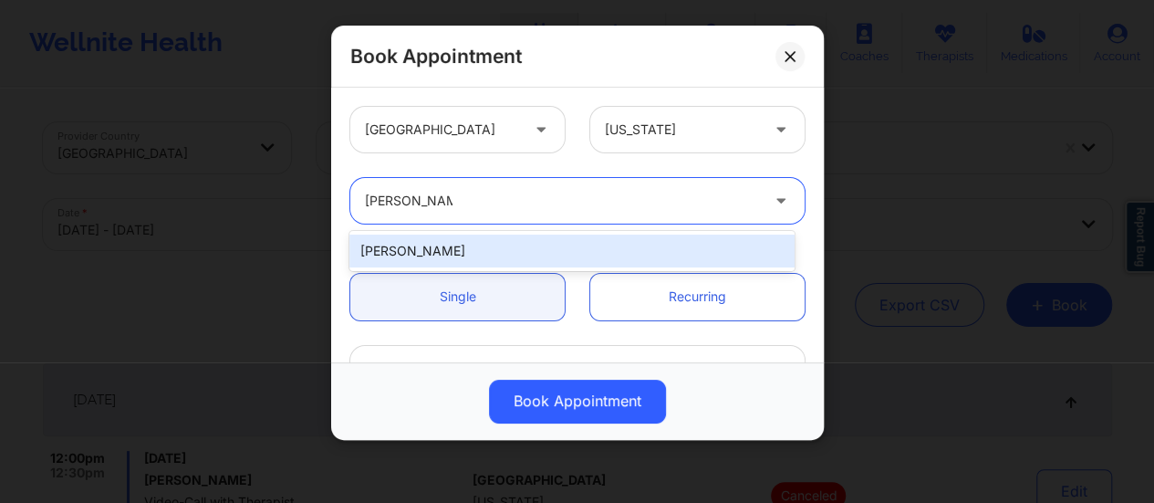
click at [553, 251] on div "[PERSON_NAME]" at bounding box center [572, 251] width 445 height 33
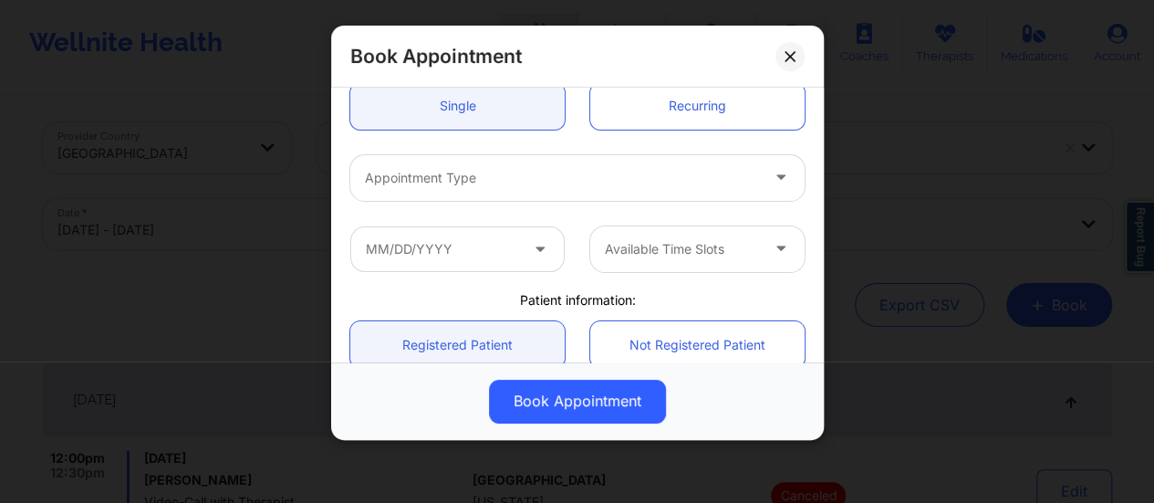
scroll to position [192, 0]
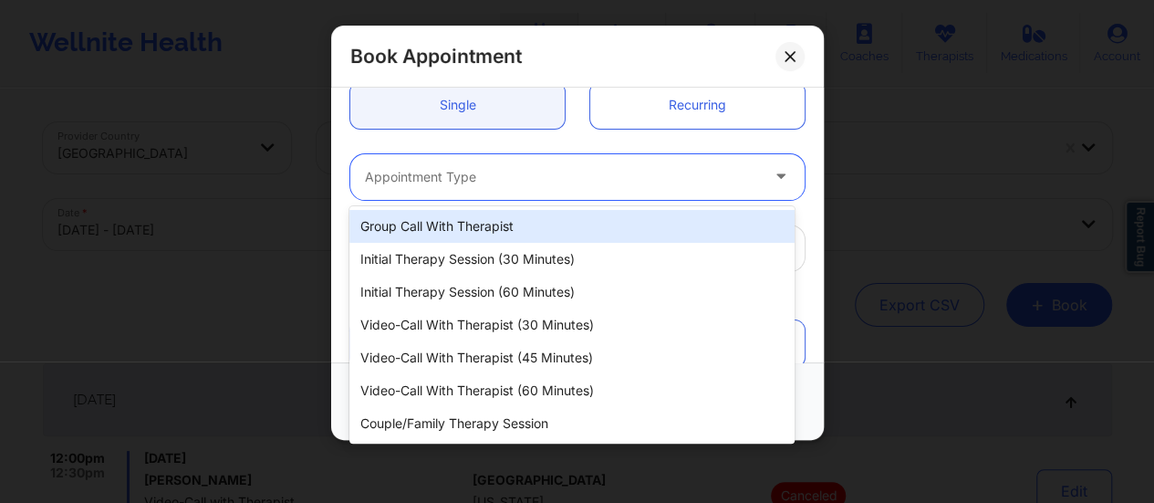
click at [487, 178] on div at bounding box center [562, 177] width 394 height 22
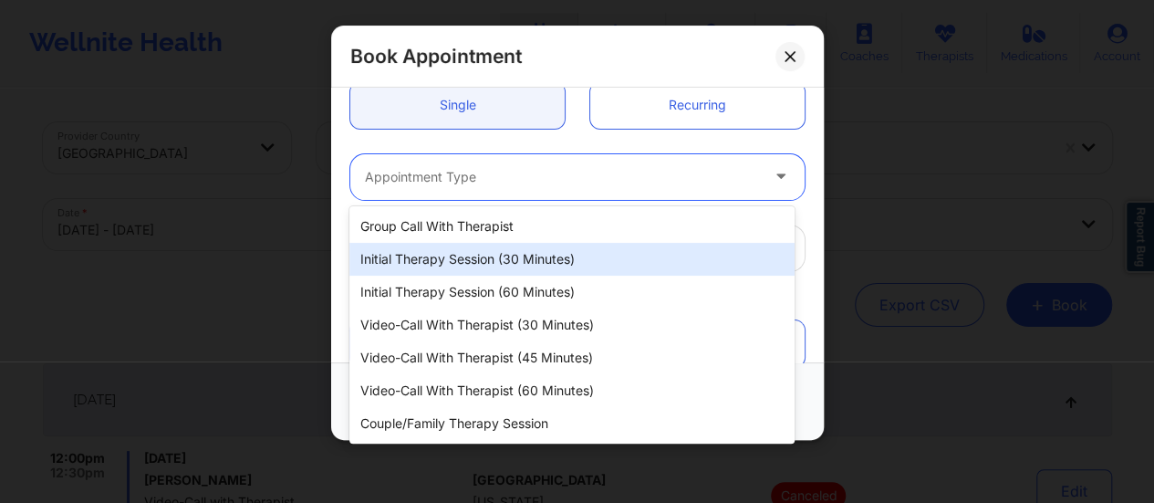
click at [578, 248] on div "Initial Therapy Session (30 minutes)" at bounding box center [572, 259] width 445 height 33
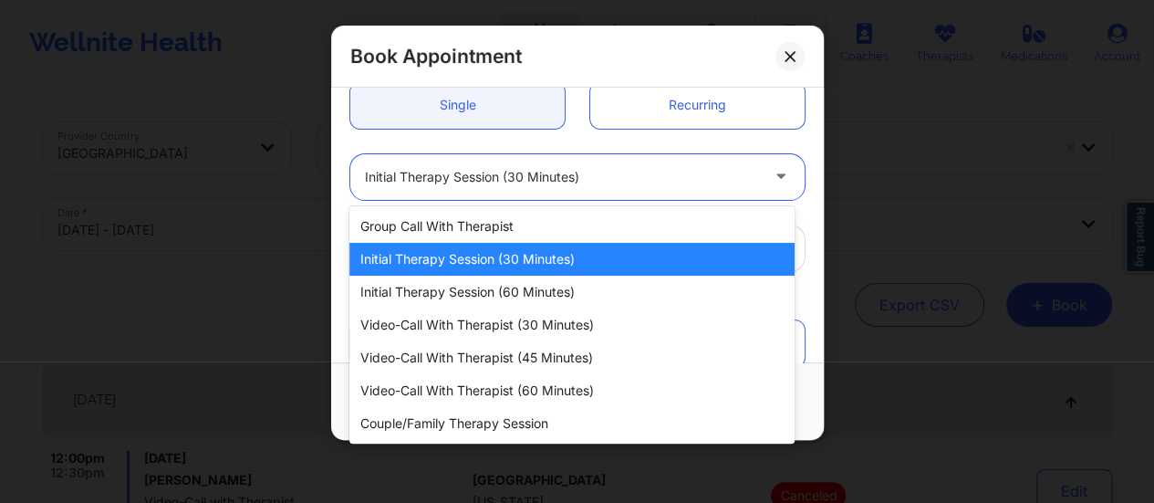
click at [545, 185] on div at bounding box center [562, 177] width 394 height 22
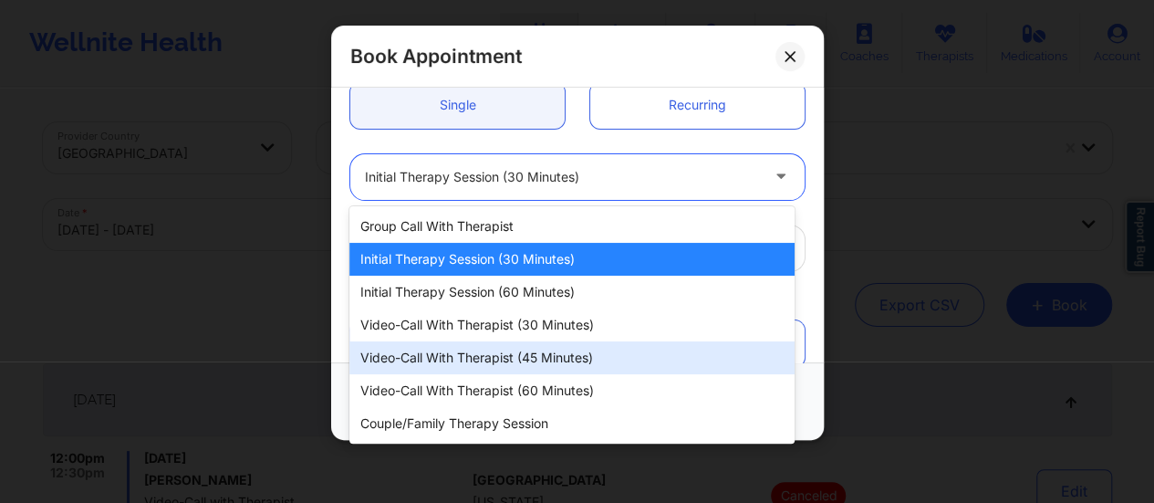
click at [508, 341] on div "Video-Call with Therapist (45 minutes)" at bounding box center [572, 357] width 445 height 33
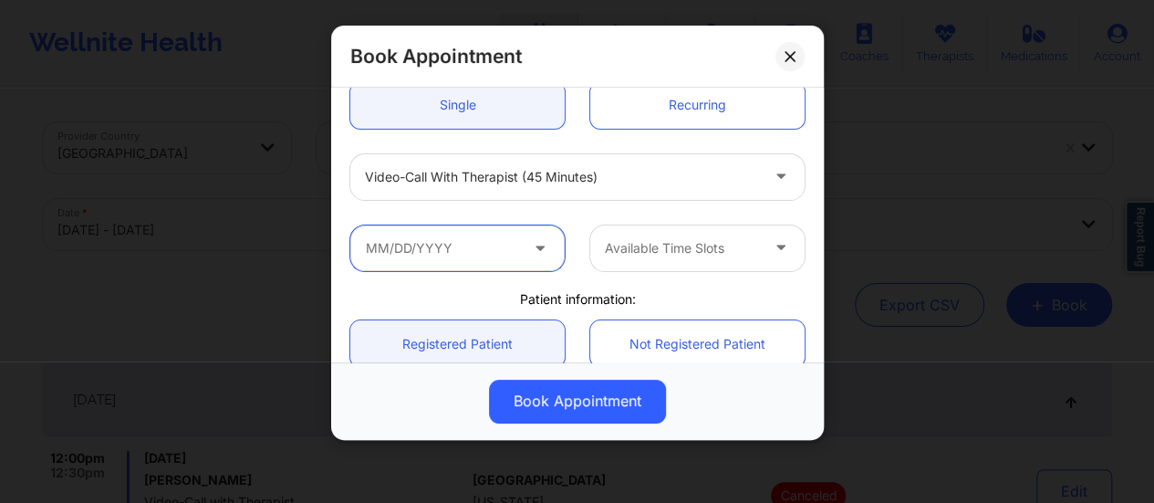
click at [469, 234] on input "text" at bounding box center [457, 248] width 214 height 46
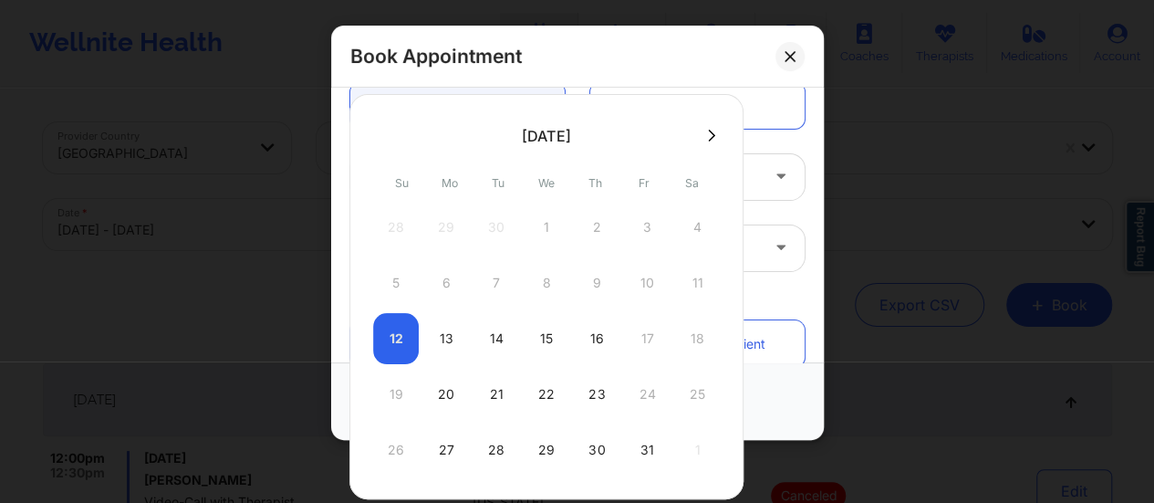
click at [703, 139] on button at bounding box center [712, 136] width 18 height 16
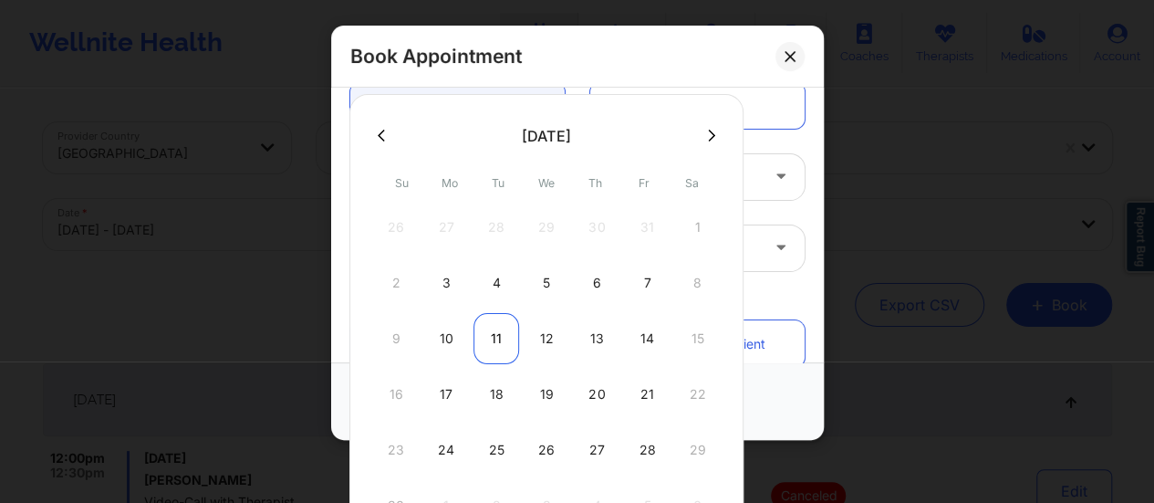
click at [492, 335] on div "11" at bounding box center [497, 338] width 46 height 51
type input "[DATE]"
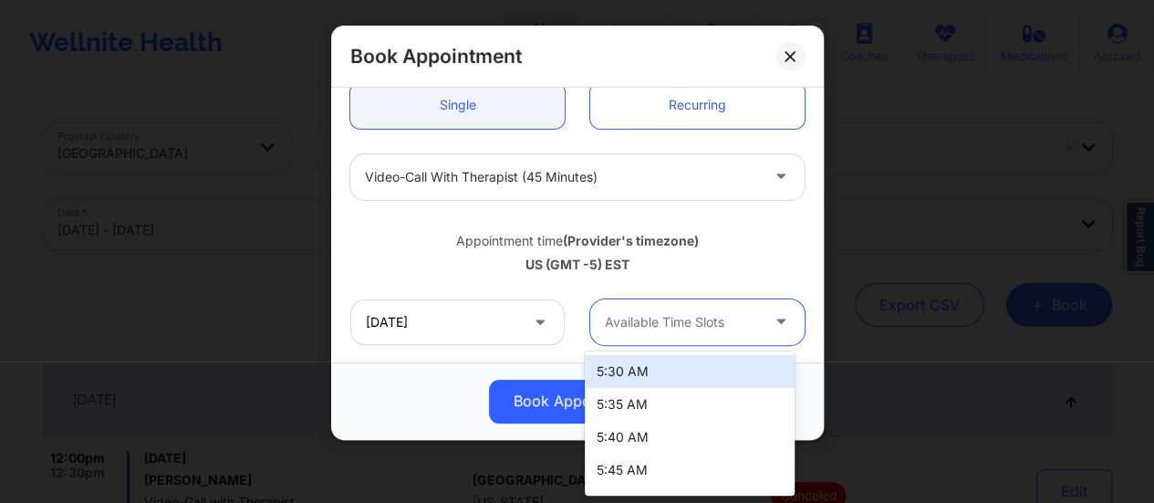
click at [668, 326] on div at bounding box center [682, 322] width 154 height 22
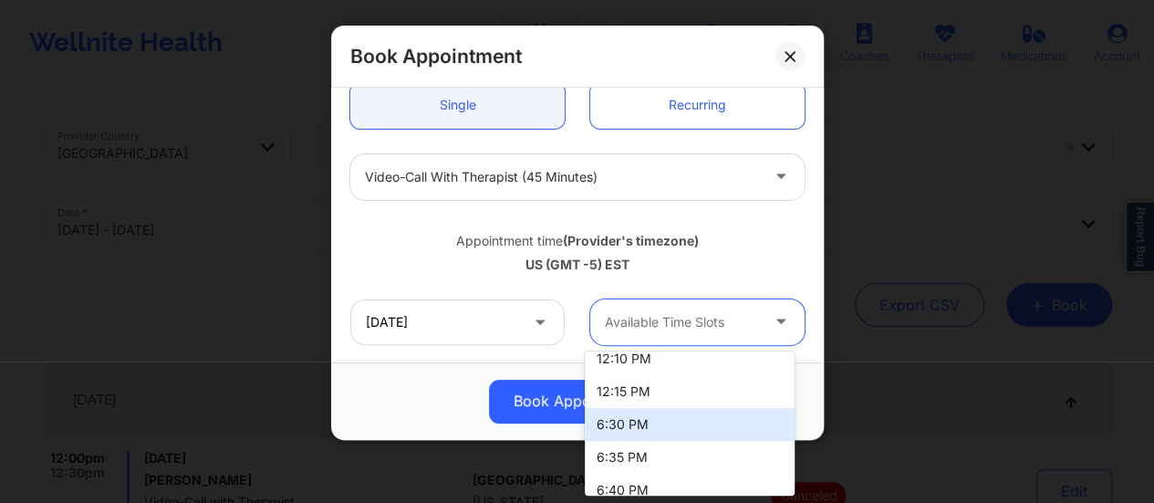
scroll to position [624, 0]
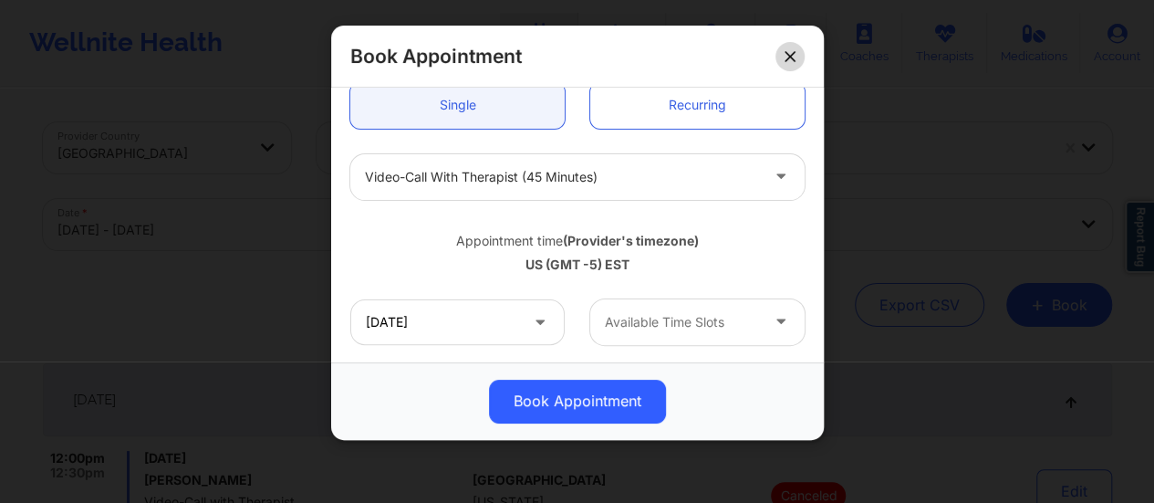
click at [787, 59] on icon at bounding box center [790, 56] width 10 height 10
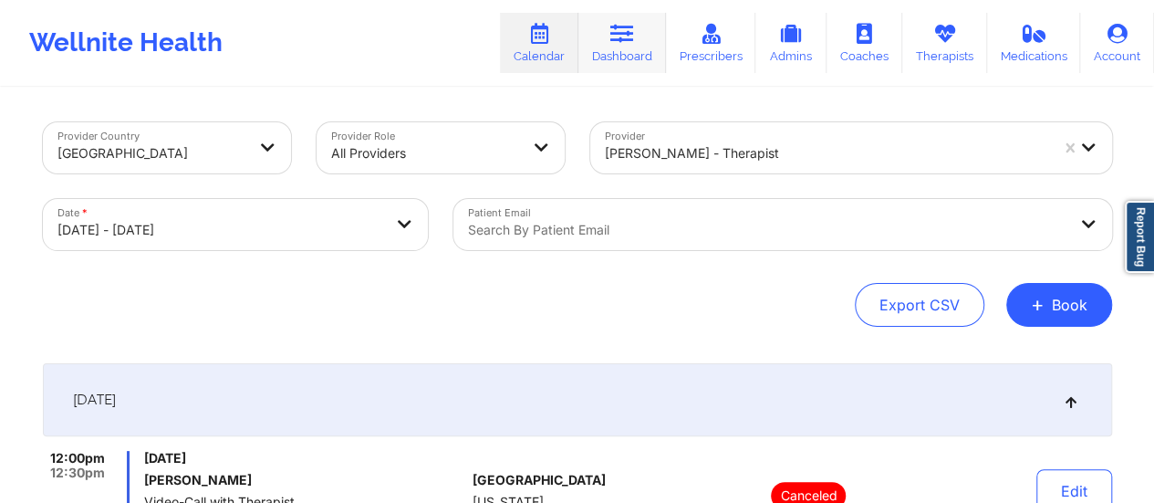
click at [609, 50] on link "Dashboard" at bounding box center [623, 43] width 88 height 60
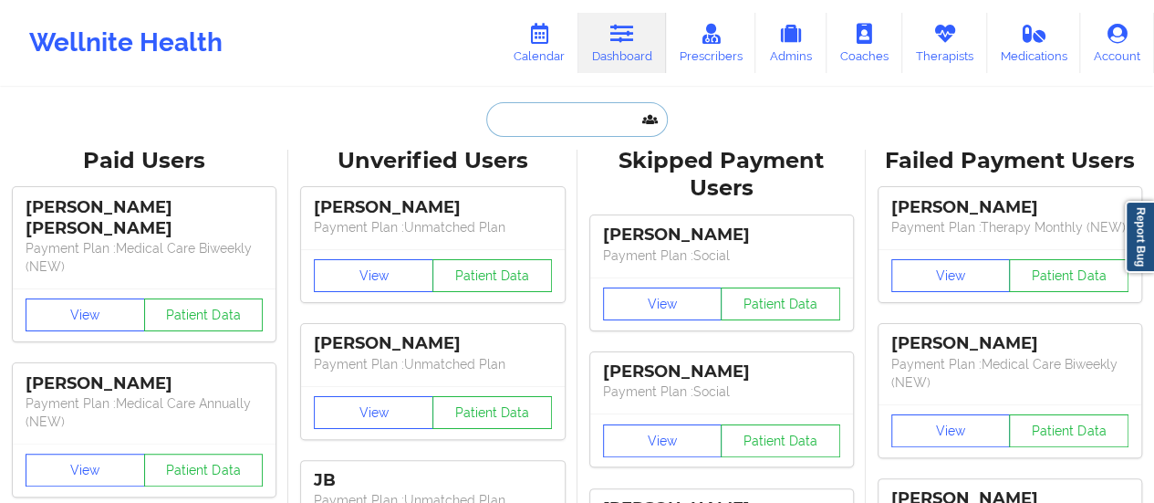
click at [558, 133] on input "text" at bounding box center [576, 119] width 181 height 35
paste input "[EMAIL_ADDRESS][PERSON_NAME][DOMAIN_NAME]"
type input "[EMAIL_ADDRESS][PERSON_NAME][DOMAIN_NAME]"
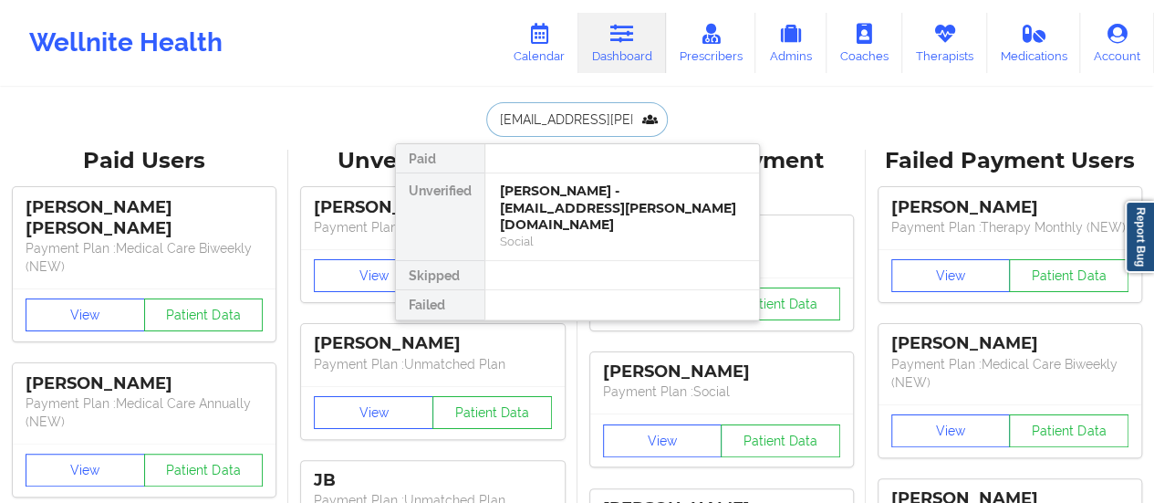
click at [554, 195] on div "[PERSON_NAME] - [EMAIL_ADDRESS][PERSON_NAME][DOMAIN_NAME]" at bounding box center [622, 208] width 245 height 51
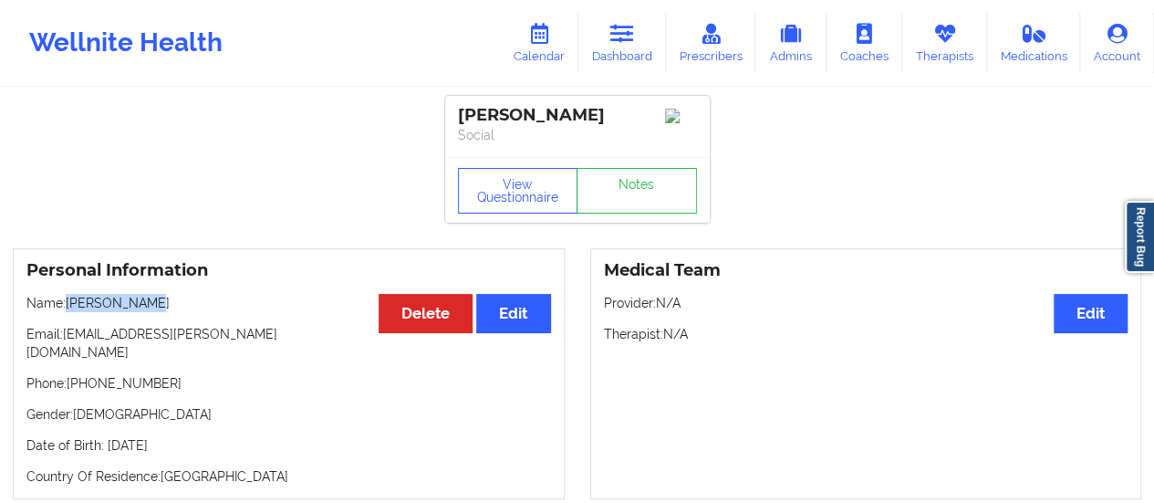
drag, startPoint x: 156, startPoint y: 314, endPoint x: 68, endPoint y: 302, distance: 88.4
click at [68, 302] on p "Name: [PERSON_NAME]" at bounding box center [288, 303] width 525 height 18
copy p "[PERSON_NAME]"
click at [548, 65] on link "Calendar" at bounding box center [539, 43] width 78 height 60
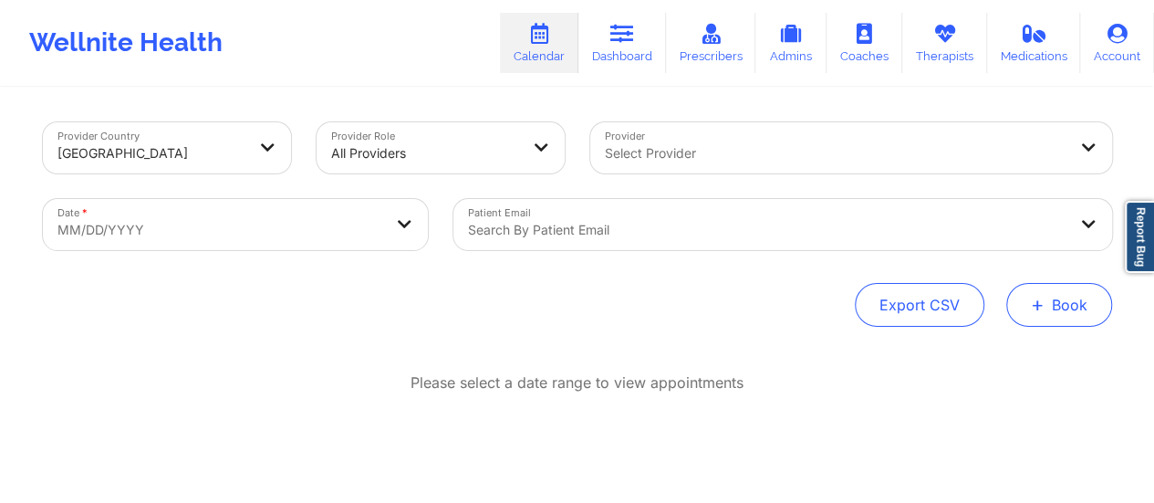
click at [1095, 300] on button "+ Book" at bounding box center [1060, 305] width 106 height 44
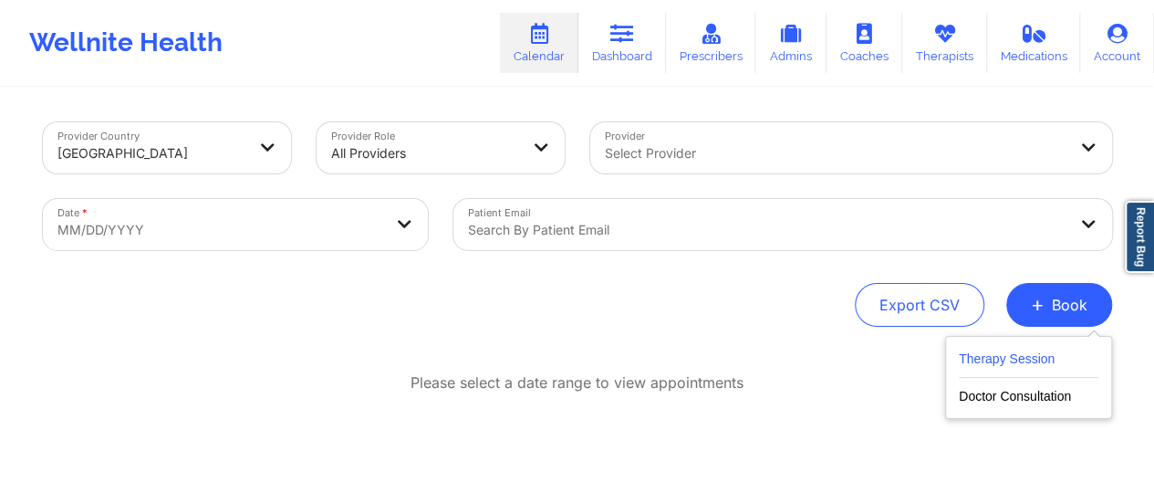
click at [1007, 360] on button "Therapy Session" at bounding box center [1029, 363] width 140 height 30
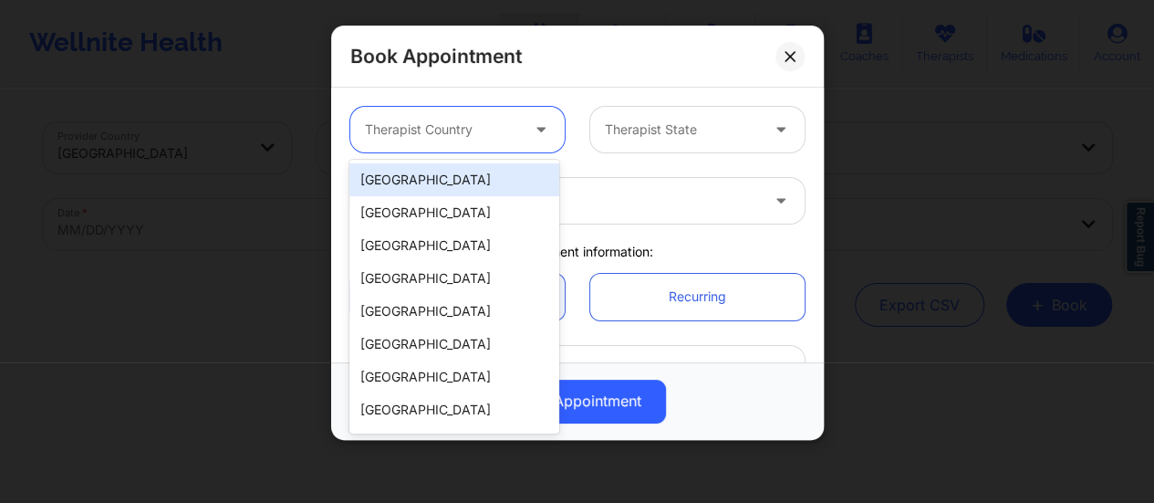
click at [485, 123] on div at bounding box center [442, 130] width 154 height 22
click at [458, 171] on div "[GEOGRAPHIC_DATA]" at bounding box center [455, 179] width 210 height 33
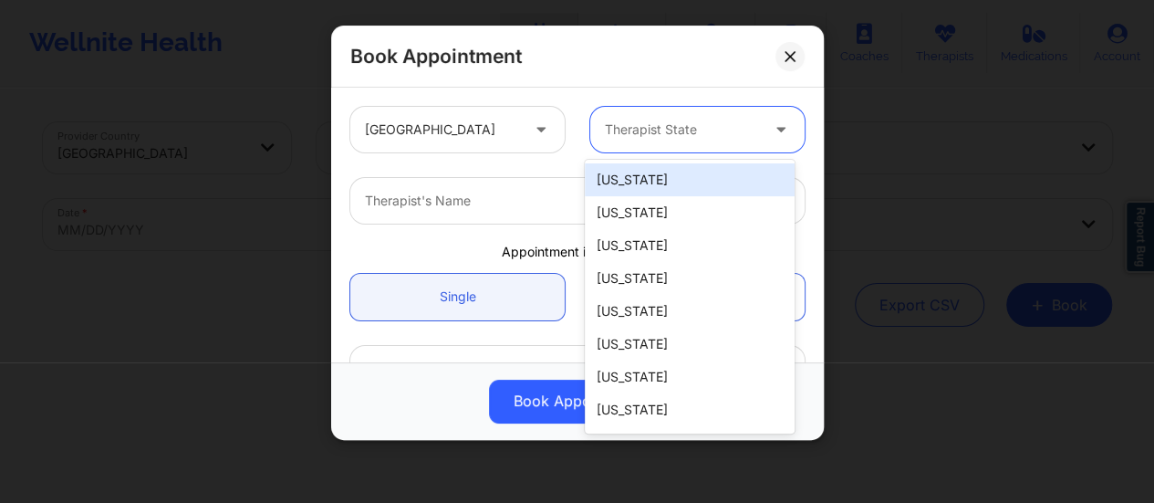
click at [633, 145] on div "Therapist State" at bounding box center [675, 130] width 171 height 46
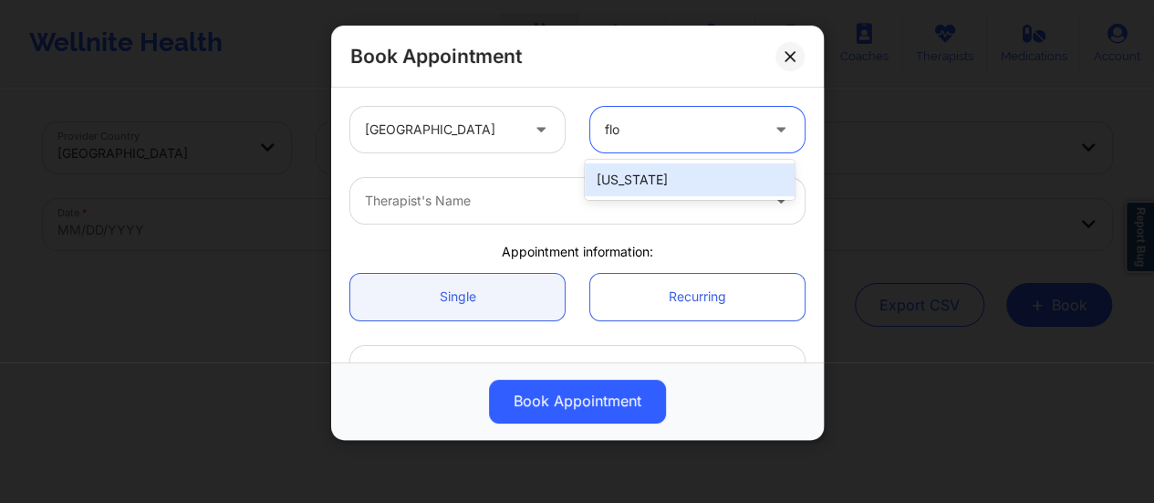
type input "flo"
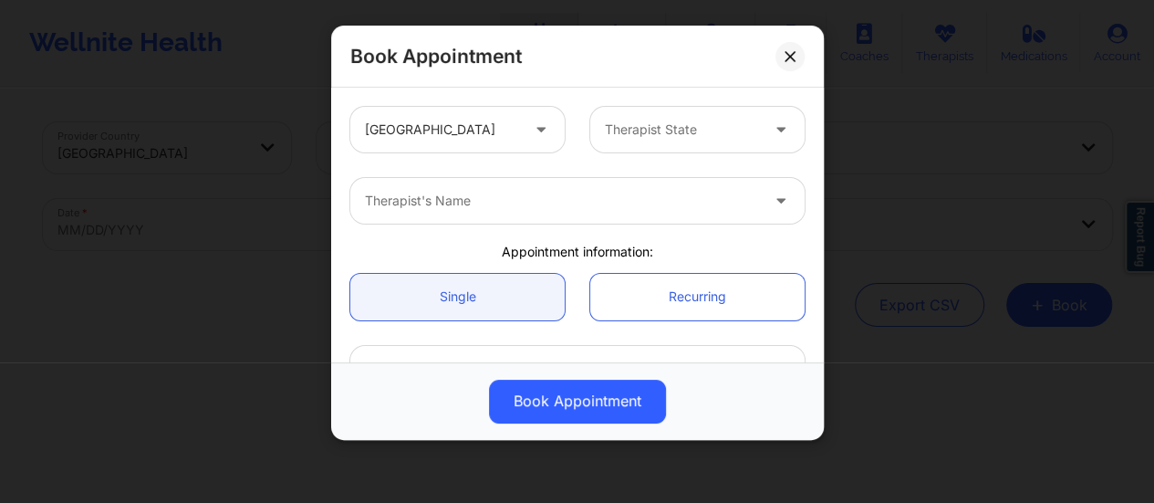
drag, startPoint x: 640, startPoint y: 156, endPoint x: 642, endPoint y: 138, distance: 18.3
click at [642, 138] on div "United States Therapist State" at bounding box center [578, 129] width 480 height 71
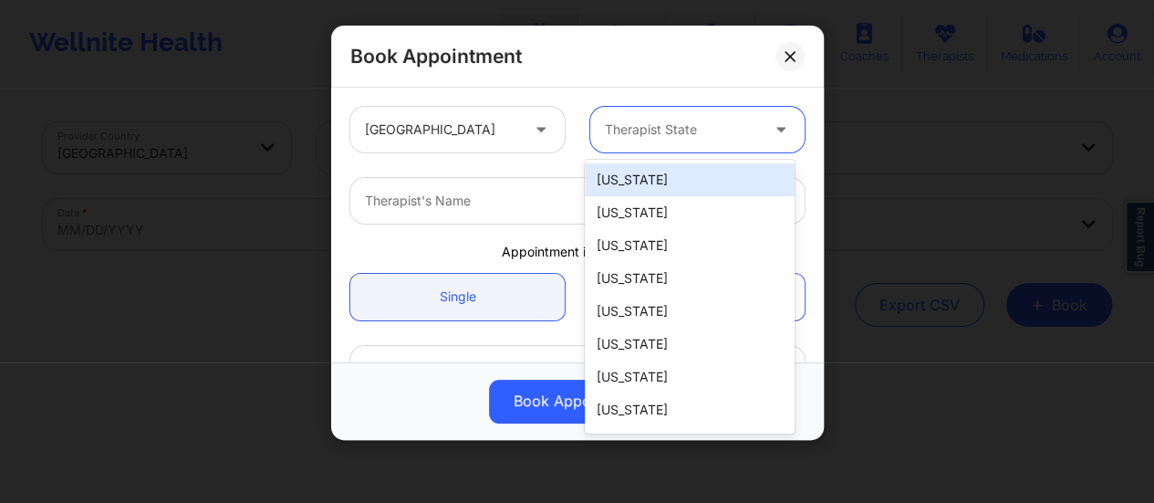
click at [642, 138] on div at bounding box center [682, 130] width 154 height 22
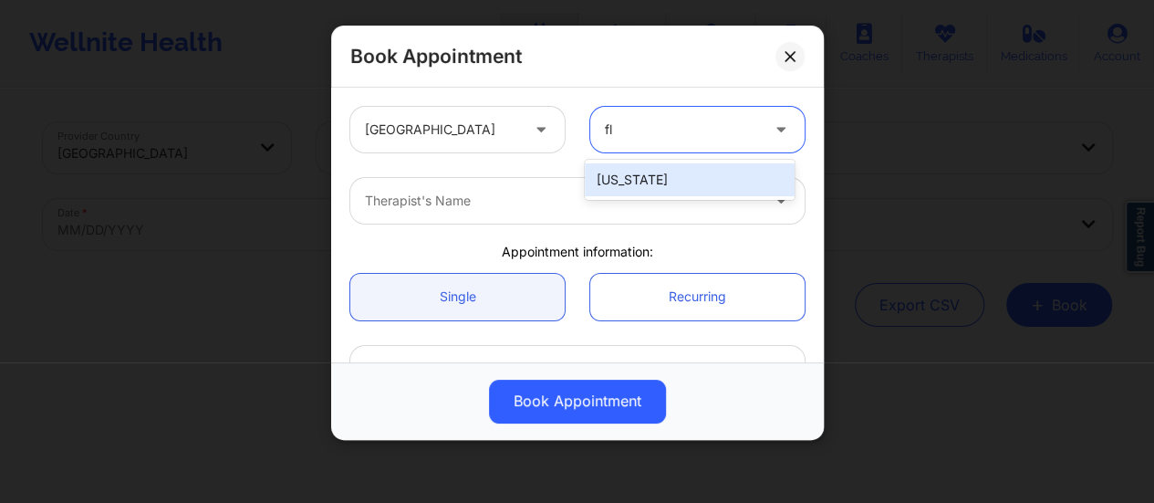
type input "flo"
click at [651, 184] on div "[US_STATE]" at bounding box center [690, 179] width 210 height 33
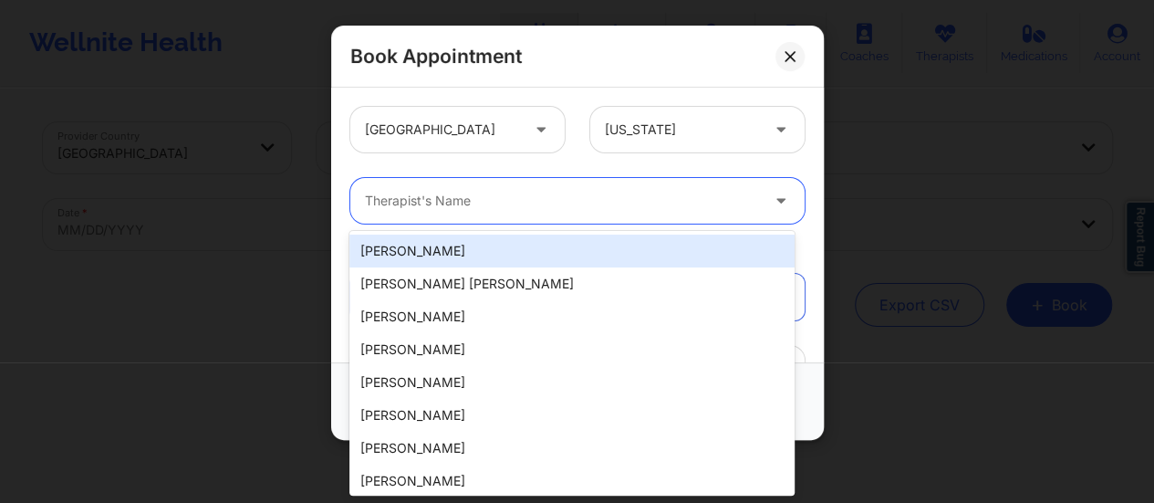
click at [575, 217] on div "Therapist's Name" at bounding box center [555, 201] width 411 height 46
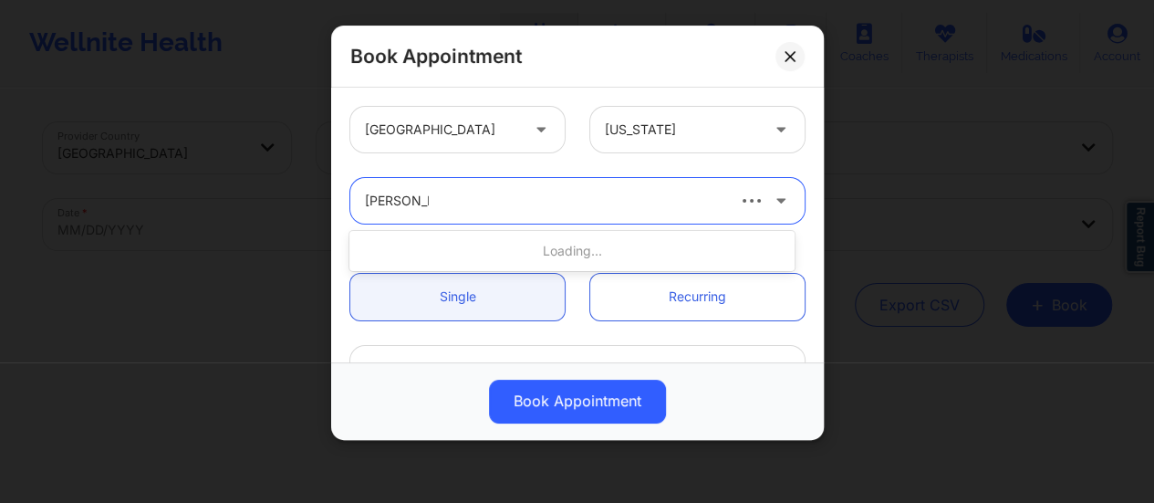
type input "[PERSON_NAME]"
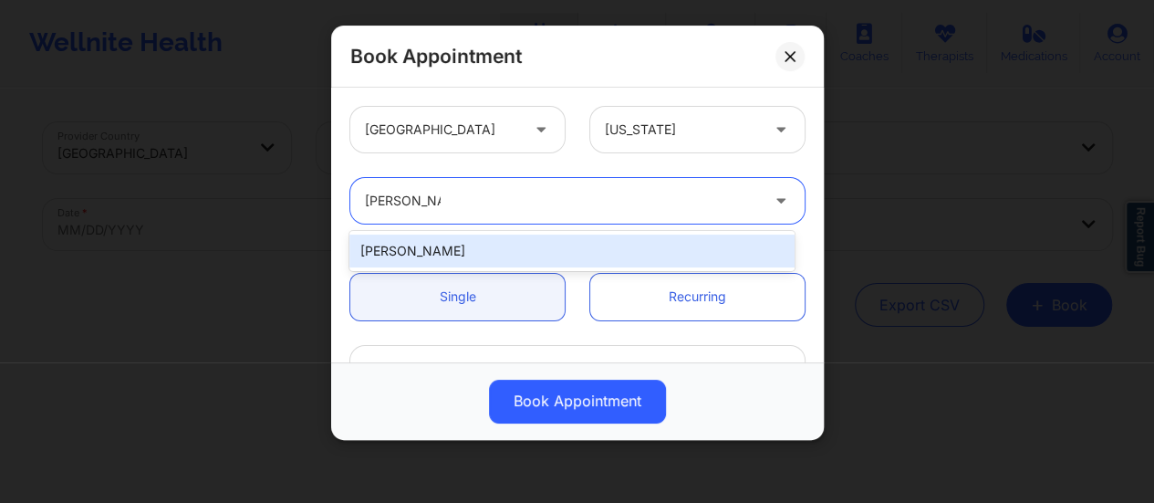
click at [587, 247] on div "[PERSON_NAME]" at bounding box center [572, 251] width 445 height 33
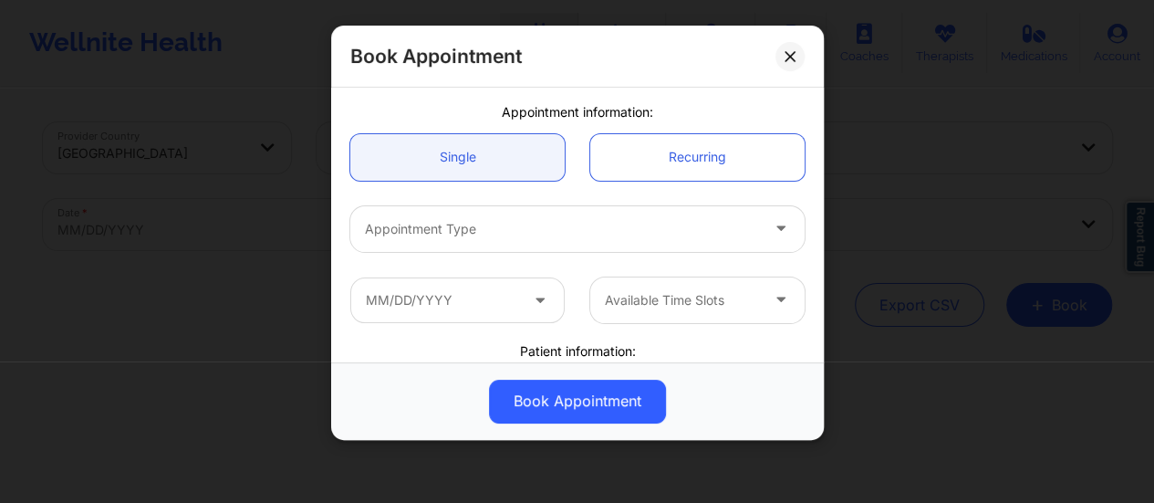
scroll to position [141, 0]
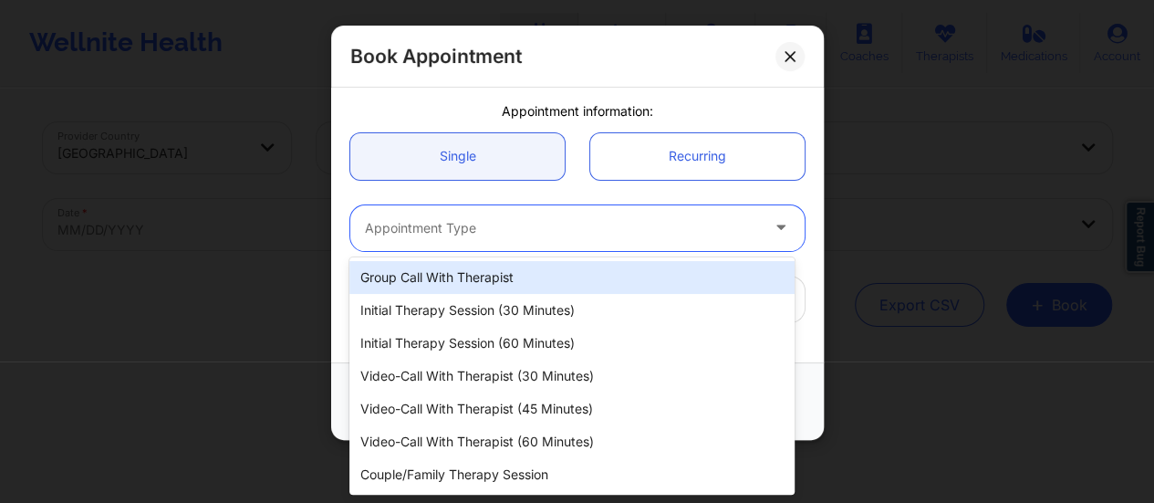
click at [533, 205] on div "Appointment Type" at bounding box center [555, 228] width 411 height 46
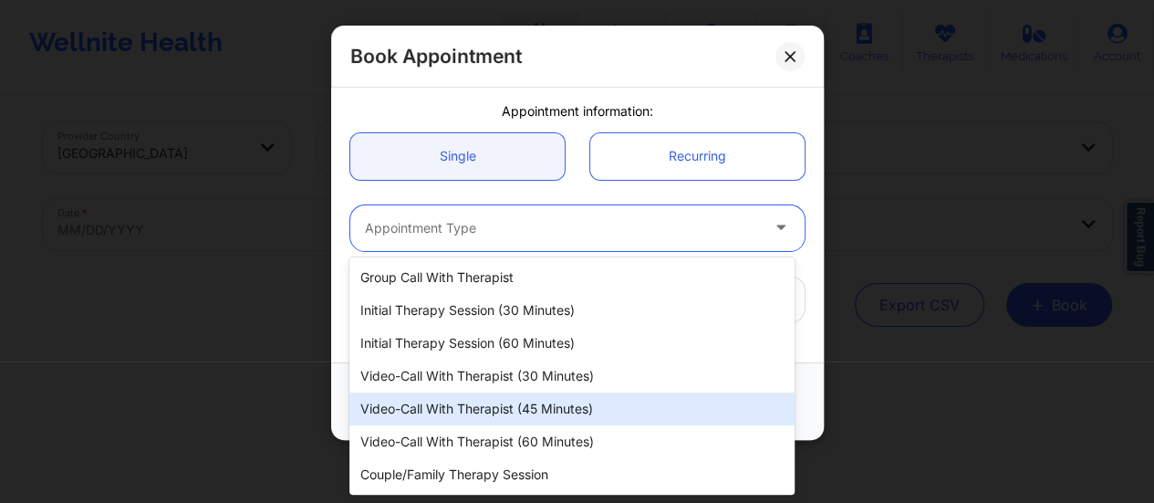
click at [528, 408] on div "Video-Call with Therapist (45 minutes)" at bounding box center [572, 408] width 445 height 33
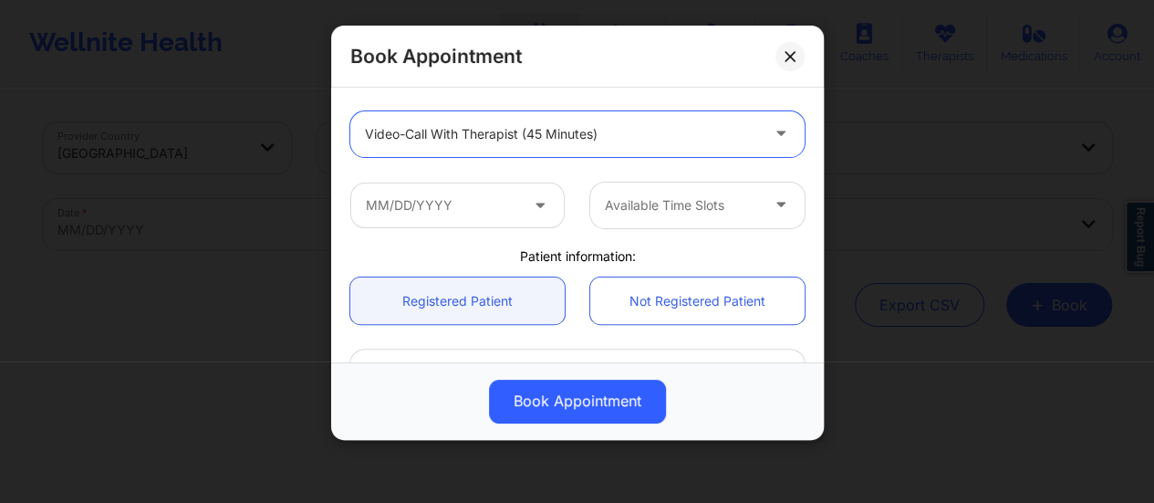
scroll to position [237, 0]
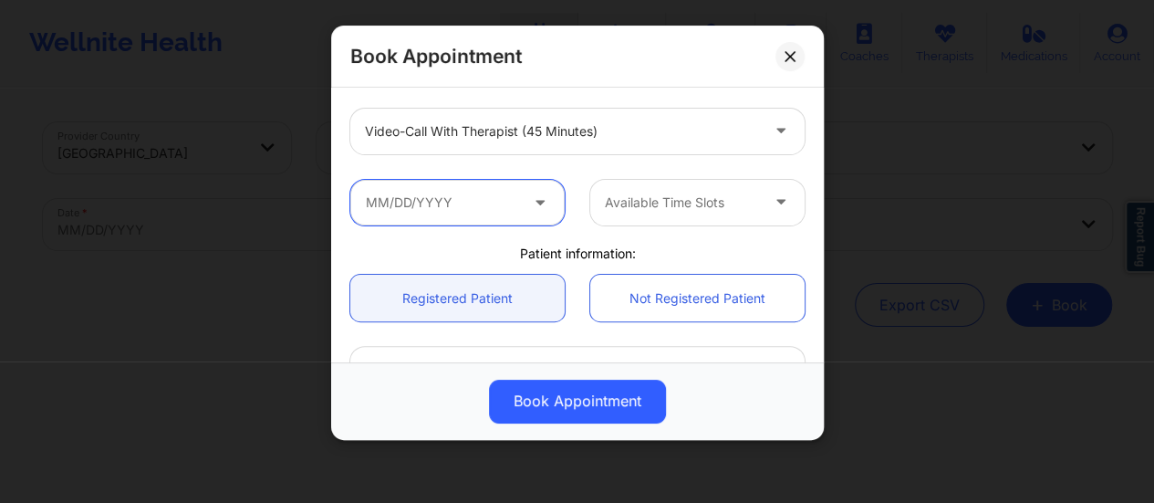
click at [510, 197] on input "text" at bounding box center [457, 203] width 214 height 46
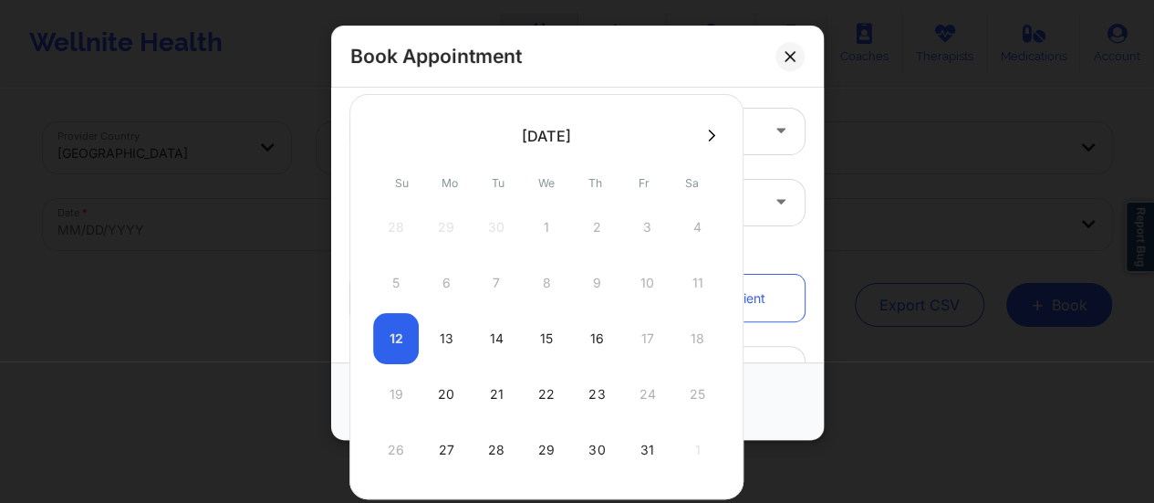
click at [709, 135] on icon at bounding box center [712, 135] width 7 height 12
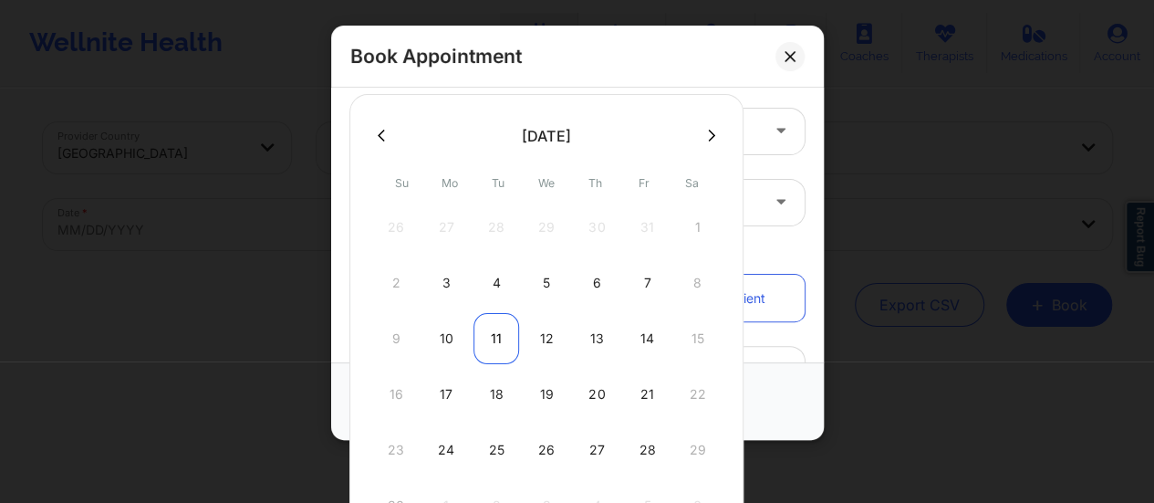
click at [494, 342] on div "11" at bounding box center [497, 338] width 46 height 51
type input "[DATE]"
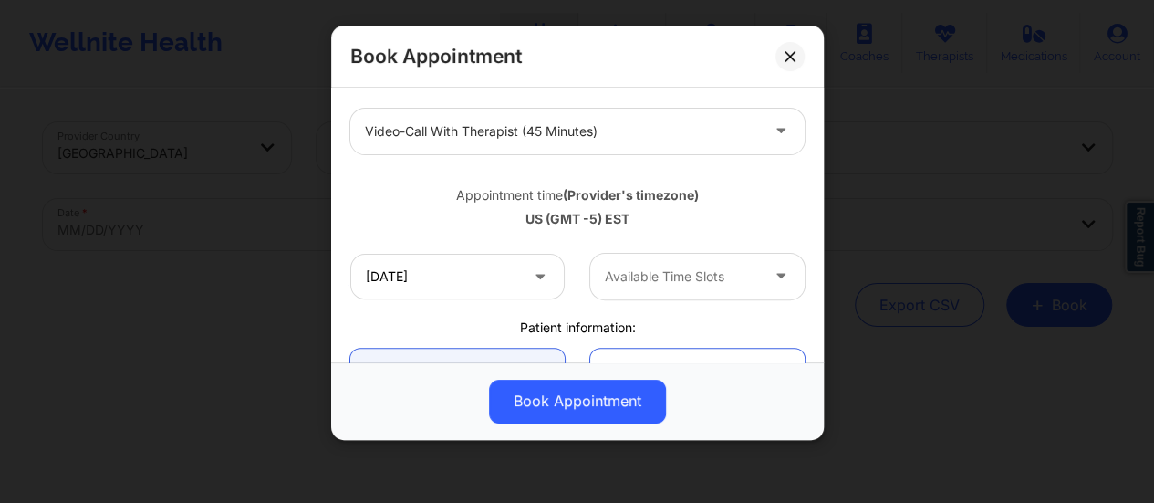
drag, startPoint x: 662, startPoint y: 303, endPoint x: 655, endPoint y: 284, distance: 20.2
click at [655, 284] on div "[DATE] Available Time Slots" at bounding box center [578, 276] width 480 height 71
click at [655, 284] on div at bounding box center [682, 277] width 154 height 22
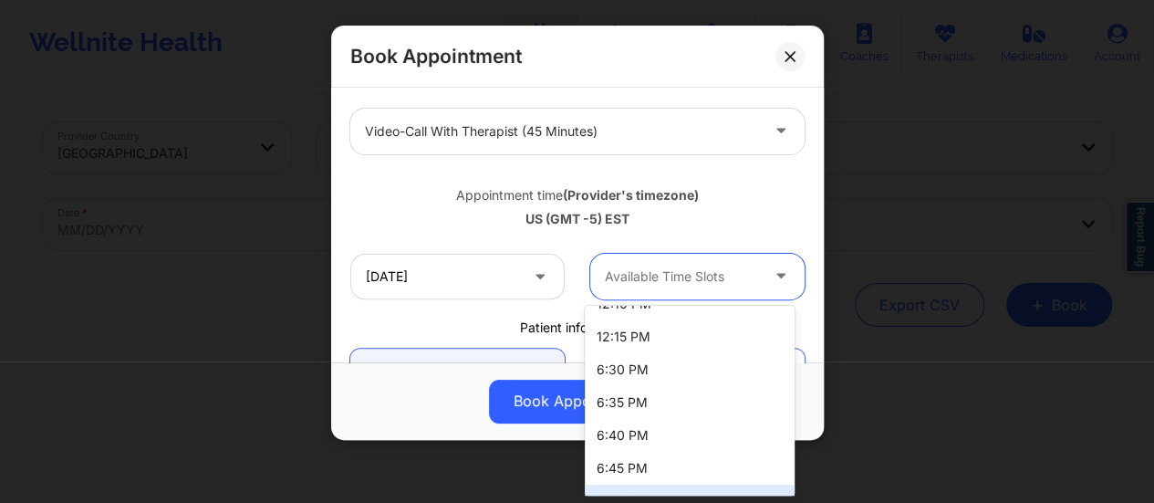
scroll to position [611, 0]
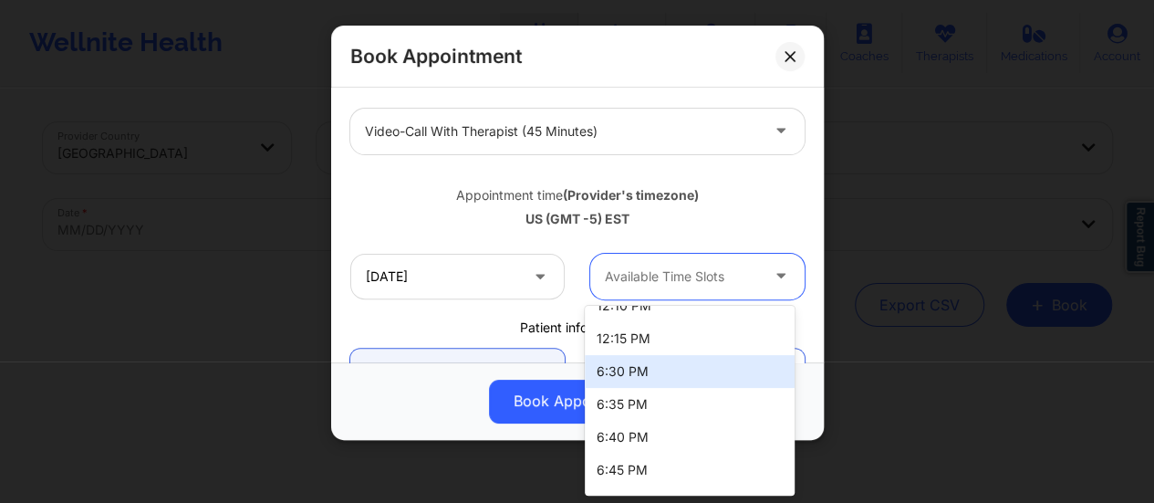
click at [630, 360] on div "6:30 PM" at bounding box center [690, 371] width 210 height 33
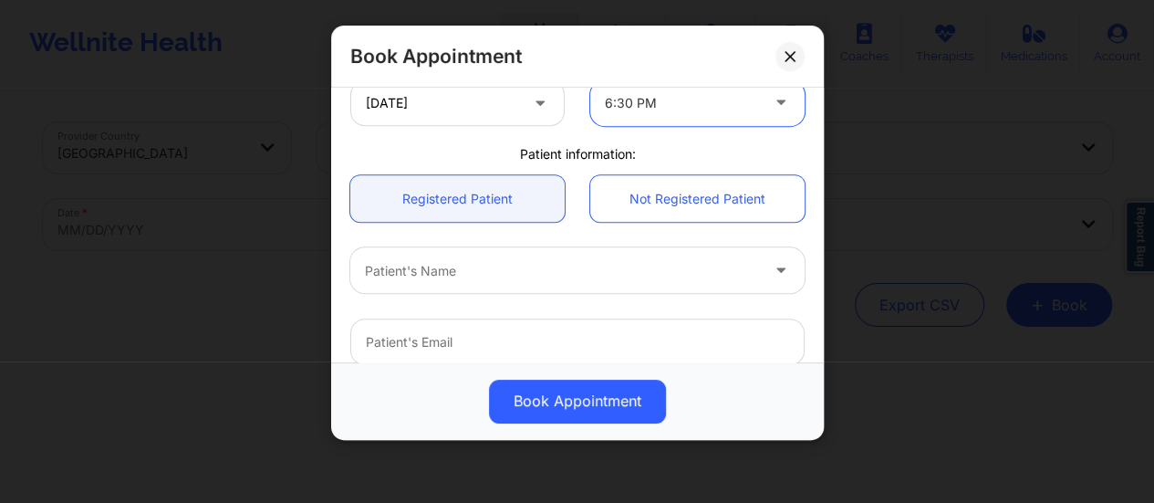
scroll to position [414, 0]
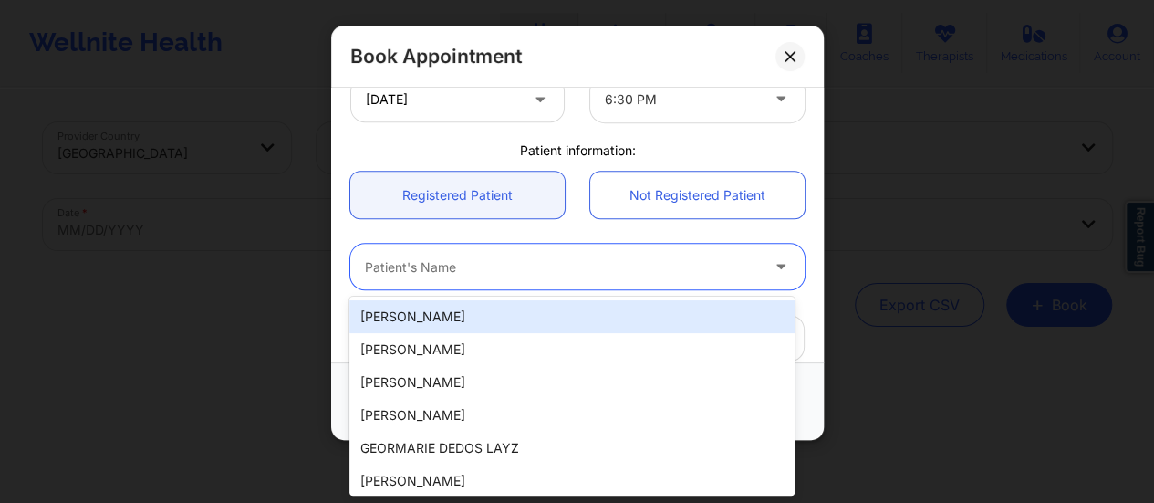
click at [558, 260] on div at bounding box center [562, 267] width 394 height 22
paste input "[PERSON_NAME]"
type input "[PERSON_NAME]"
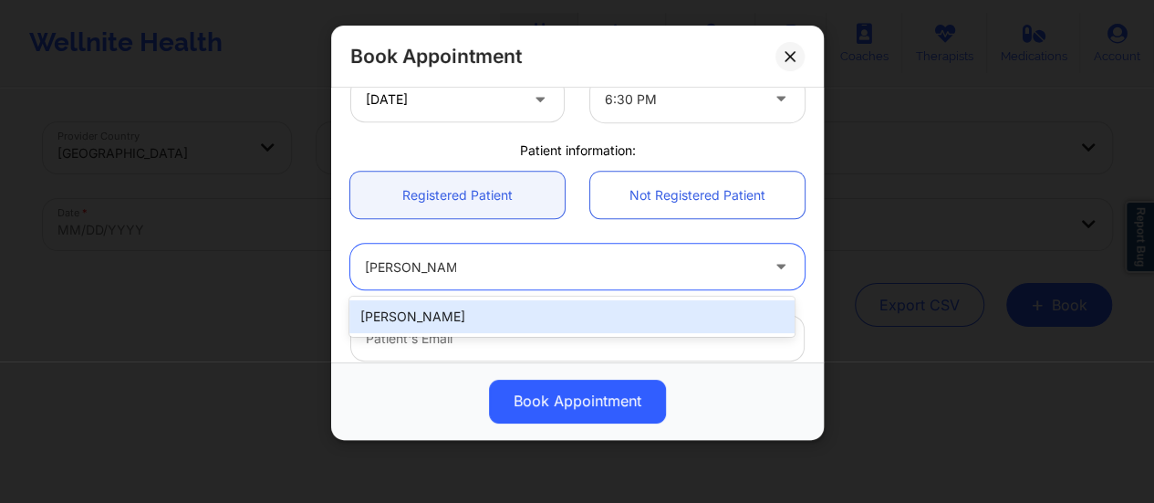
click at [509, 323] on div "[PERSON_NAME]" at bounding box center [572, 316] width 445 height 33
type input "[EMAIL_ADDRESS][PERSON_NAME][DOMAIN_NAME]"
type input "[PHONE_NUMBER]"
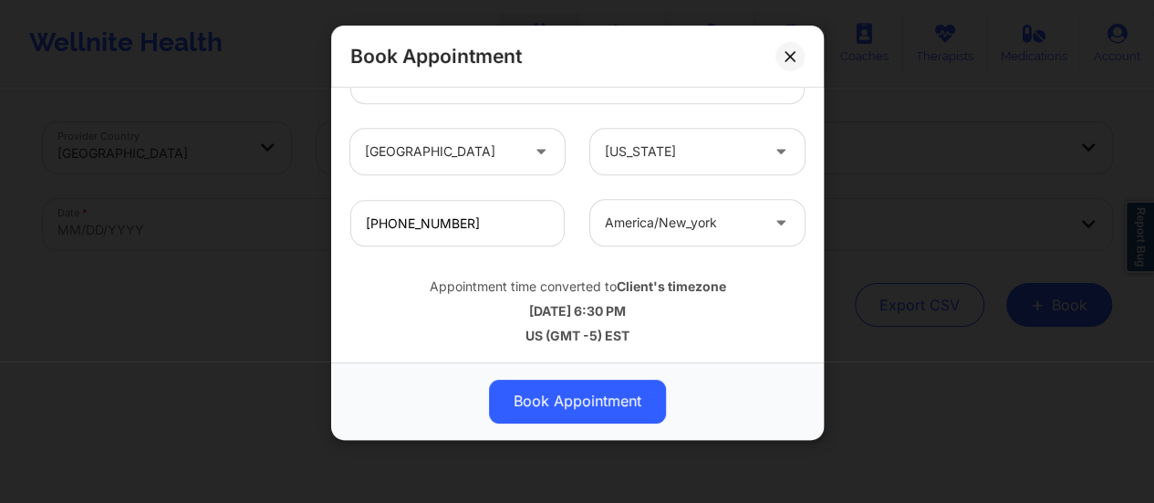
scroll to position [83, 0]
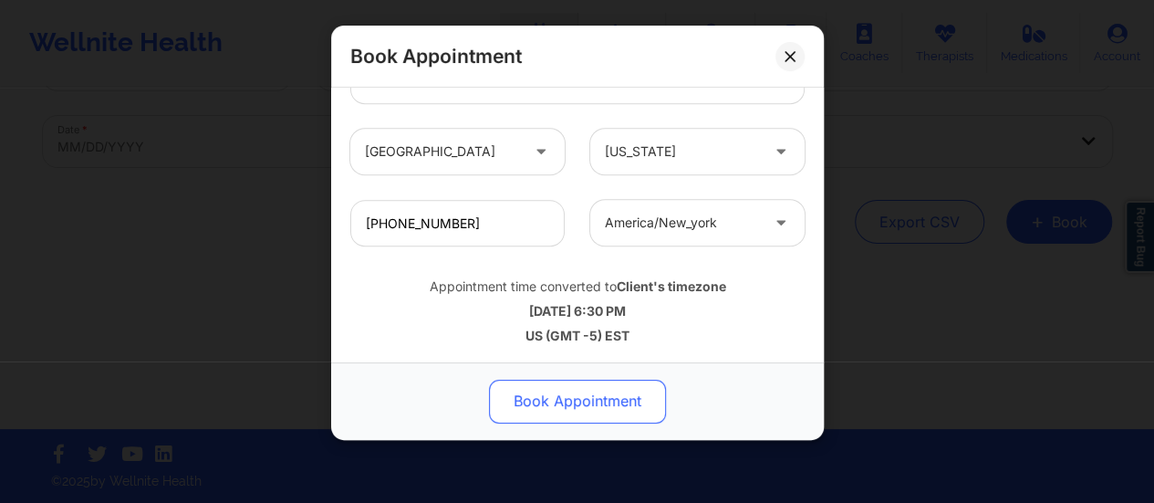
click at [586, 402] on button "Book Appointment" at bounding box center [577, 402] width 177 height 44
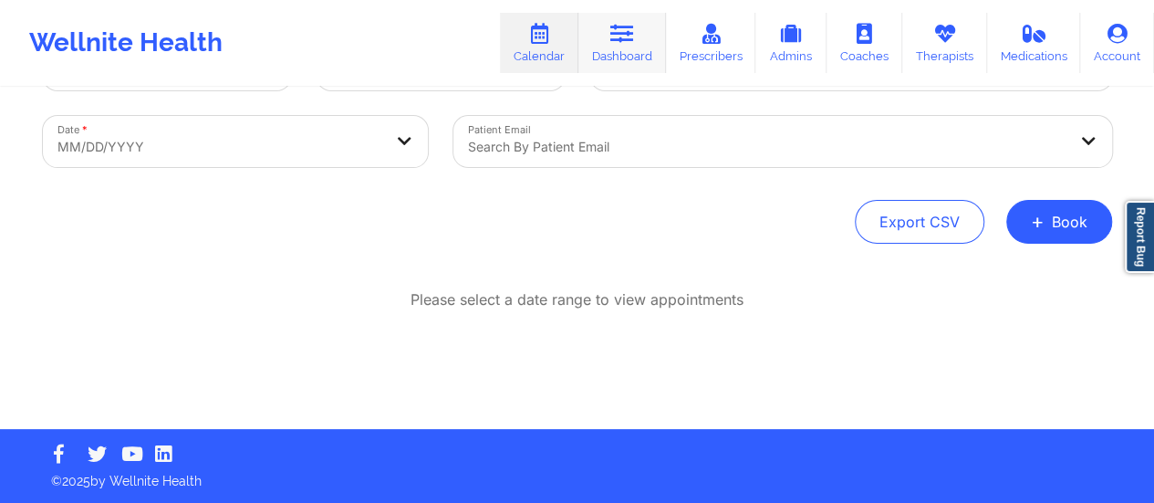
click at [611, 43] on link "Dashboard" at bounding box center [623, 43] width 88 height 60
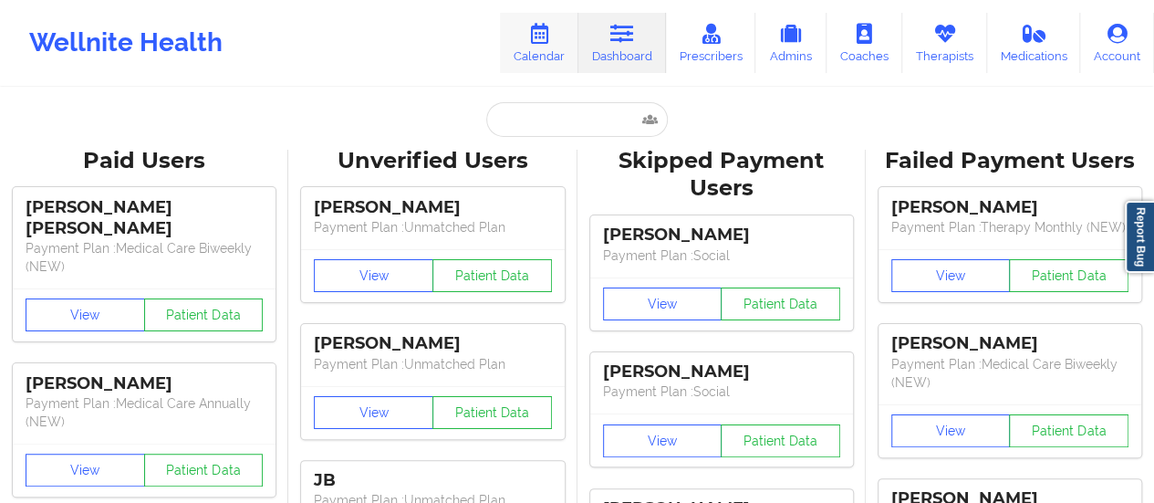
click at [523, 45] on link "Calendar" at bounding box center [539, 43] width 78 height 60
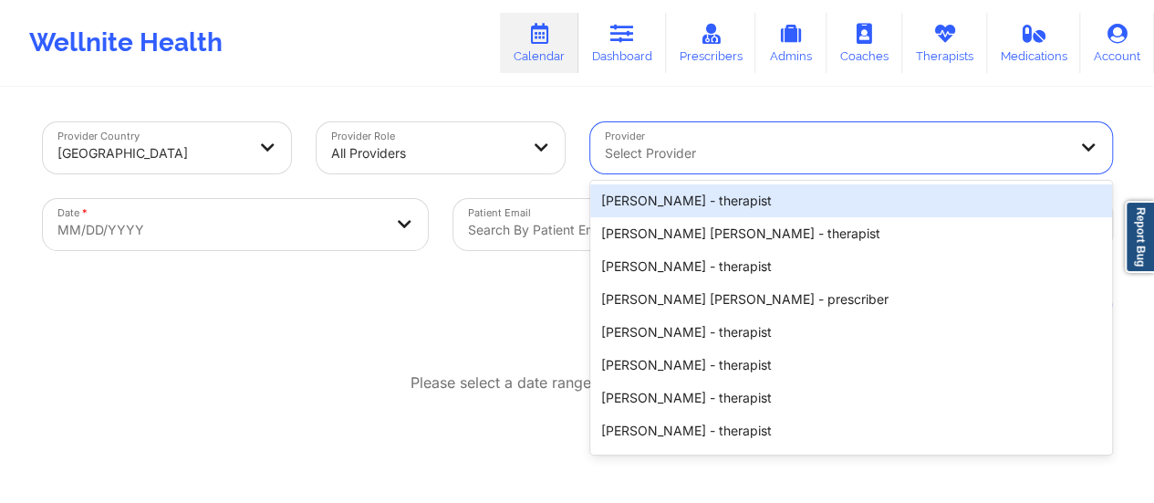
click at [712, 132] on div "Select Provider" at bounding box center [829, 147] width 478 height 51
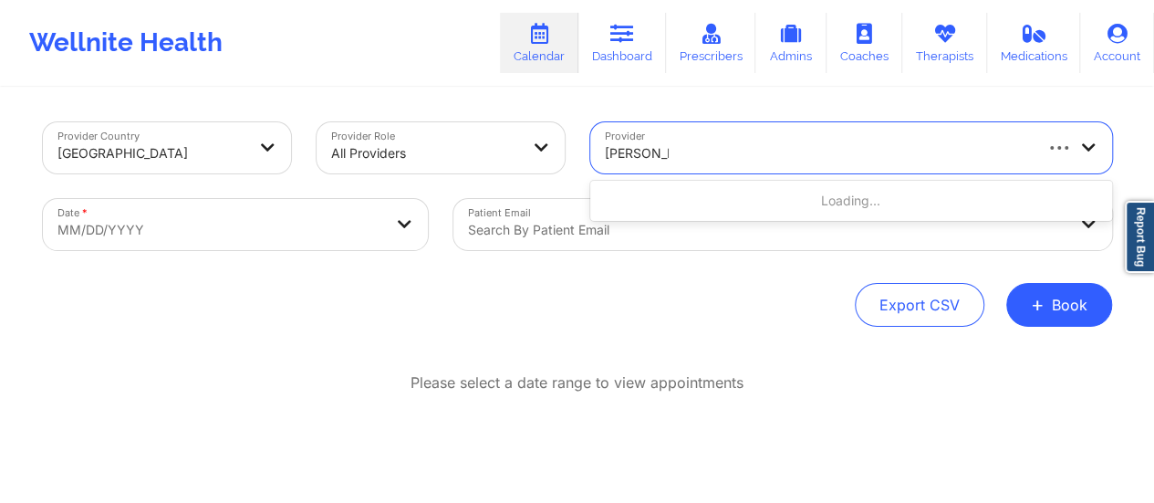
type input "[PERSON_NAME]"
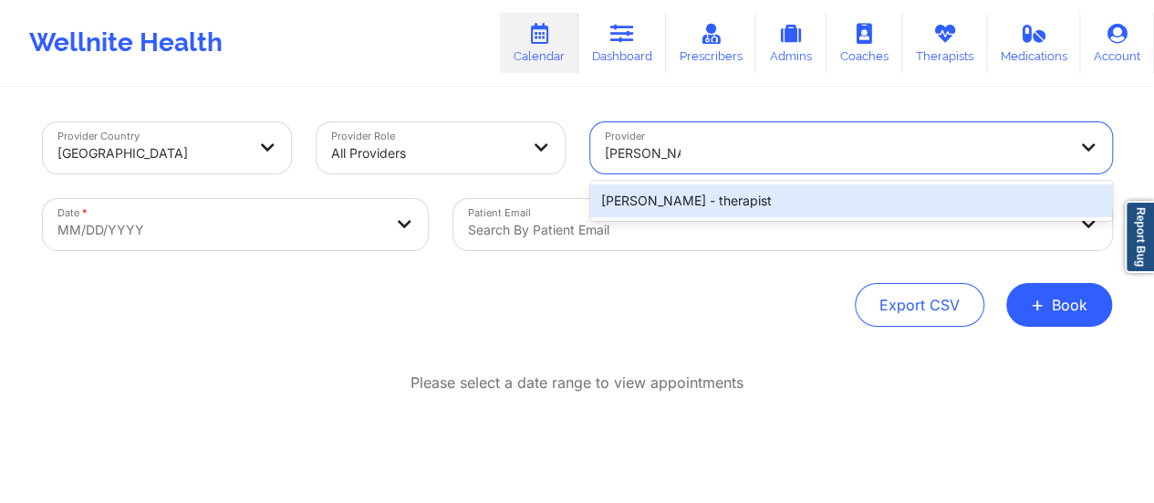
click at [710, 199] on div "[PERSON_NAME] - therapist" at bounding box center [851, 200] width 522 height 33
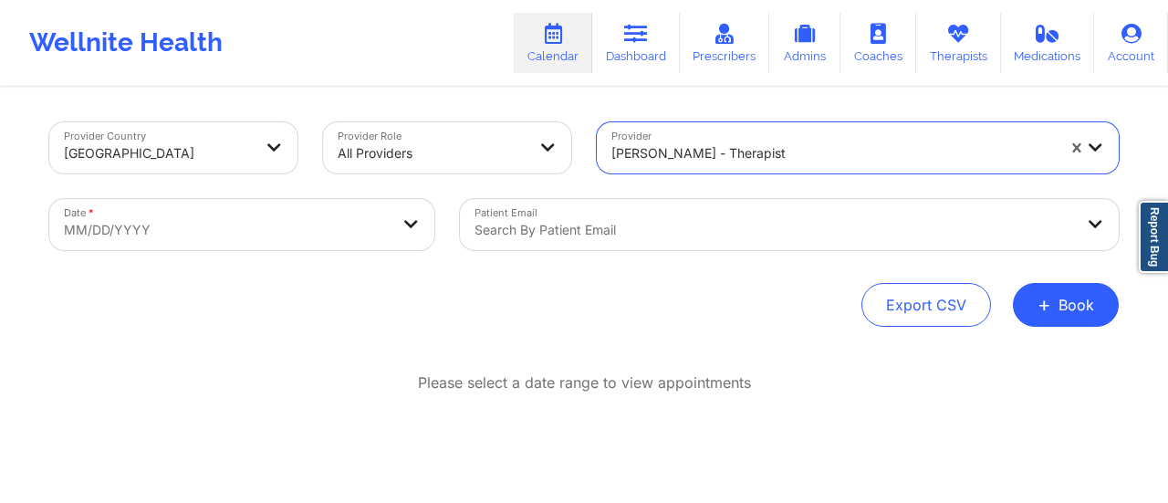
click at [339, 213] on body "Wellnite Health Calendar Dashboard Prescribers Admins Coaches Therapists Medica…" at bounding box center [584, 251] width 1168 height 503
select select "2025-8"
select select "2025-9"
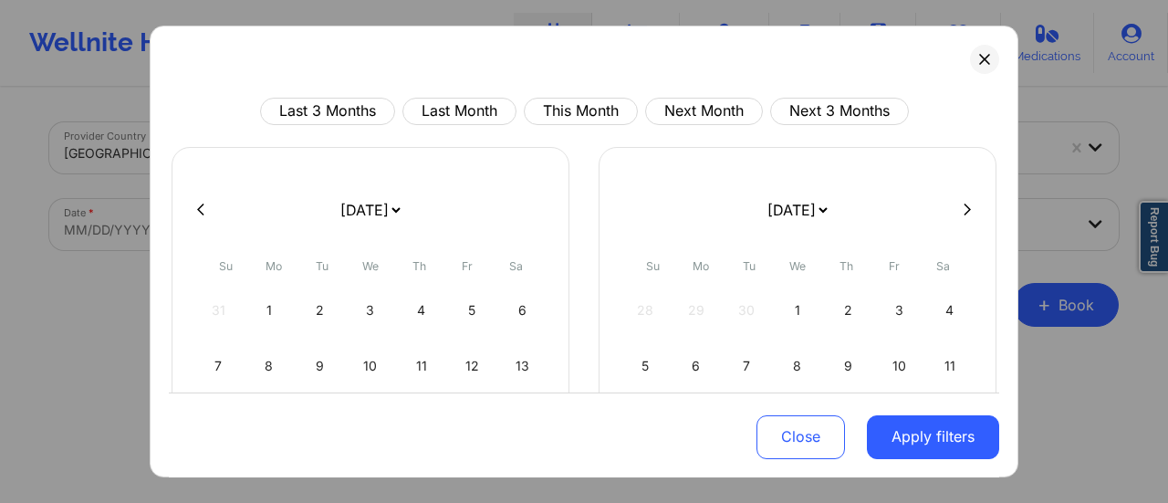
click at [370, 202] on select "[DATE] [DATE] [DATE] [DATE] [DATE] [DATE] [DATE] [DATE] [DATE] [DATE] [DATE] [D…" at bounding box center [370, 209] width 67 height 51
select select "2025-10"
select select "2025-11"
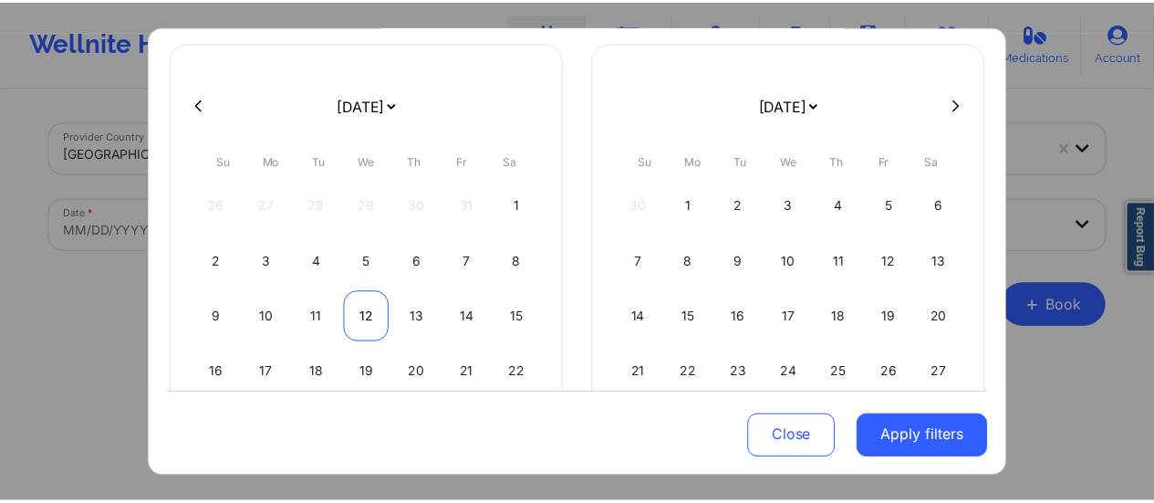
scroll to position [106, 0]
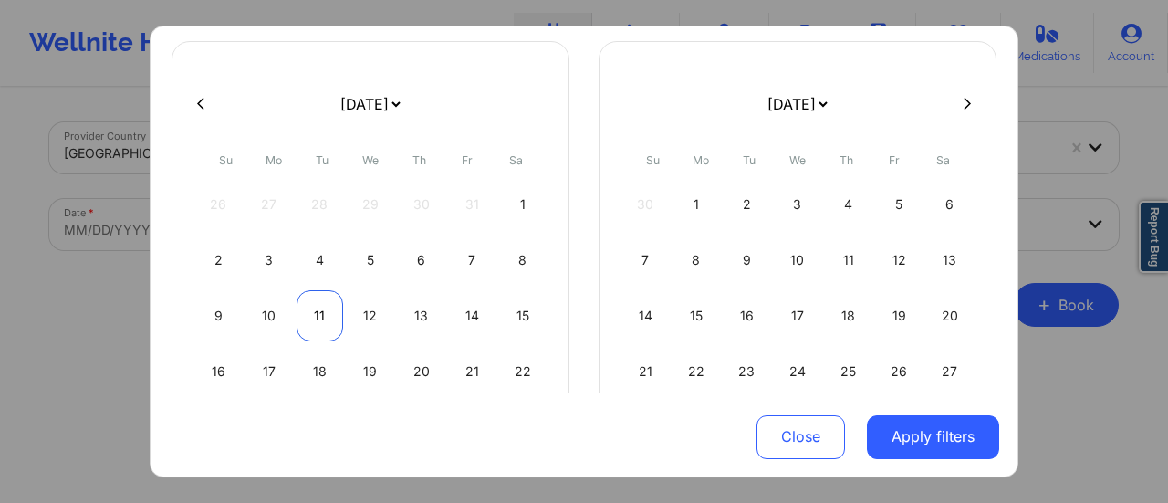
click at [325, 319] on div "11" at bounding box center [320, 315] width 47 height 51
select select "2025-10"
select select "2025-11"
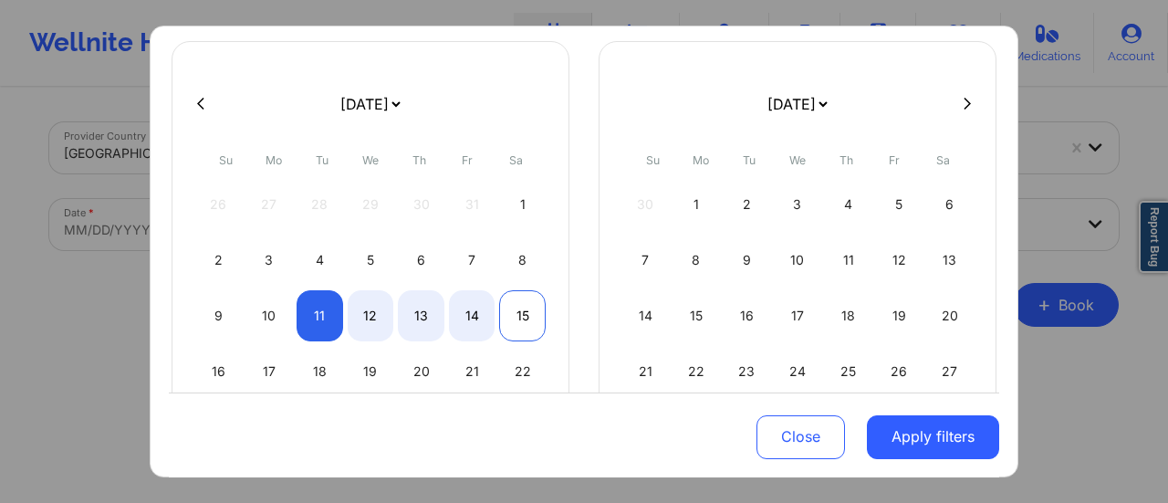
click at [522, 314] on div "15" at bounding box center [522, 315] width 47 height 51
select select "2025-10"
select select "2025-11"
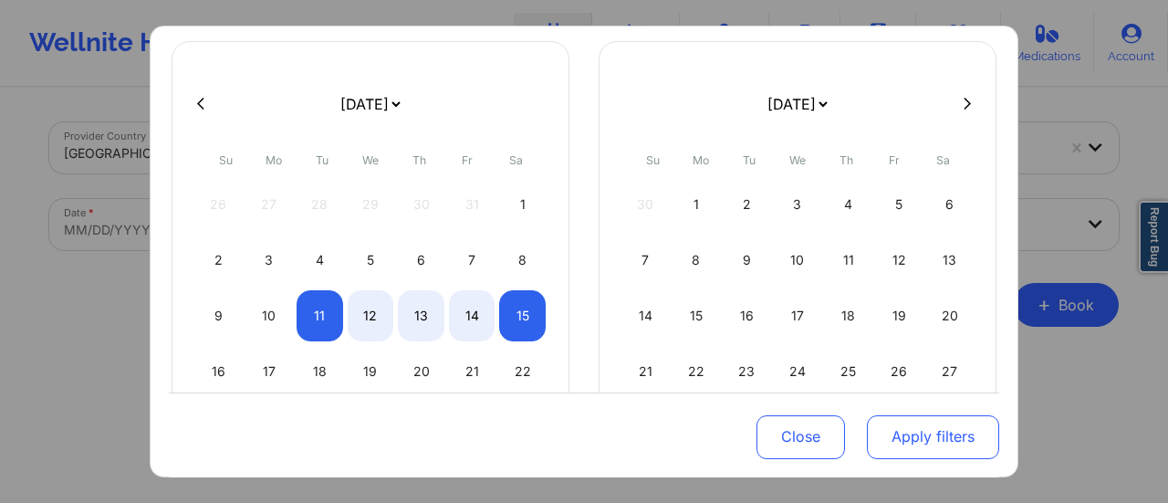
click at [894, 442] on button "Apply filters" at bounding box center [933, 436] width 132 height 44
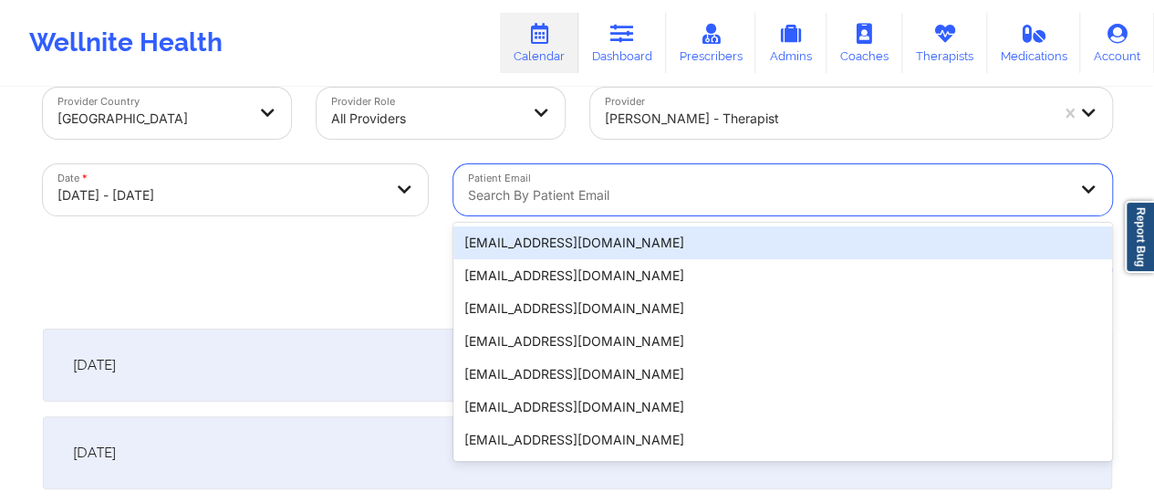
scroll to position [36, 0]
click at [692, 213] on div "Search by patient email" at bounding box center [761, 188] width 615 height 51
paste input "[EMAIL_ADDRESS][PERSON_NAME][DOMAIN_NAME]"
type input "[EMAIL_ADDRESS][PERSON_NAME][DOMAIN_NAME]"
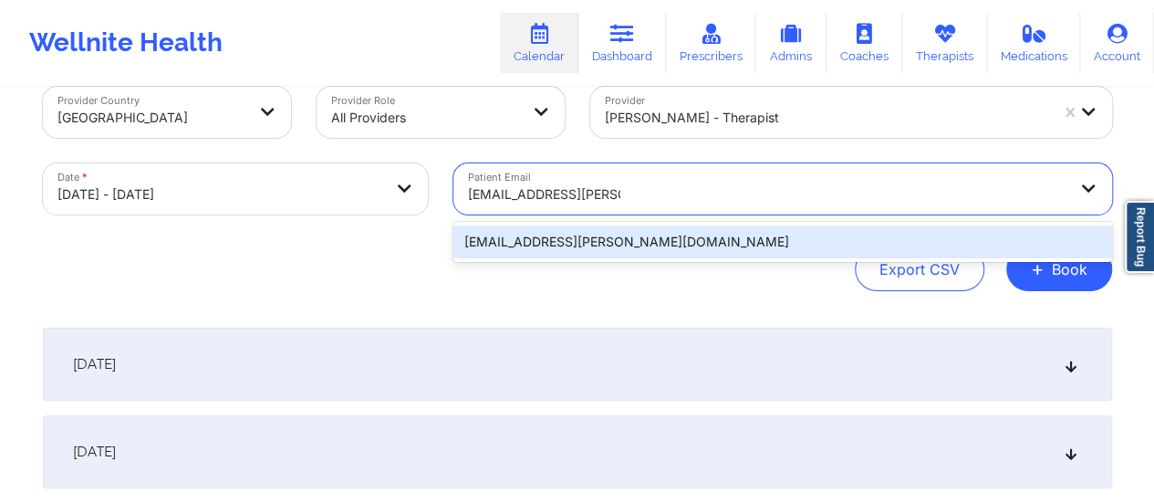
click at [600, 245] on div "[EMAIL_ADDRESS][PERSON_NAME][DOMAIN_NAME]" at bounding box center [783, 241] width 659 height 33
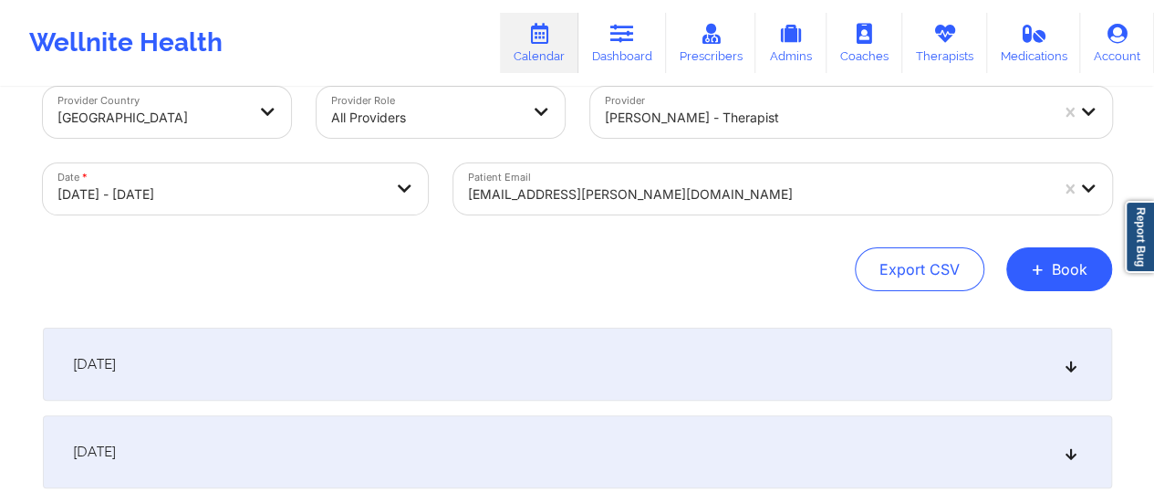
click at [428, 330] on div "[DATE]" at bounding box center [578, 364] width 1070 height 73
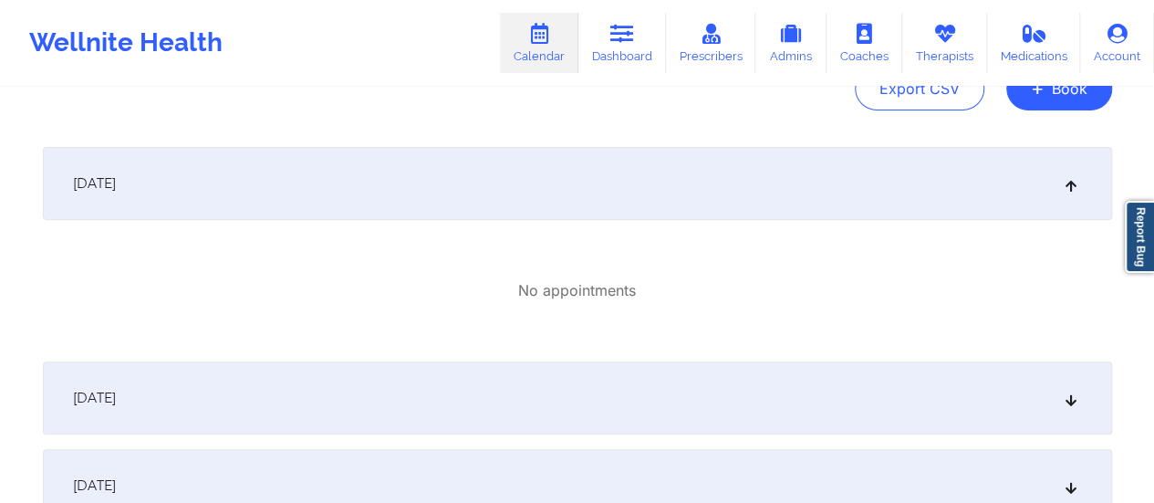
scroll to position [0, 0]
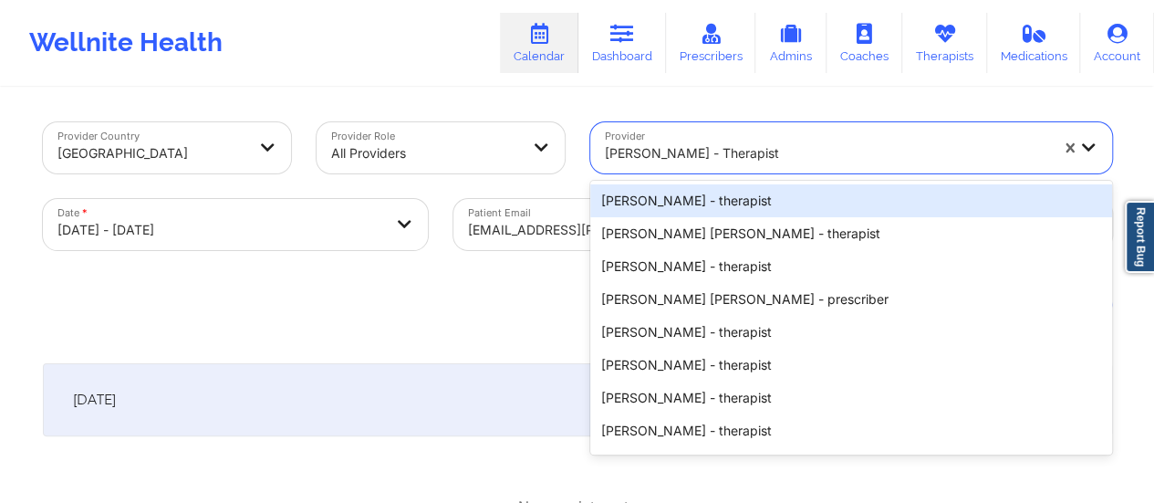
click at [815, 152] on div at bounding box center [827, 153] width 444 height 22
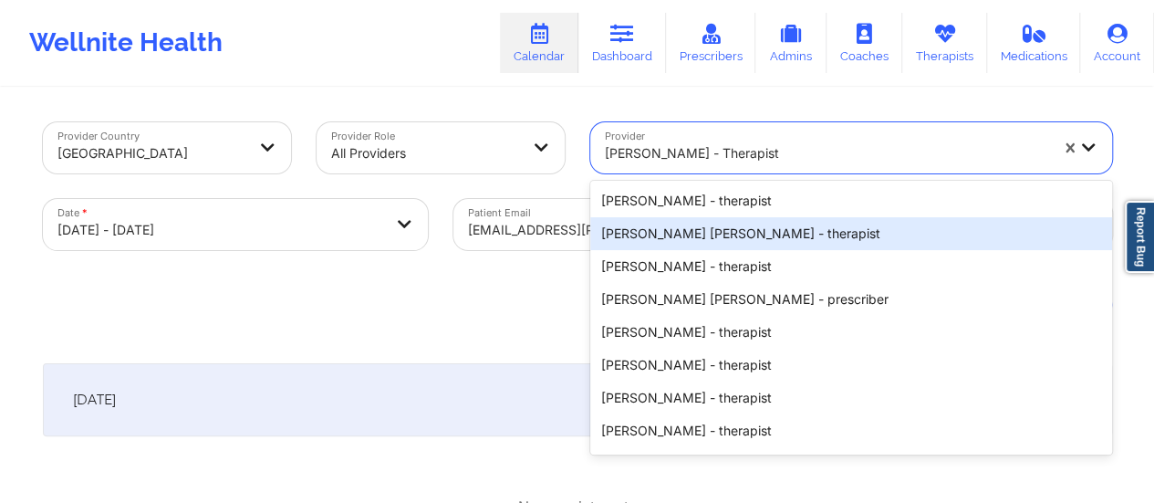
click at [484, 309] on div "Export CSV + Book" at bounding box center [578, 305] width 1070 height 44
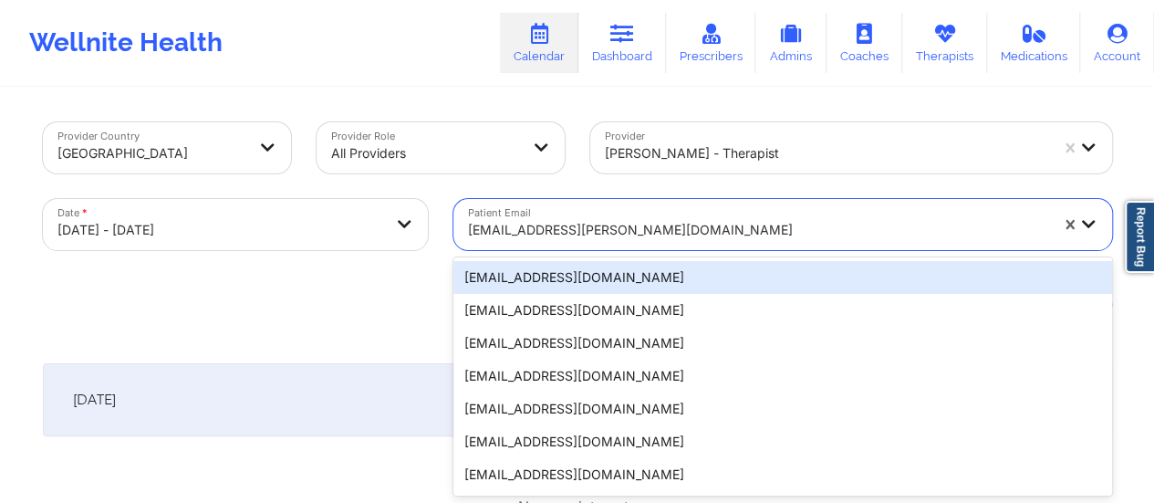
scroll to position [36, 0]
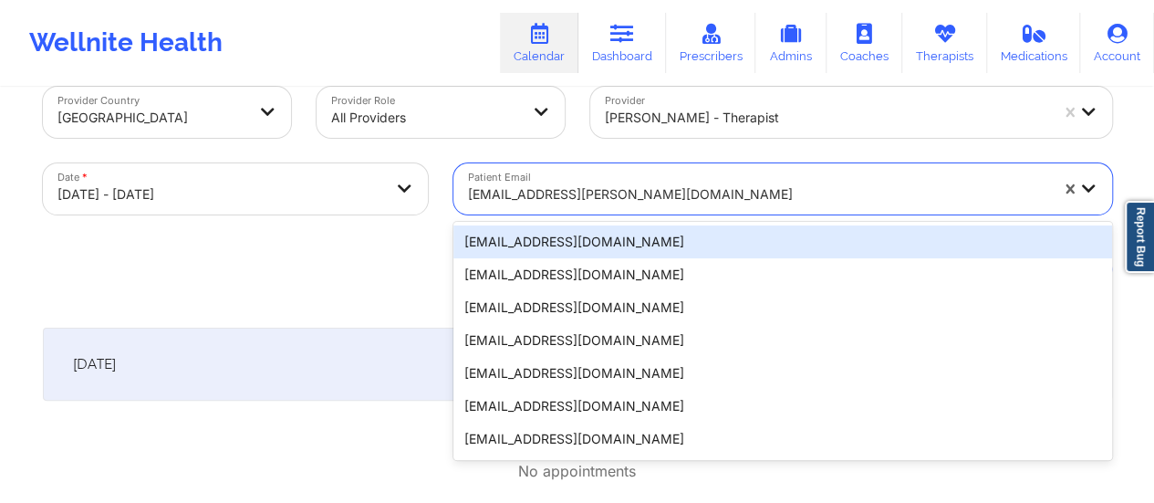
click at [624, 214] on div "20 results available. Use Up and Down to choose options, press Enter to select …" at bounding box center [783, 188] width 659 height 51
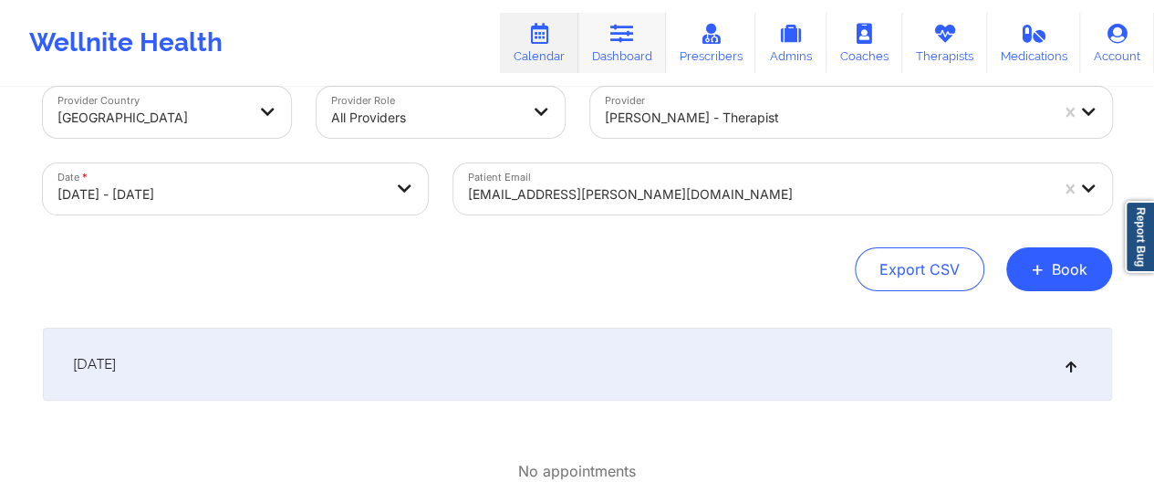
click at [633, 62] on link "Dashboard" at bounding box center [623, 43] width 88 height 60
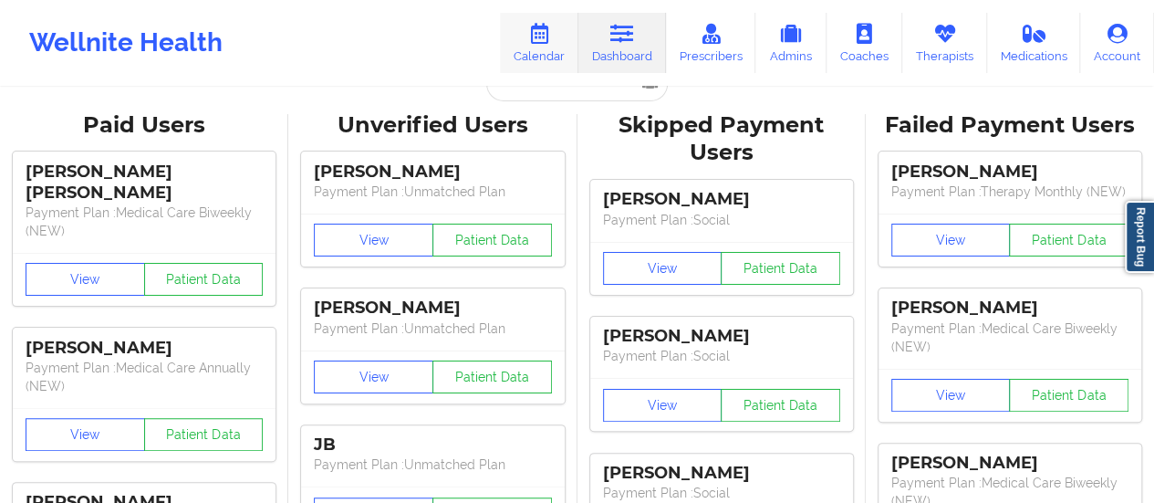
click at [557, 65] on link "Calendar" at bounding box center [539, 43] width 78 height 60
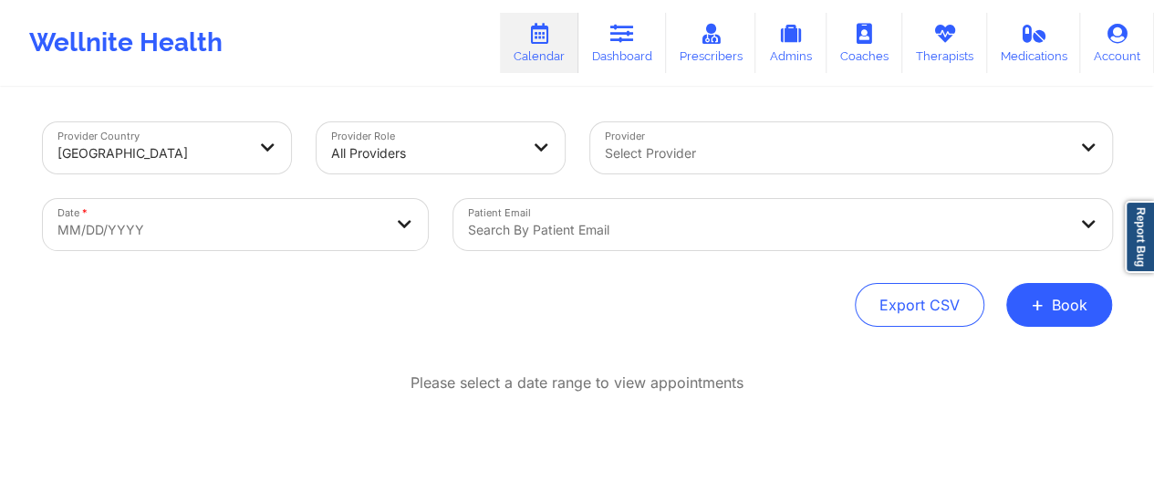
click at [696, 162] on div at bounding box center [836, 153] width 462 height 22
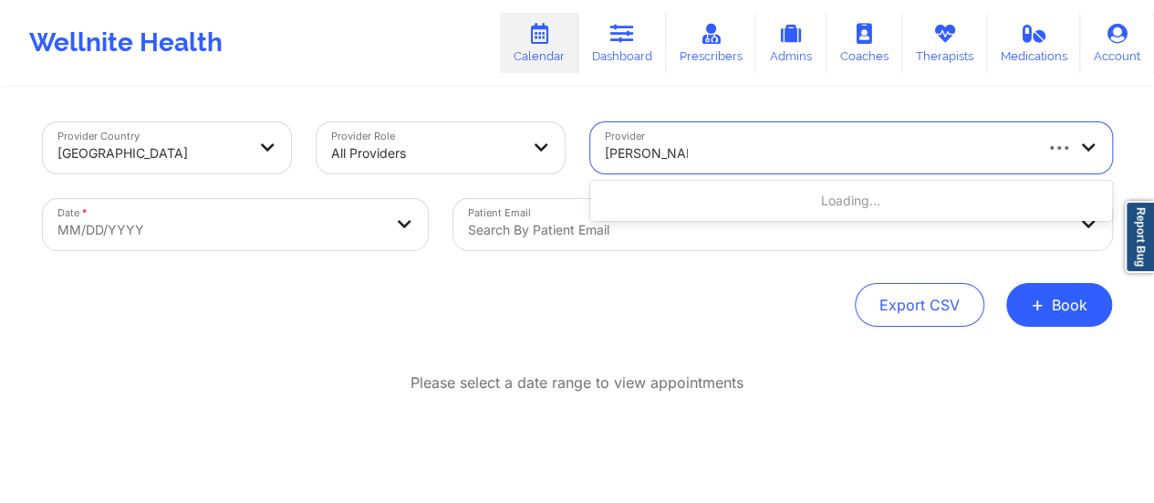
type input "[PERSON_NAME]"
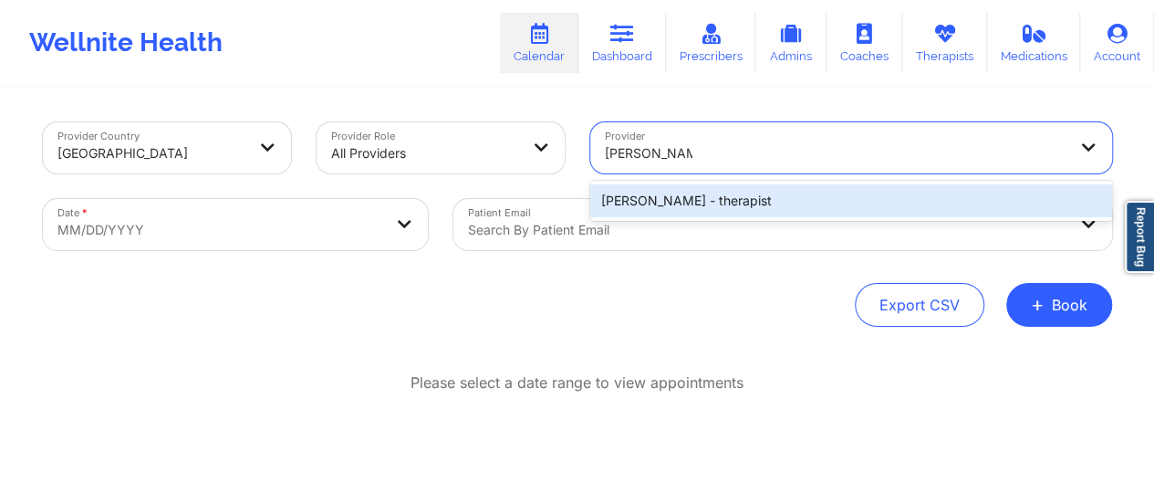
click at [732, 191] on div "[PERSON_NAME] - therapist" at bounding box center [851, 200] width 522 height 33
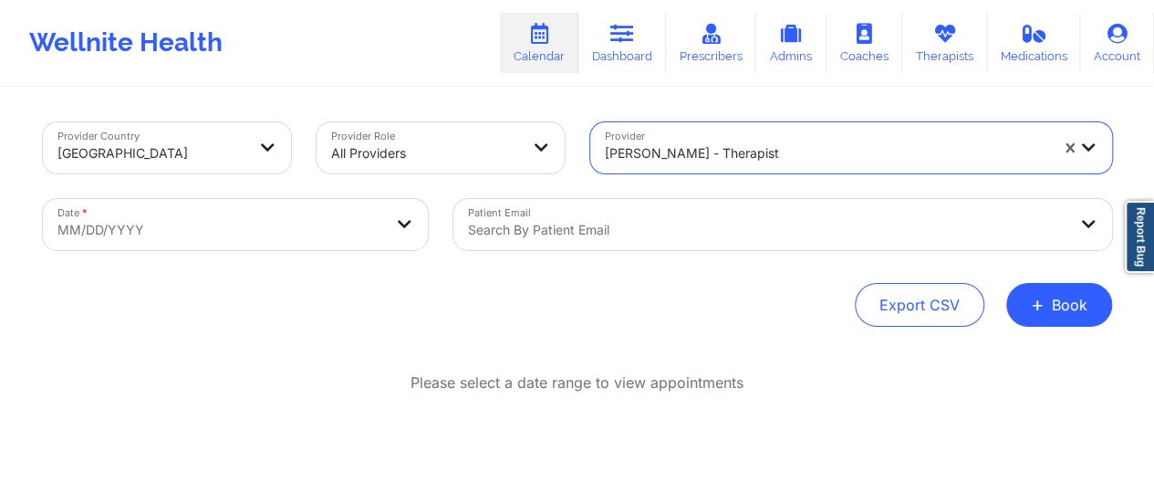
select select "2025-8"
select select "2025-9"
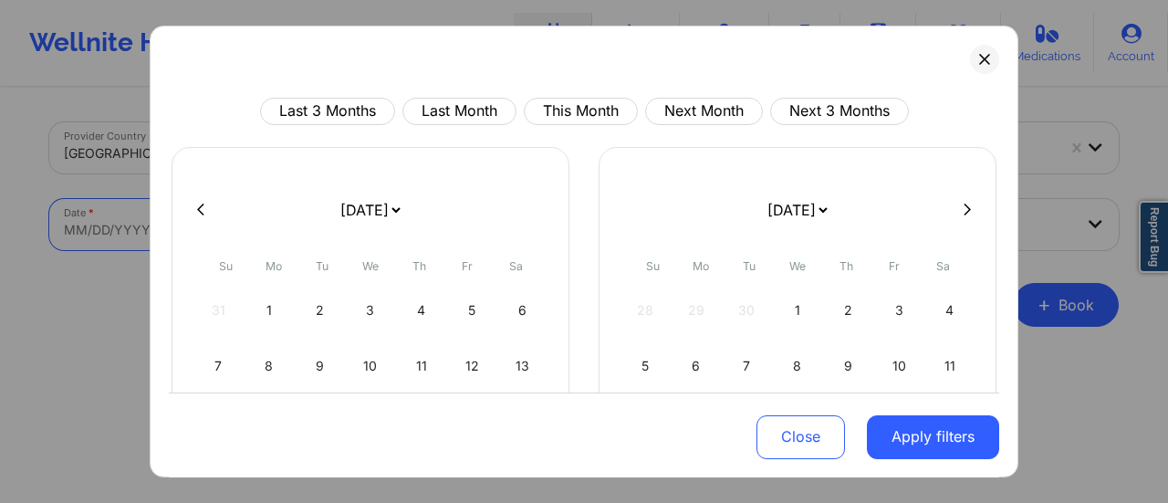
click at [366, 205] on body "Wellnite Health Calendar Dashboard Prescribers Admins Coaches Therapists Medica…" at bounding box center [584, 251] width 1168 height 503
drag, startPoint x: 416, startPoint y: 209, endPoint x: 359, endPoint y: 152, distance: 80.7
click at [359, 152] on div "[DATE] [DATE] [DATE] [DATE] [DATE] [DATE] [DATE] [DATE] [DATE] [DATE] [DATE] [D…" at bounding box center [371, 371] width 398 height 449
select select "2025-10"
select select "2025-11"
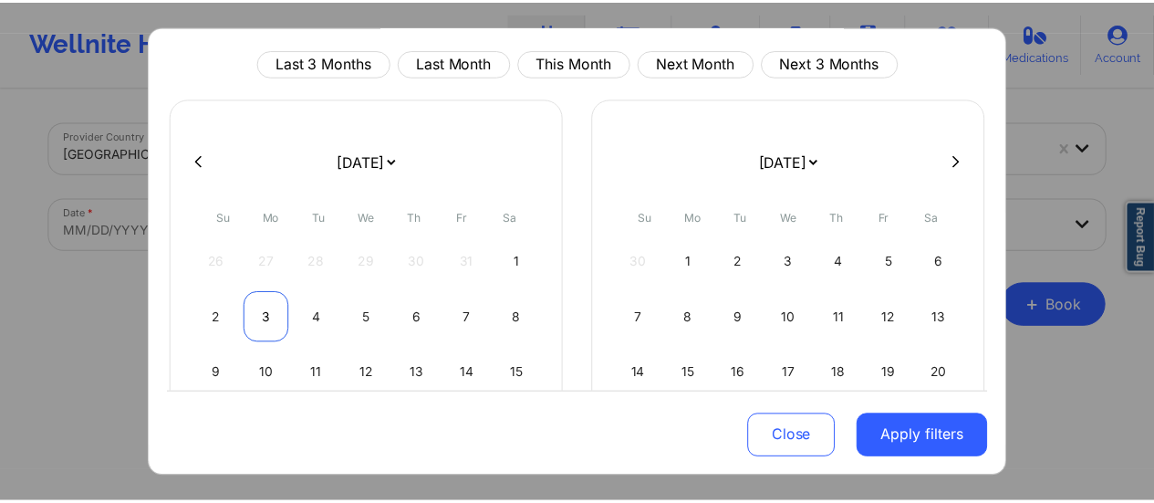
scroll to position [50, 0]
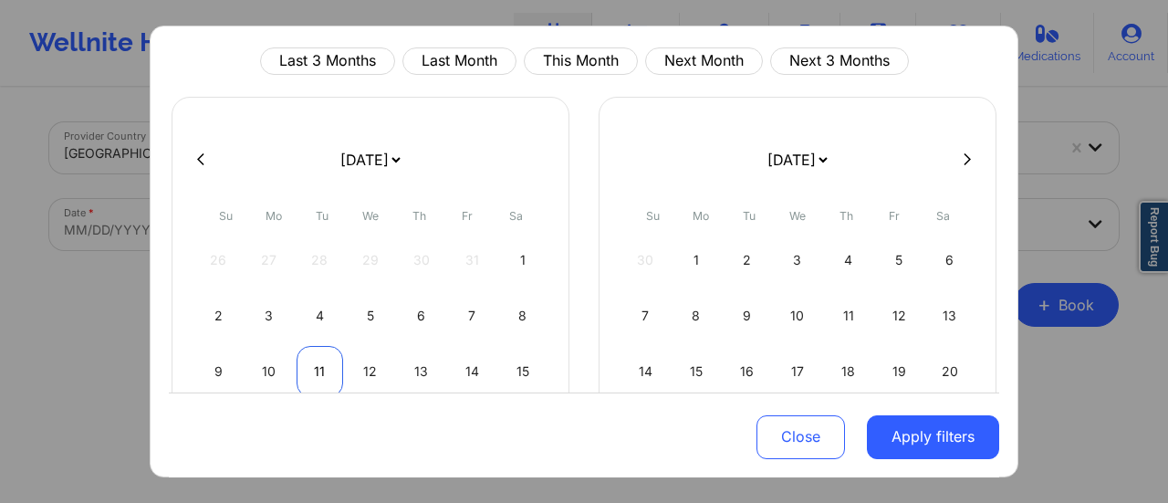
click at [327, 362] on div "11" at bounding box center [320, 371] width 47 height 51
select select "2025-10"
select select "2025-11"
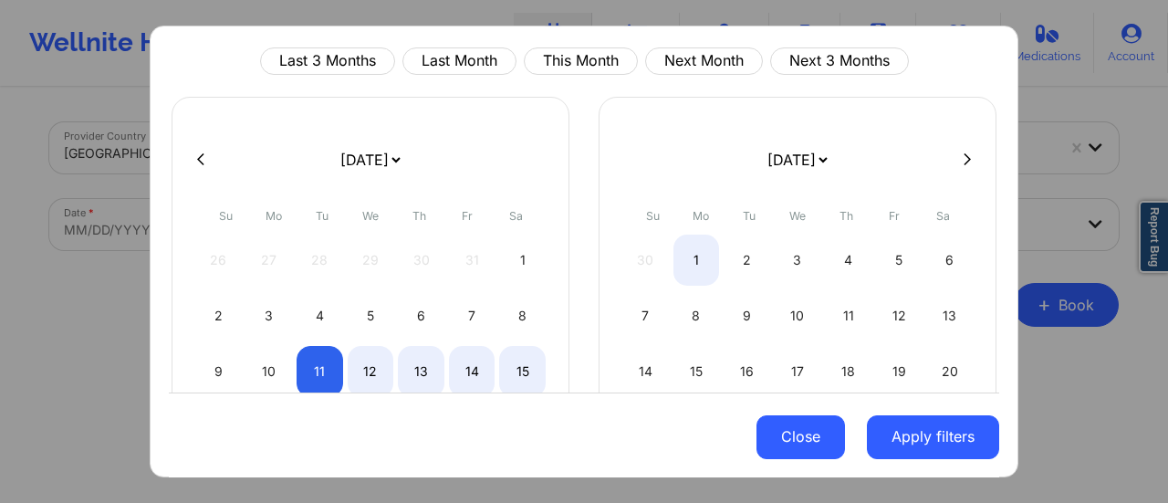
select select "2025-10"
select select "2025-11"
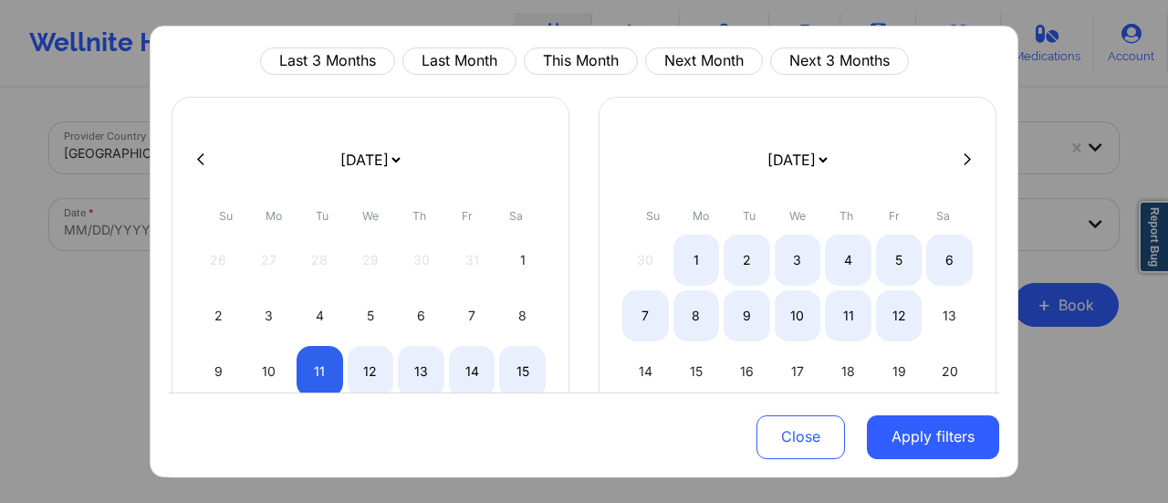
select select "2025-10"
select select "2025-11"
select select "2025-10"
select select "2025-11"
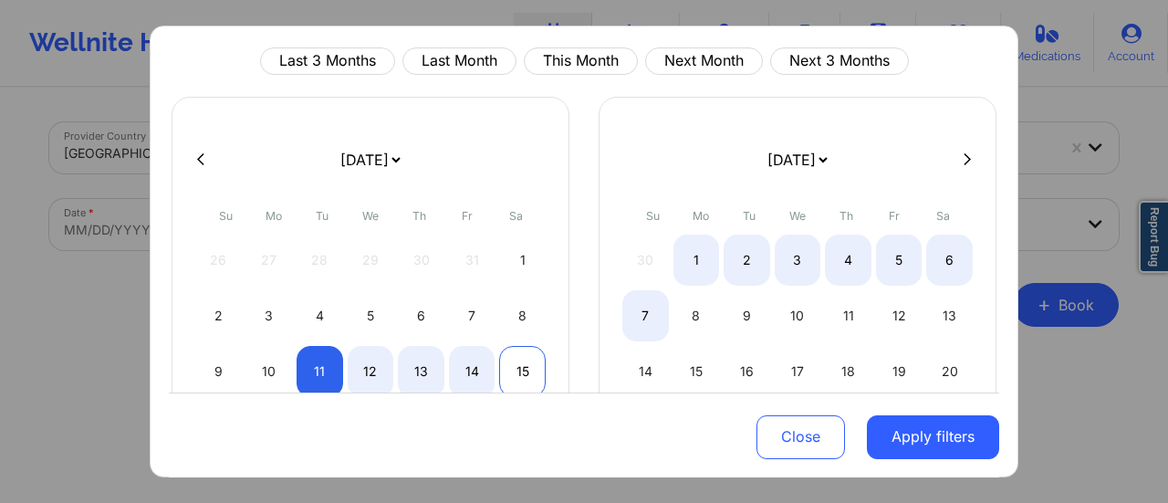
select select "2025-10"
select select "2025-11"
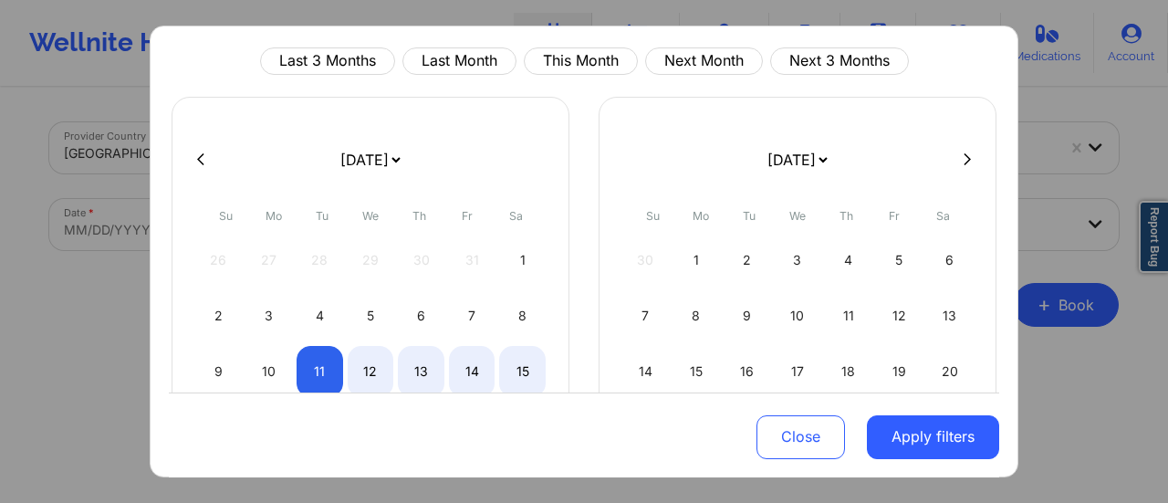
click at [493, 377] on div "9 10 11 12 13 14 15" at bounding box center [370, 371] width 350 height 51
select select "2025-10"
select select "2025-11"
click at [511, 377] on div "15" at bounding box center [522, 371] width 47 height 51
select select "2025-10"
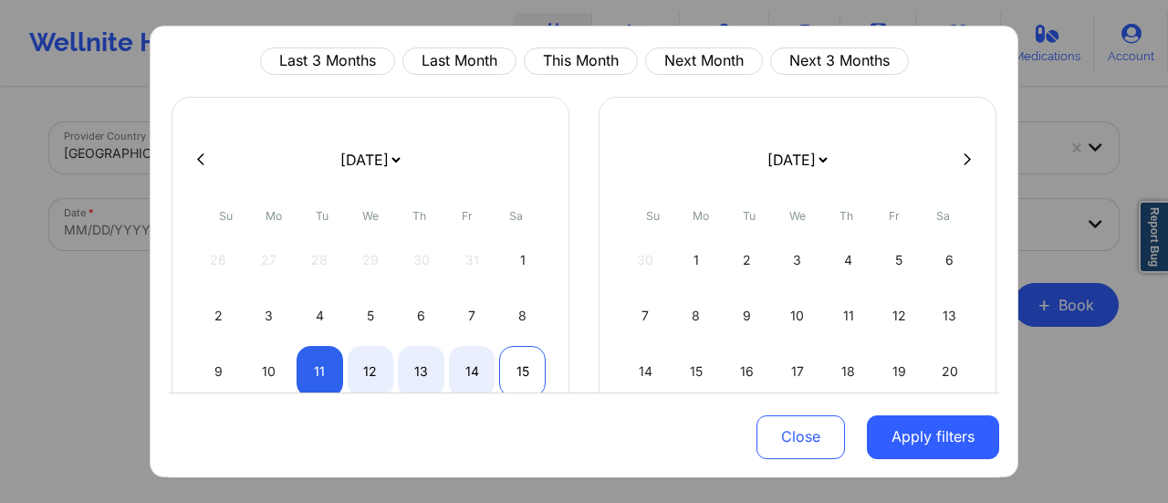
select select "2025-11"
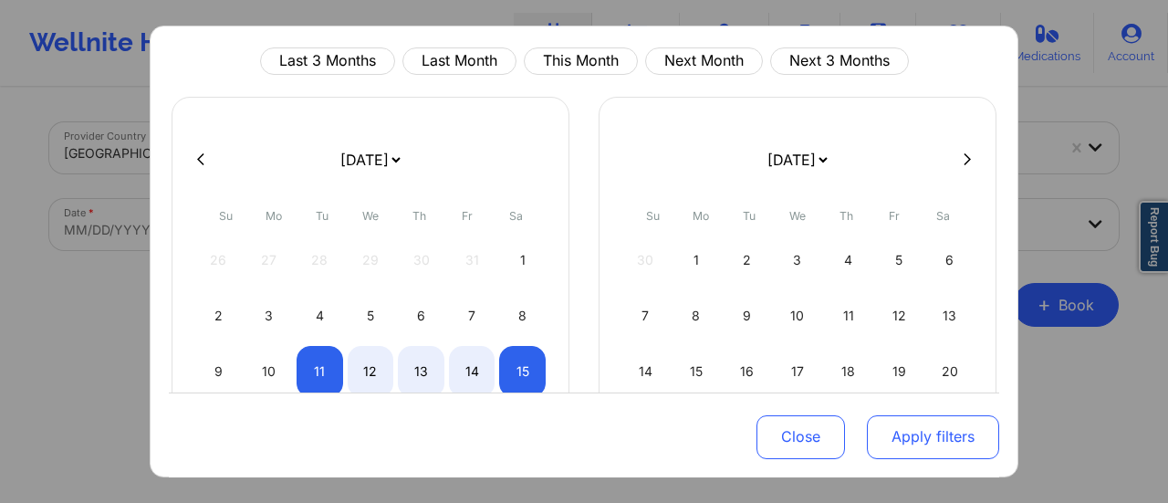
click at [910, 426] on button "Apply filters" at bounding box center [933, 436] width 132 height 44
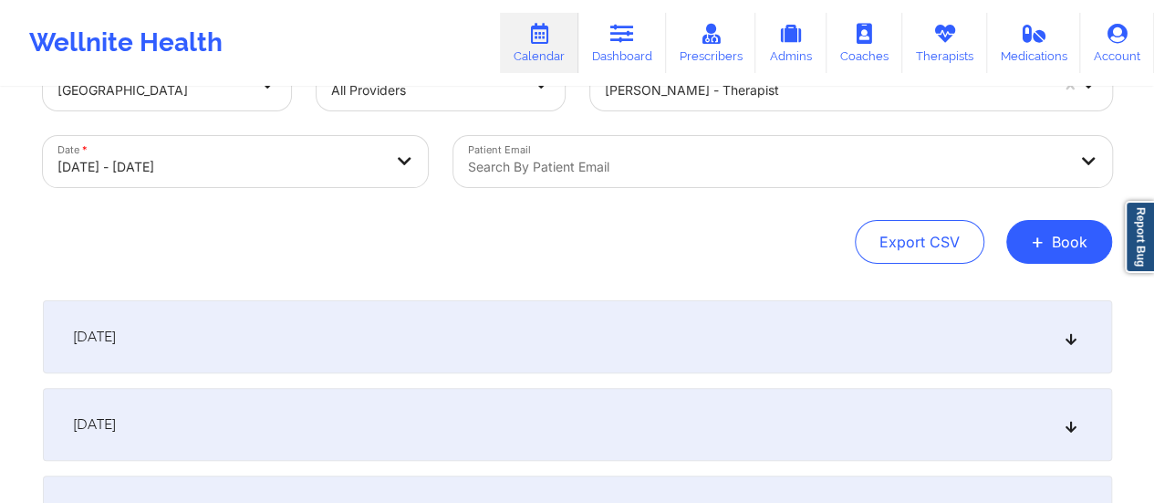
scroll to position [64, 0]
click at [470, 299] on div "[DATE]" at bounding box center [578, 335] width 1070 height 73
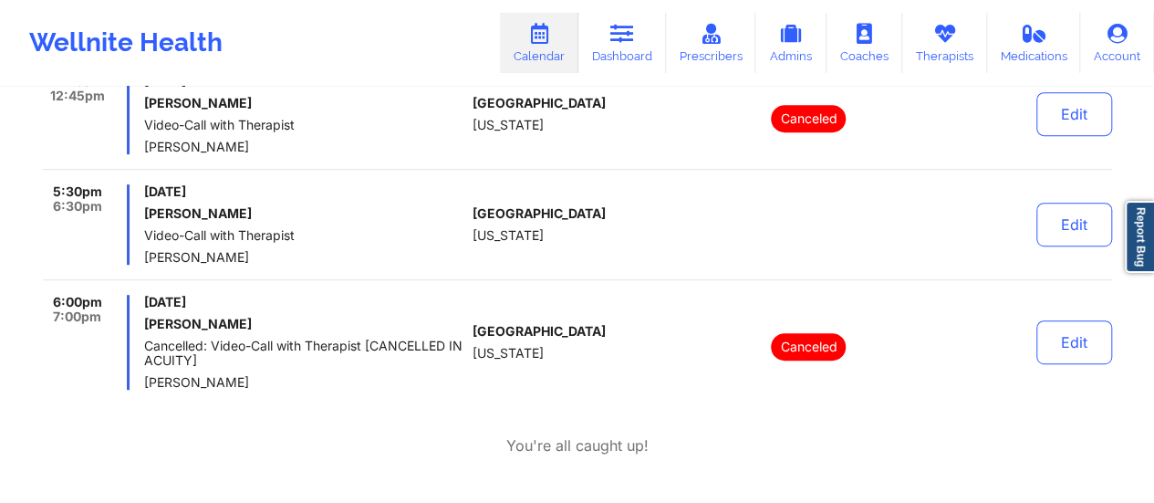
scroll to position [378, 0]
click at [619, 52] on link "Dashboard" at bounding box center [623, 43] width 88 height 60
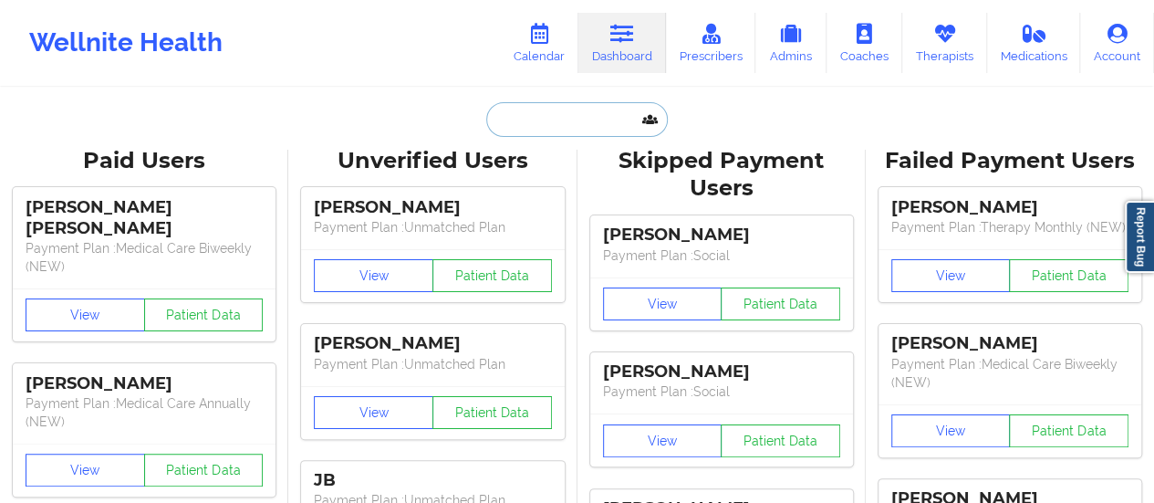
click at [532, 135] on input "text" at bounding box center [576, 119] width 181 height 35
paste input "[EMAIL_ADDRESS][DOMAIN_NAME]"
type input "[EMAIL_ADDRESS][DOMAIN_NAME]"
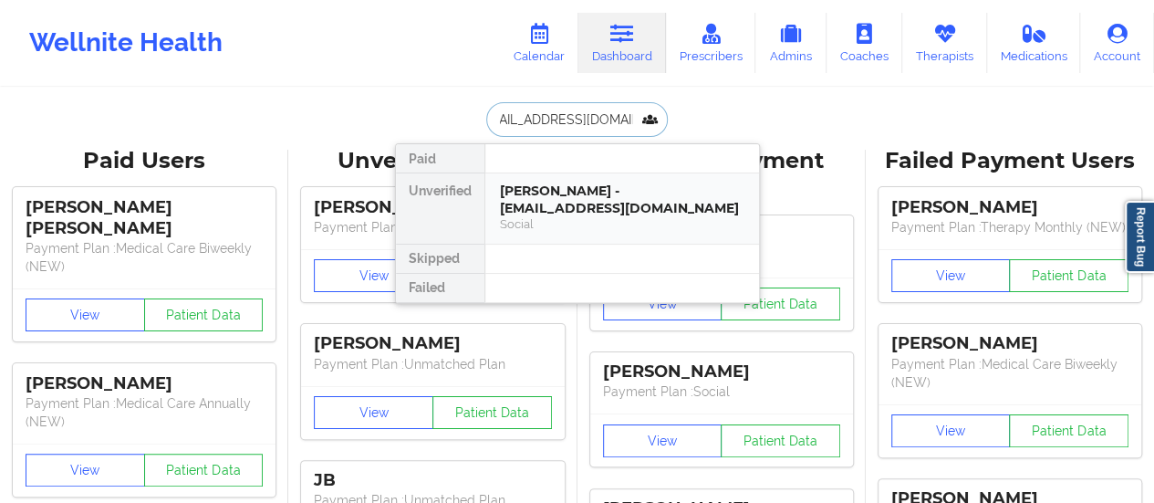
click at [549, 204] on div "[PERSON_NAME] - [EMAIL_ADDRESS][DOMAIN_NAME]" at bounding box center [622, 200] width 245 height 34
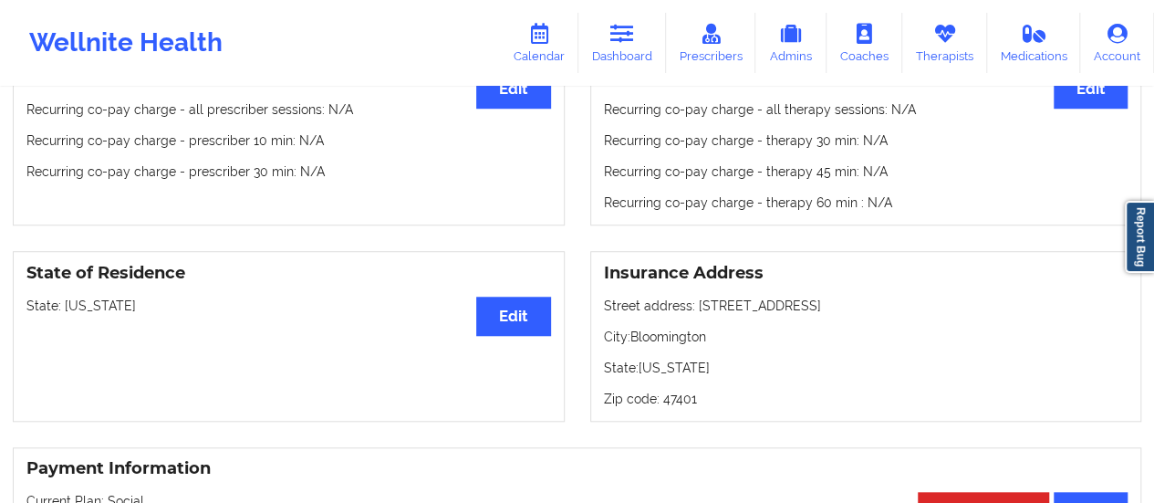
scroll to position [622, 0]
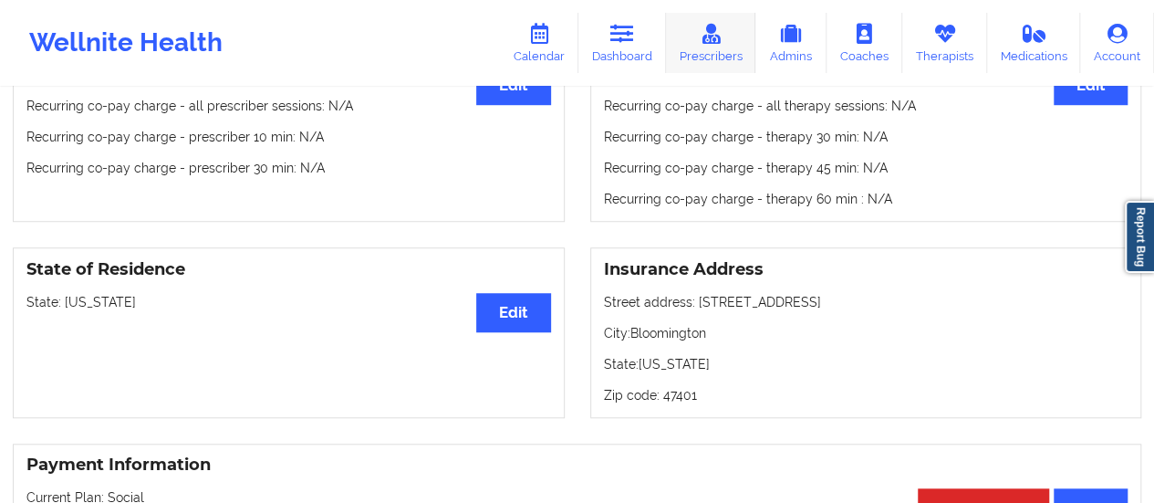
click at [739, 33] on link "Prescribers" at bounding box center [711, 43] width 90 height 60
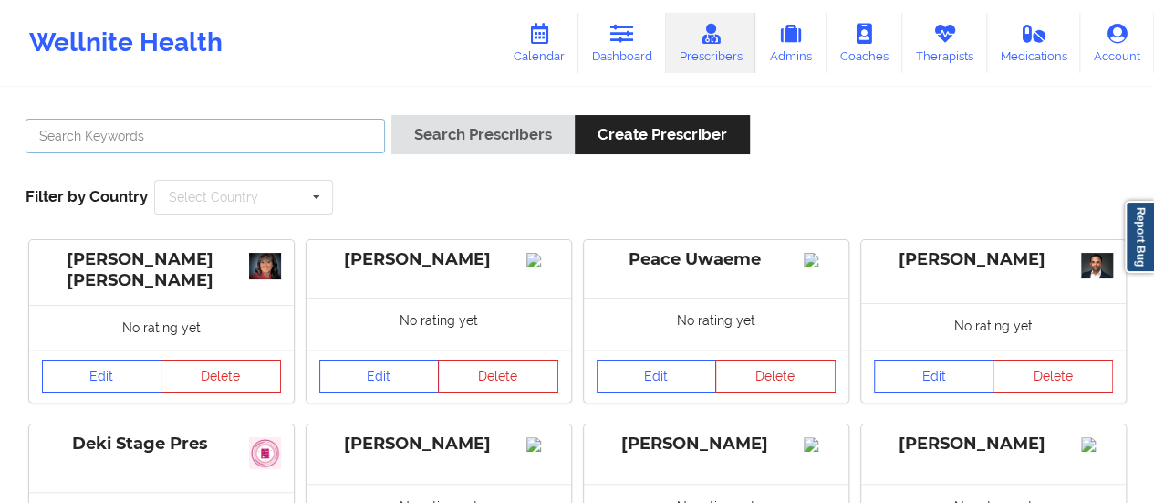
click at [363, 129] on input "text" at bounding box center [206, 136] width 360 height 35
click at [538, 52] on link "Calendar" at bounding box center [539, 43] width 78 height 60
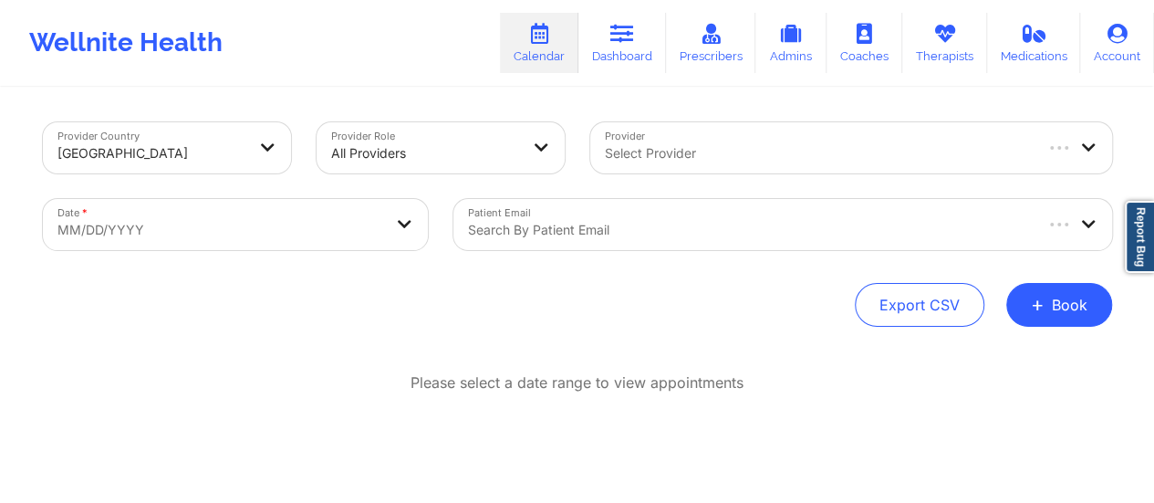
click at [715, 168] on div "Select Provider" at bounding box center [811, 147] width 442 height 51
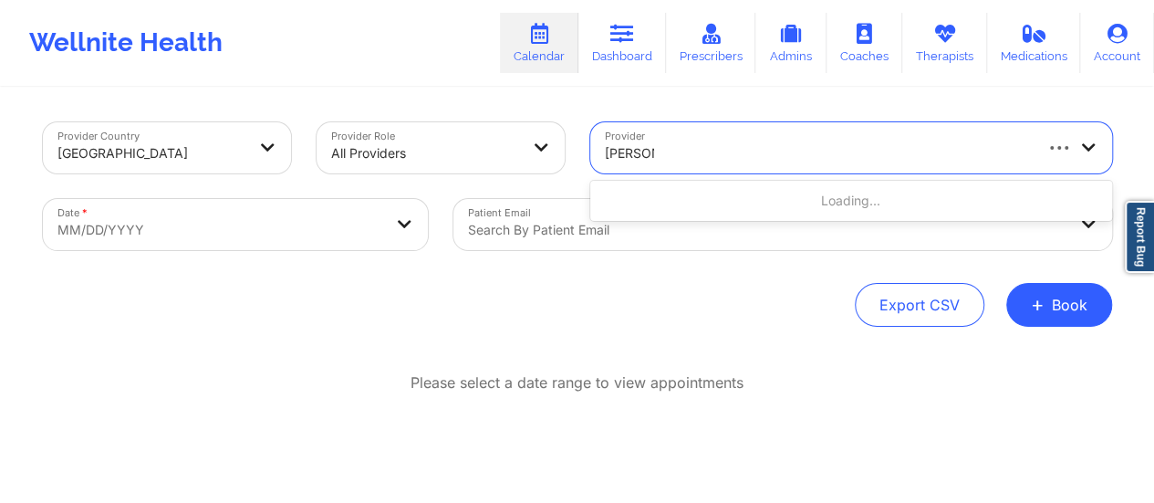
type input "[PERSON_NAME]"
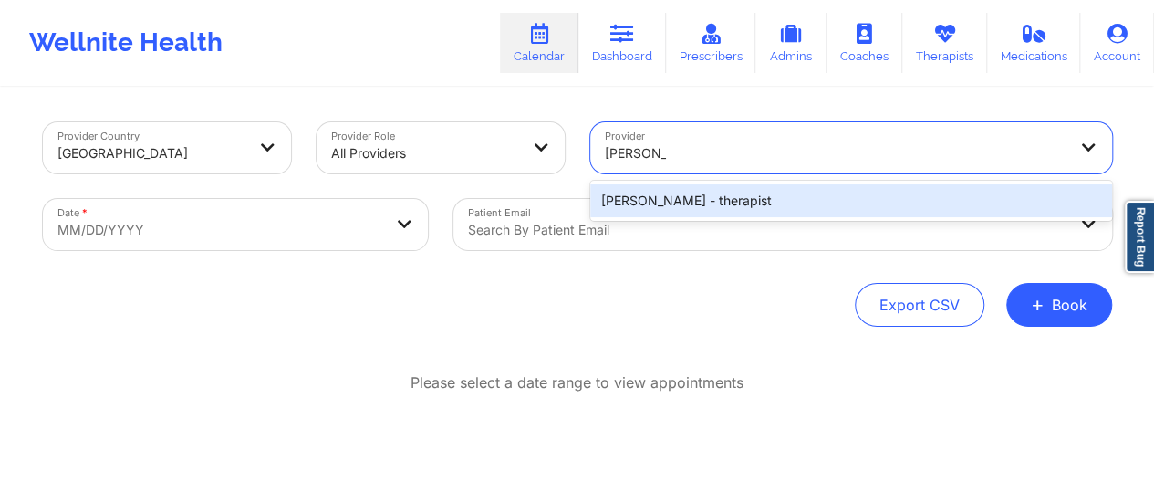
click at [718, 200] on div "[PERSON_NAME] - therapist" at bounding box center [851, 200] width 522 height 33
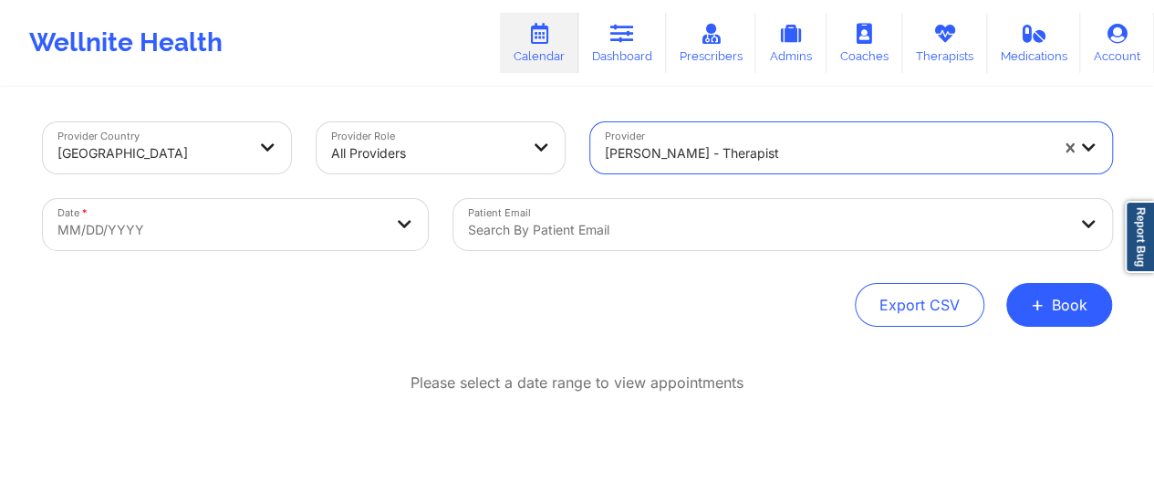
select select "2025-8"
select select "2025-9"
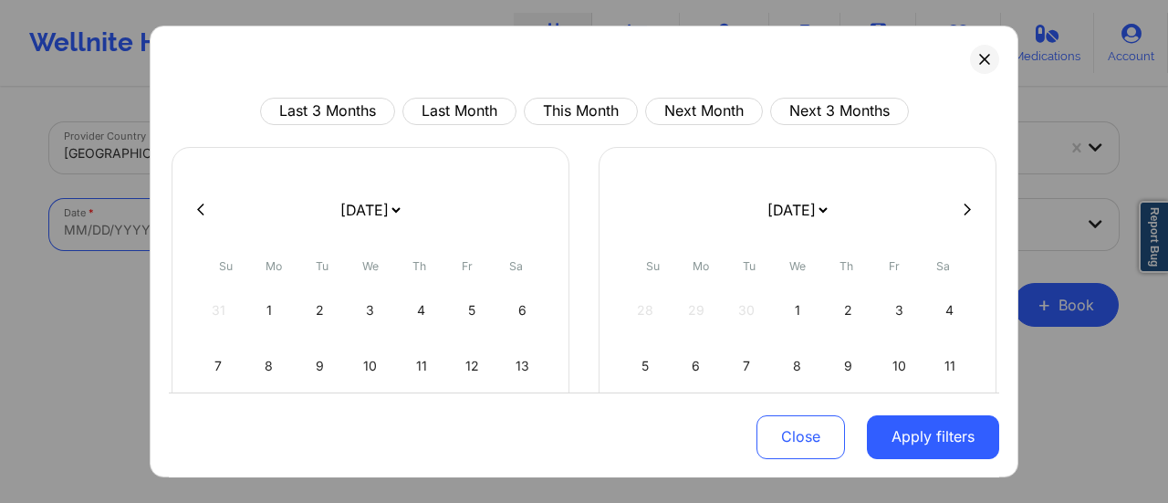
click at [373, 229] on body "Wellnite Health Calendar Dashboard Prescribers Admins Coaches Therapists Medica…" at bounding box center [584, 251] width 1168 height 503
drag, startPoint x: 412, startPoint y: 202, endPoint x: 374, endPoint y: 117, distance: 93.1
click at [374, 117] on div "Last 3 Months Last Month This Month Next Month Next 3 Months [DATE] [DATE] [DAT…" at bounding box center [584, 400] width 830 height 605
select select "2025-9"
select select "2025-10"
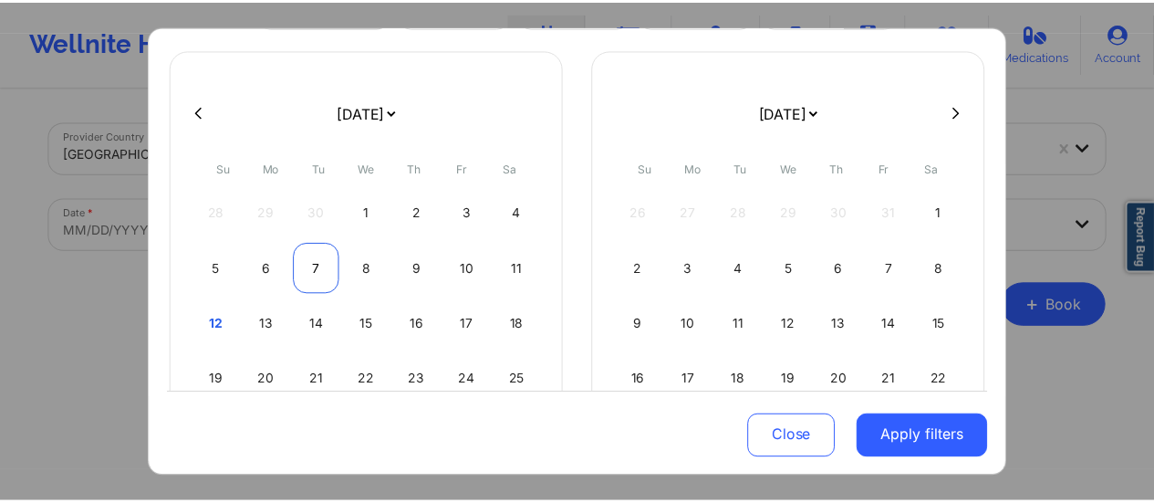
scroll to position [117, 0]
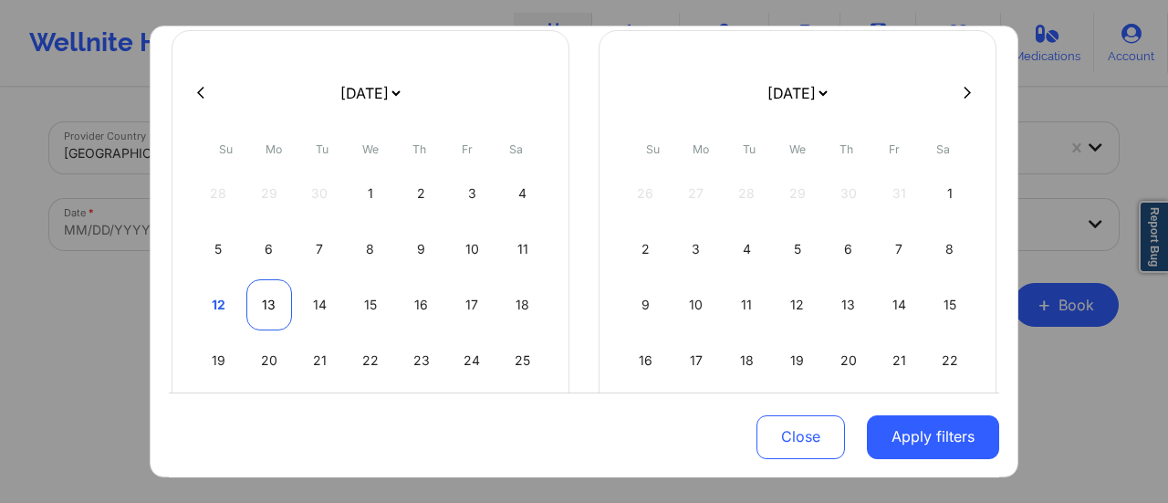
click at [252, 295] on div "13" at bounding box center [269, 304] width 47 height 51
select select "2025-9"
select select "2025-10"
select select "2025-9"
select select "2025-10"
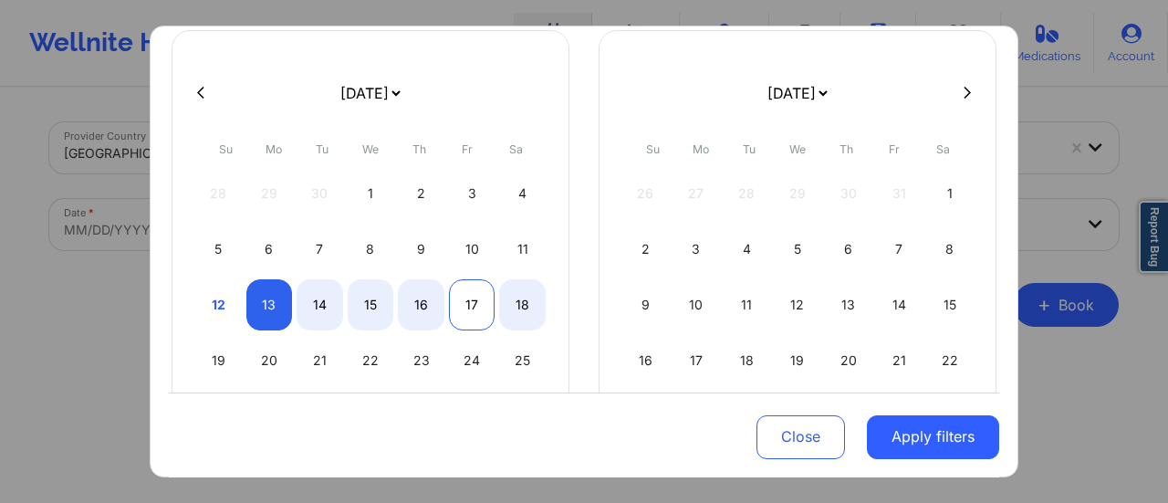
select select "2025-9"
select select "2025-10"
select select "2025-9"
select select "2025-10"
click at [518, 304] on div "18" at bounding box center [522, 304] width 47 height 51
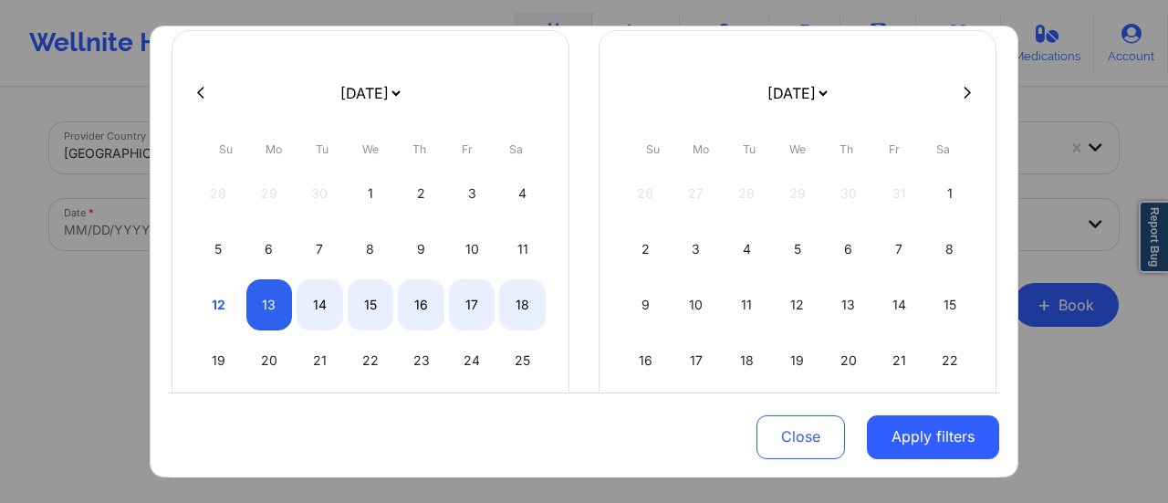
select select "2025-9"
select select "2025-10"
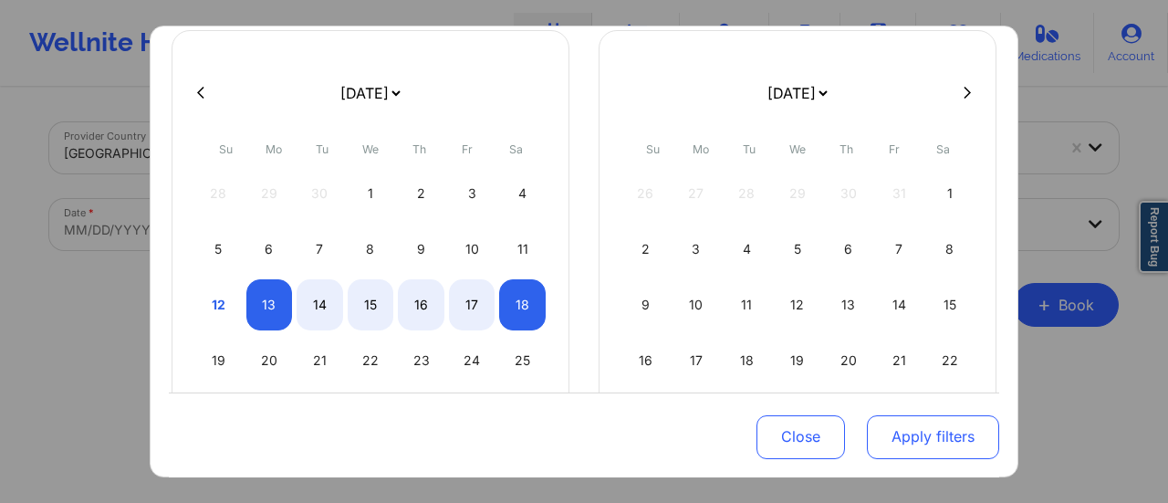
click at [904, 447] on button "Apply filters" at bounding box center [933, 436] width 132 height 44
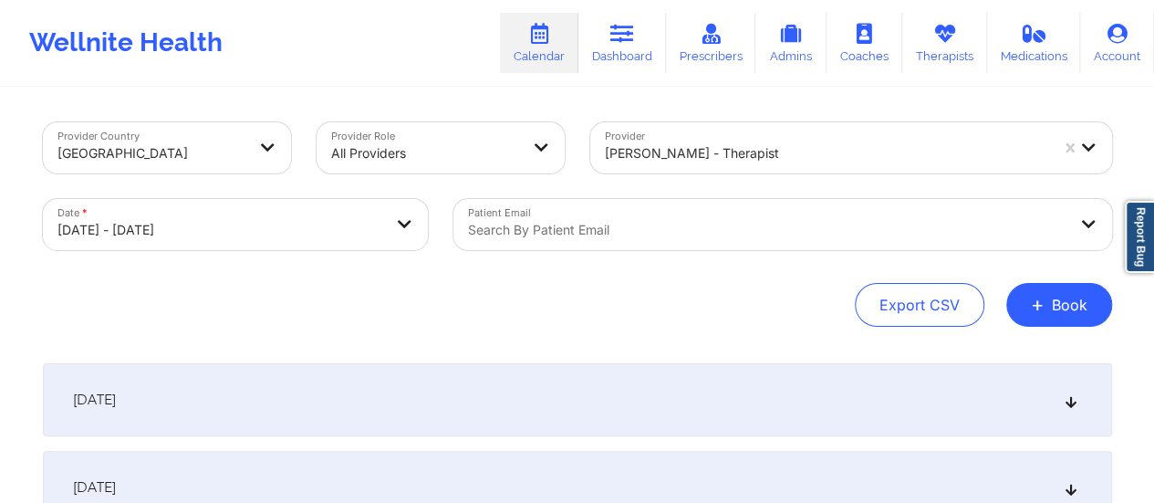
click at [581, 387] on div "[DATE]" at bounding box center [578, 399] width 1070 height 73
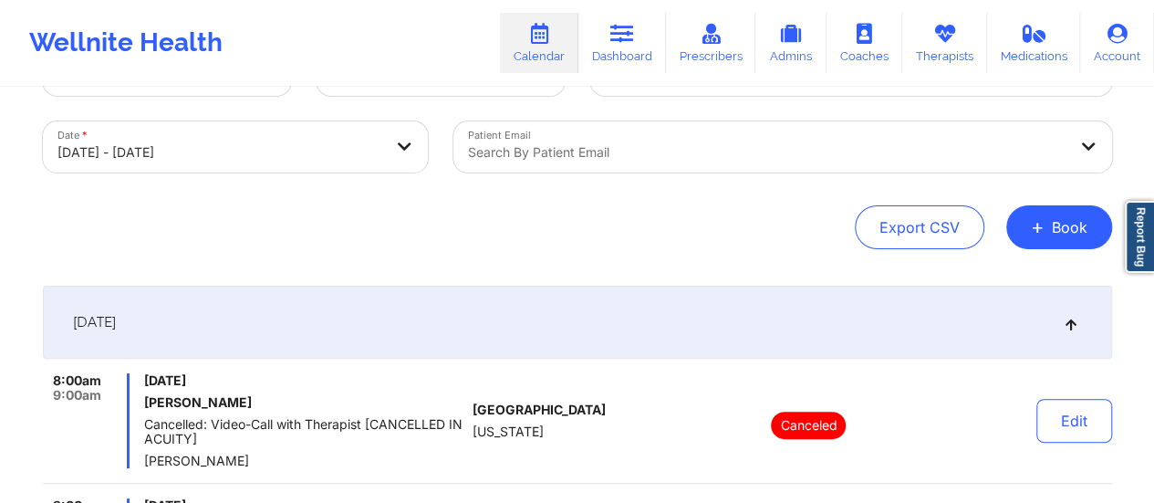
scroll to position [70, 0]
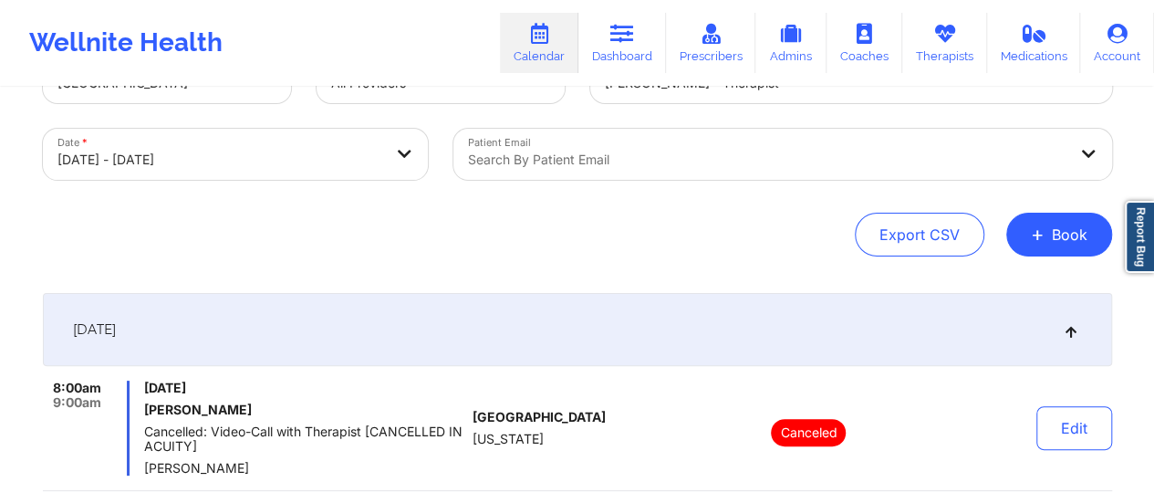
click at [562, 151] on div at bounding box center [767, 160] width 599 height 22
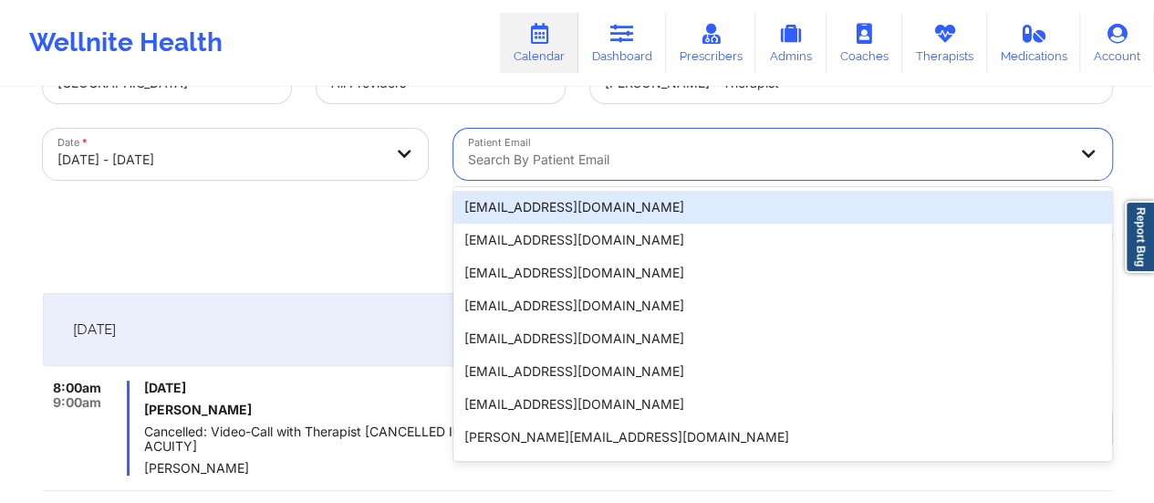
paste input "[EMAIL_ADDRESS][DOMAIN_NAME]"
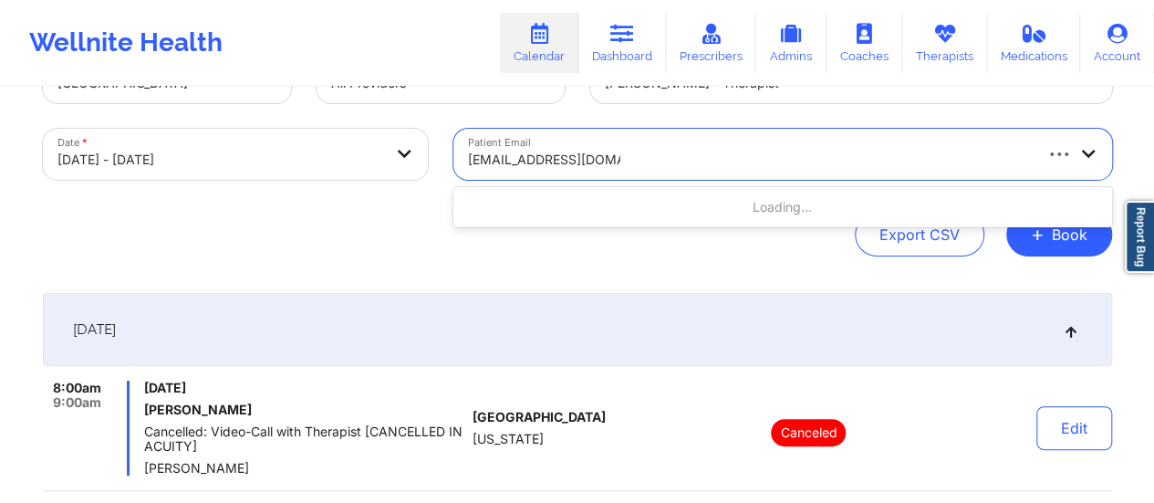
type input "[EMAIL_ADDRESS][DOMAIN_NAME]"
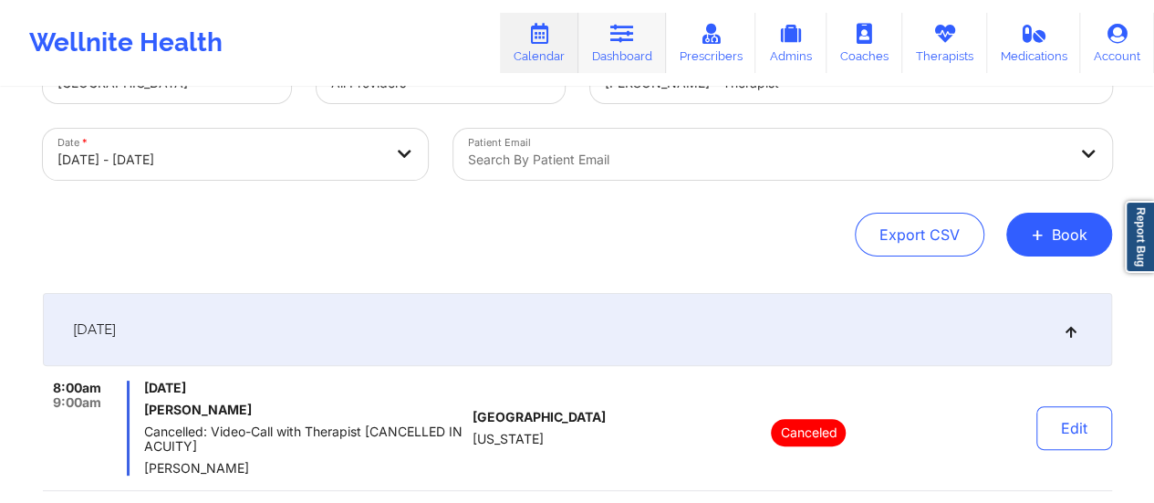
click at [622, 36] on icon at bounding box center [623, 34] width 24 height 20
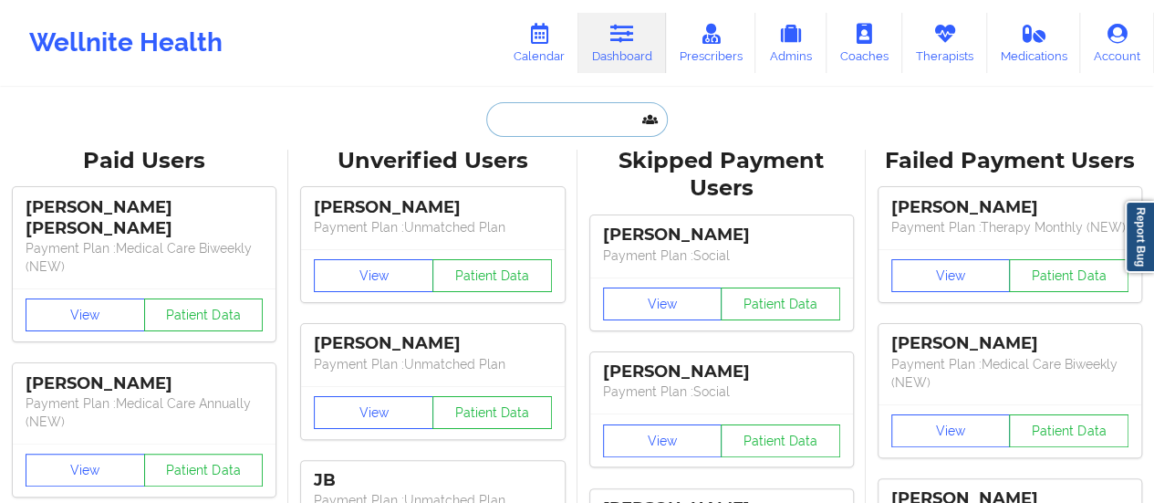
click at [557, 124] on input "text" at bounding box center [576, 119] width 181 height 35
paste input "[EMAIL_ADDRESS][DOMAIN_NAME]"
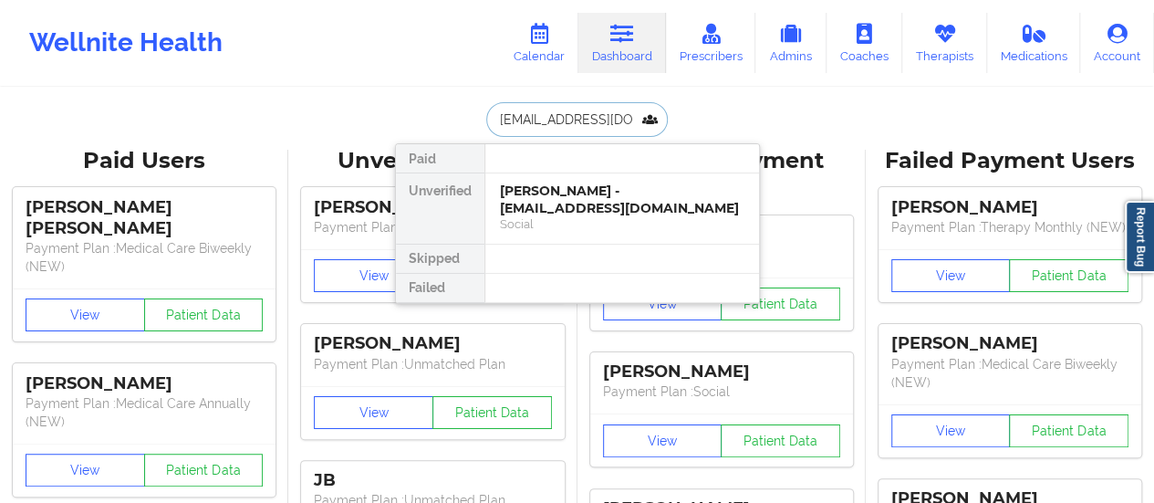
scroll to position [0, 2]
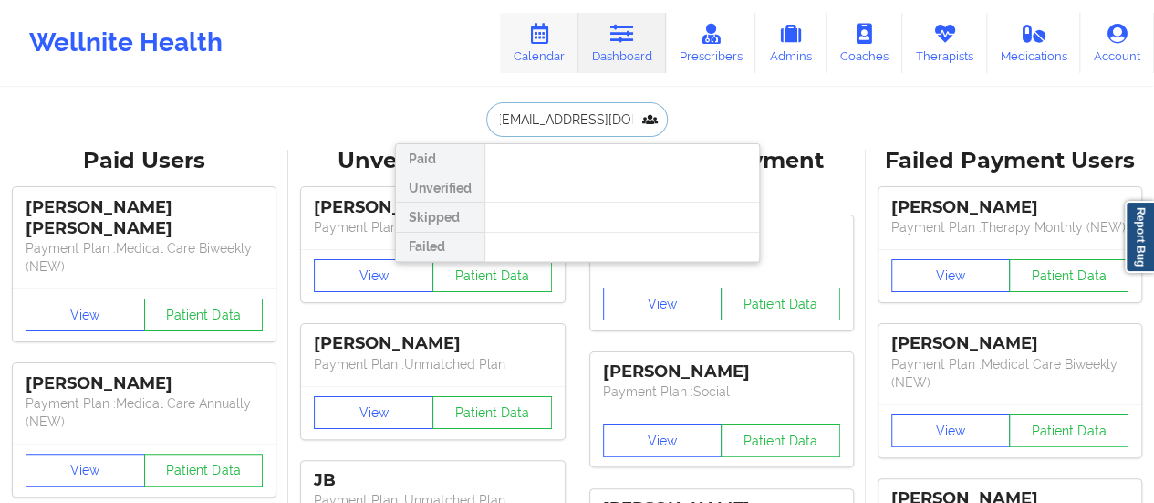
type input "[EMAIL_ADDRESS][DOMAIN_NAME]"
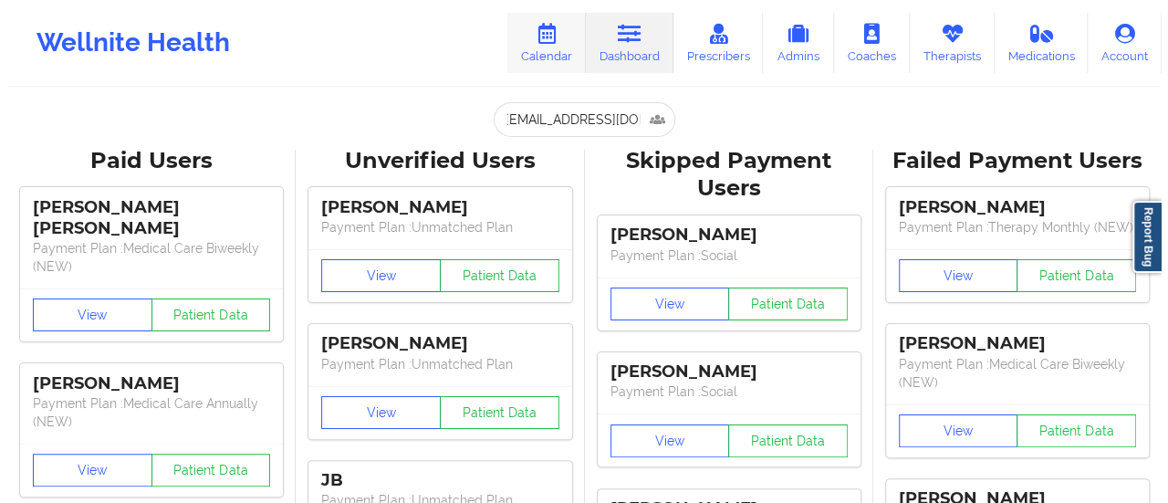
scroll to position [0, 0]
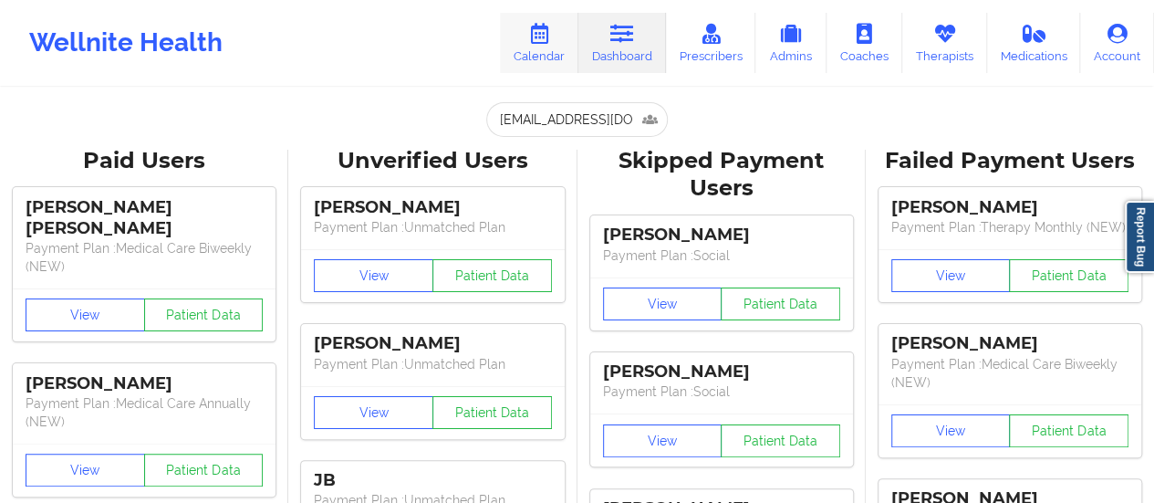
click at [526, 36] on link "Calendar" at bounding box center [539, 43] width 78 height 60
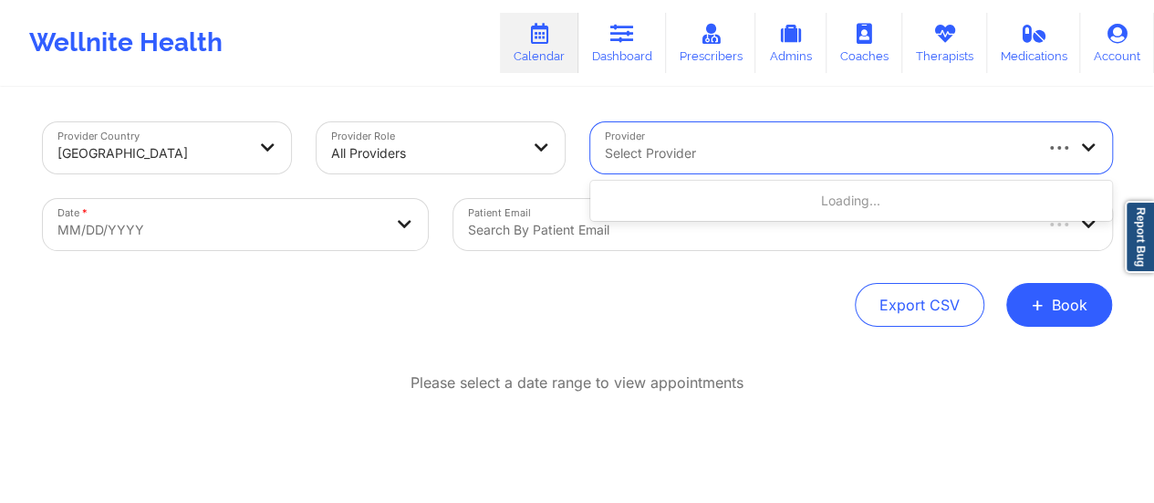
click at [672, 143] on div at bounding box center [817, 153] width 425 height 22
type input "[PERSON_NAME]"
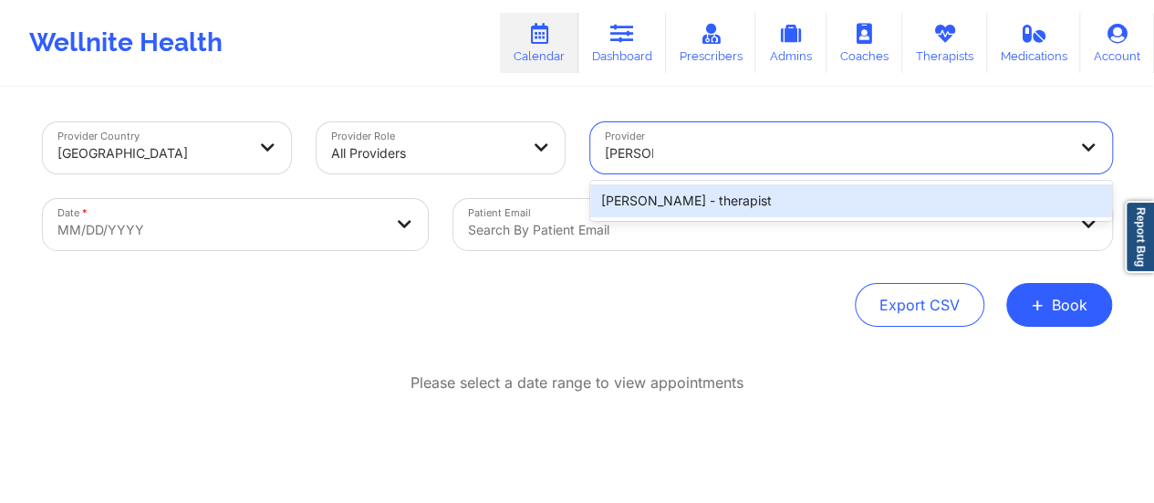
click at [705, 189] on div "[PERSON_NAME] - therapist" at bounding box center [851, 200] width 522 height 33
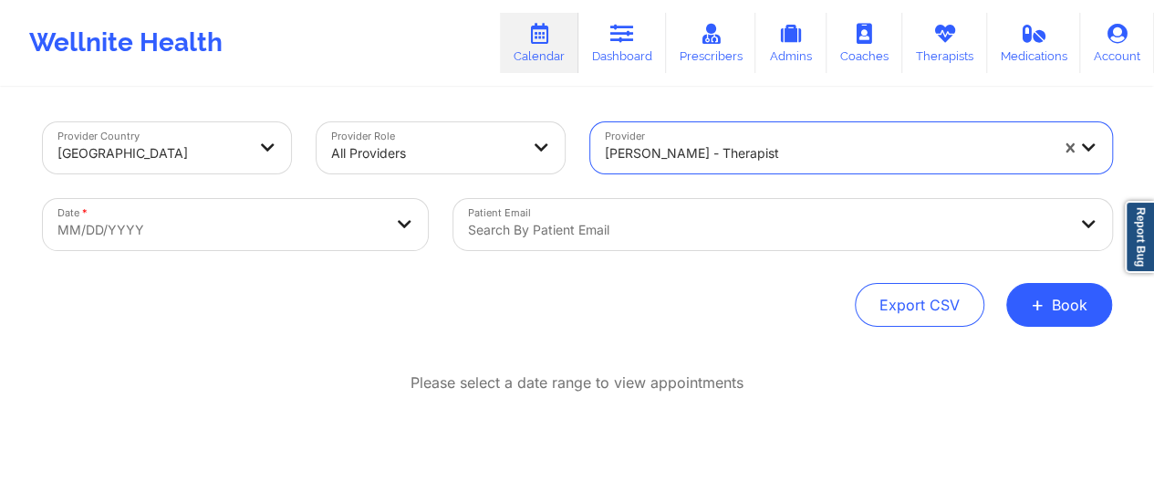
select select "2025-8"
select select "2025-9"
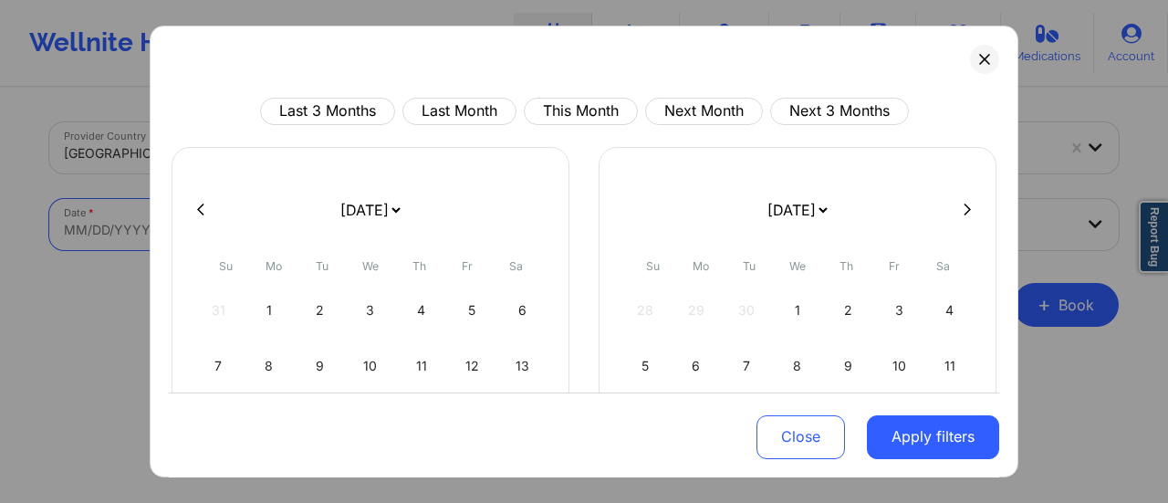
click at [381, 240] on body "Wellnite Health Calendar Dashboard Prescribers Admins Coaches Therapists Medica…" at bounding box center [584, 251] width 1168 height 503
click at [384, 214] on select "[DATE] [DATE] [DATE] [DATE] [DATE] [DATE] [DATE] [DATE] [DATE] [DATE] [DATE] [D…" at bounding box center [370, 209] width 67 height 51
select select "2025-9"
select select "2025-10"
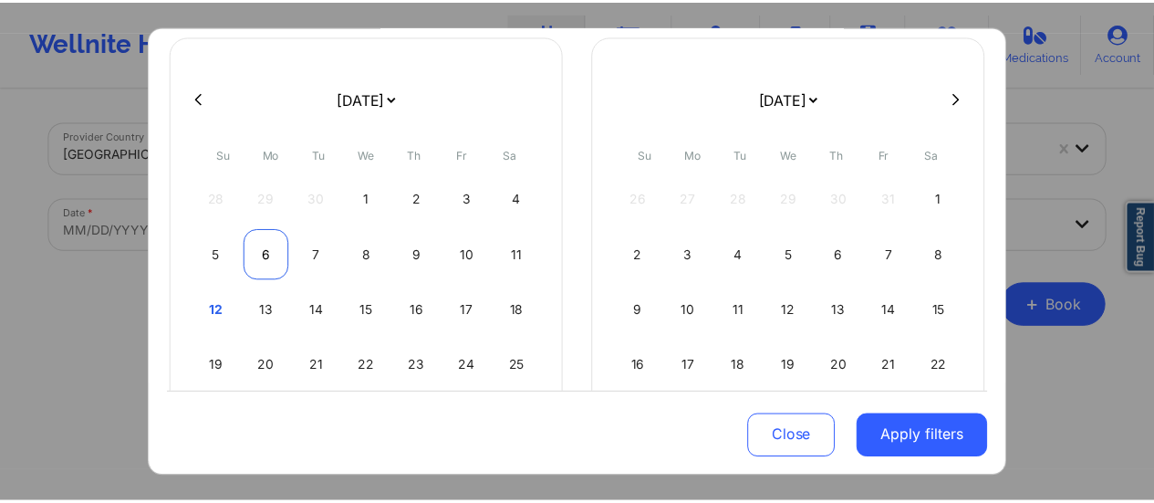
scroll to position [120, 0]
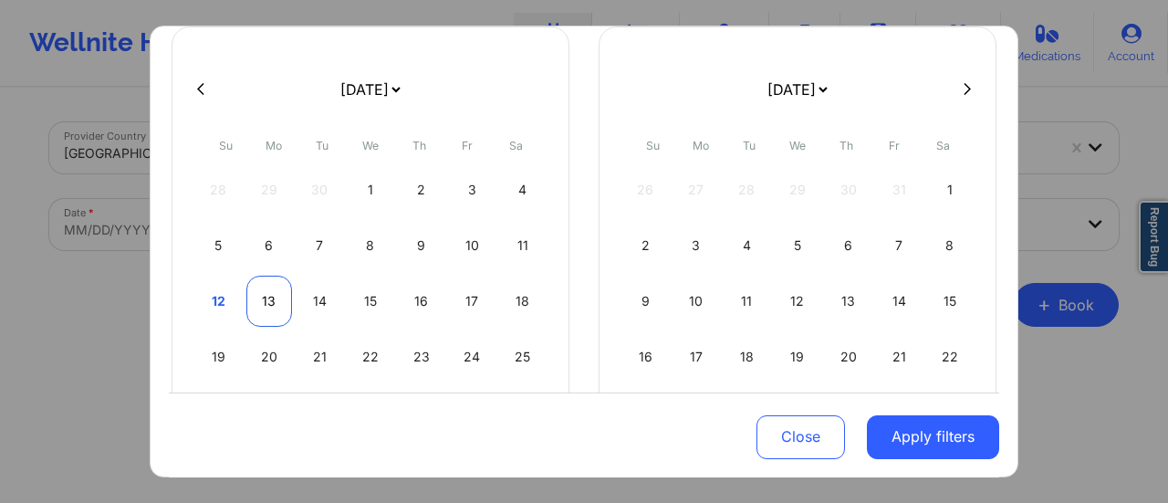
click at [270, 309] on div "13" at bounding box center [269, 301] width 47 height 51
select select "2025-9"
select select "2025-10"
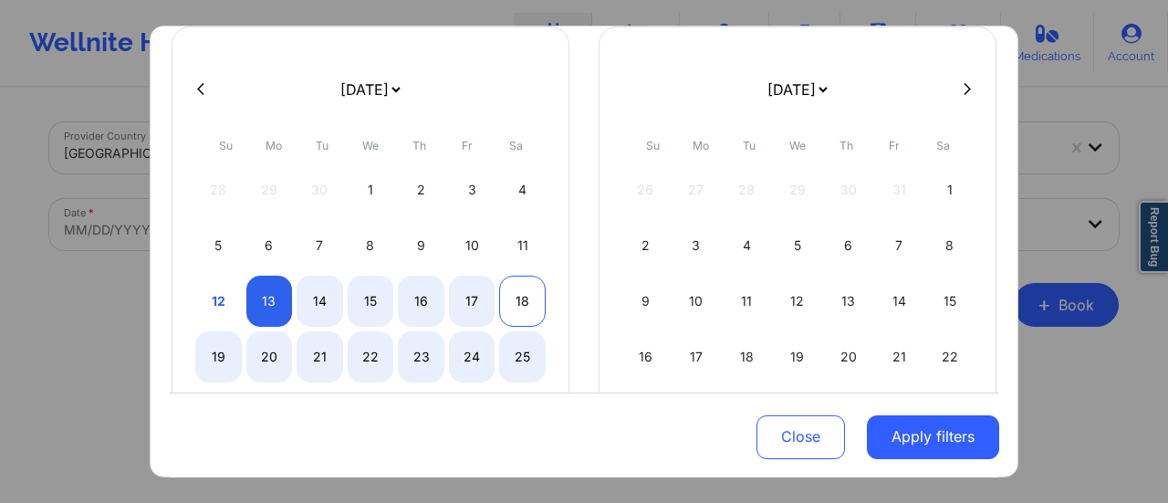
select select "2025-9"
select select "2025-10"
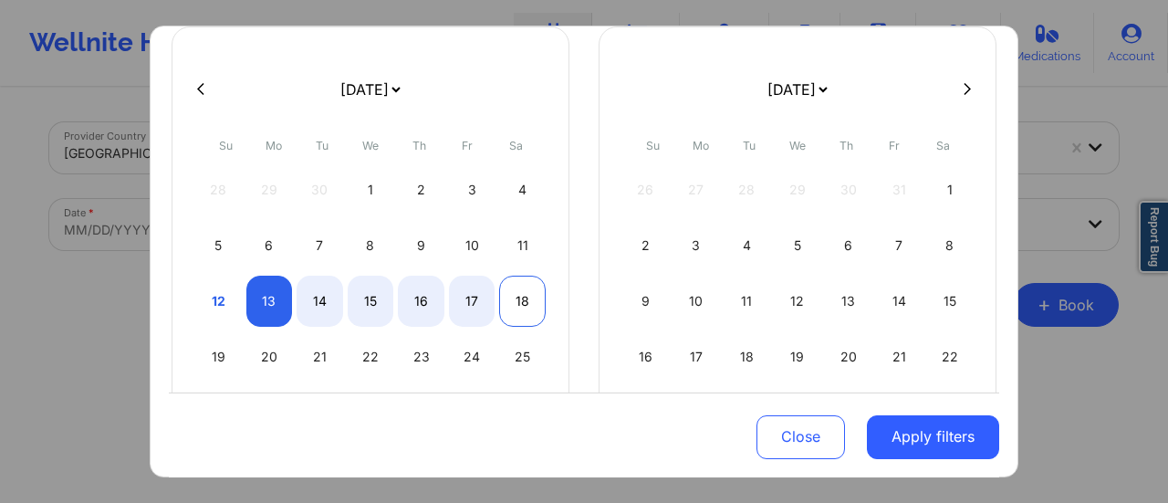
click at [531, 310] on div "18" at bounding box center [522, 301] width 47 height 51
select select "2025-9"
select select "2025-10"
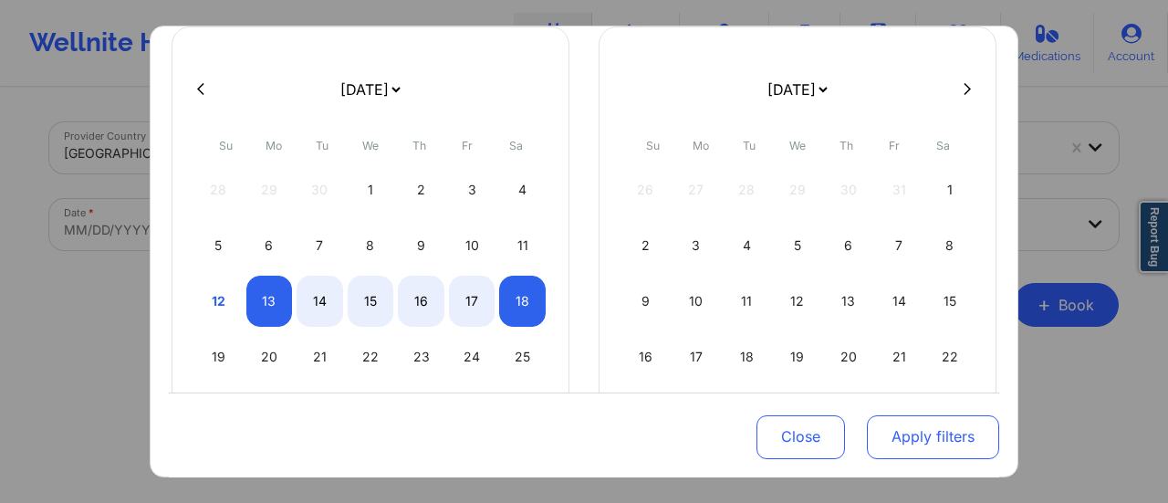
click at [933, 439] on button "Apply filters" at bounding box center [933, 436] width 132 height 44
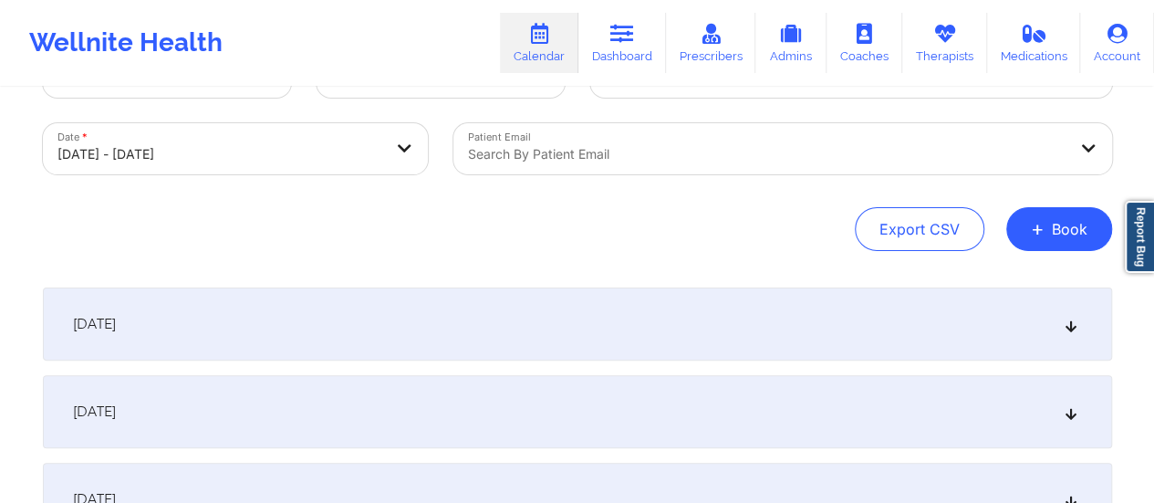
scroll to position [78, 0]
click at [544, 291] on div "[DATE]" at bounding box center [578, 321] width 1070 height 73
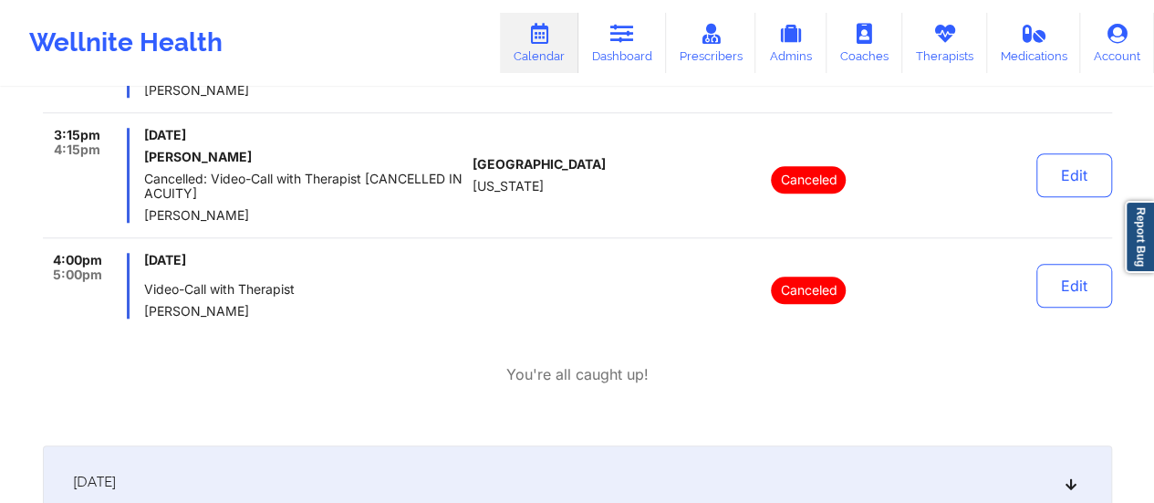
scroll to position [766, 0]
